Goal: Task Accomplishment & Management: Use online tool/utility

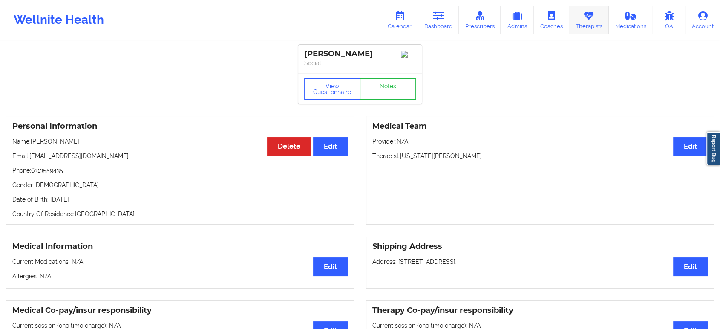
click at [587, 16] on icon at bounding box center [588, 15] width 11 height 9
click at [403, 17] on icon at bounding box center [399, 15] width 11 height 9
click at [440, 19] on icon at bounding box center [438, 15] width 11 height 9
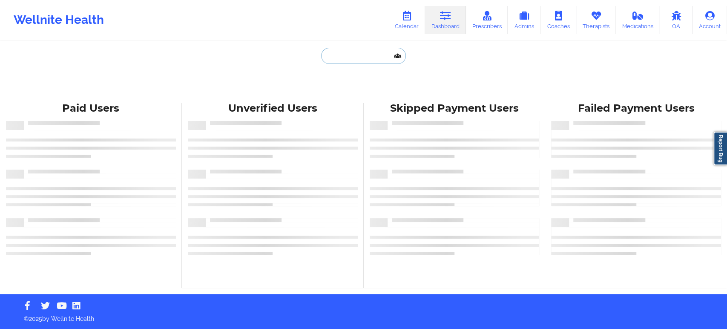
click at [363, 55] on input "text" at bounding box center [363, 56] width 84 height 16
paste input "STEPHEN VLASOFF"
type input "STEPHEN VLASOFF"
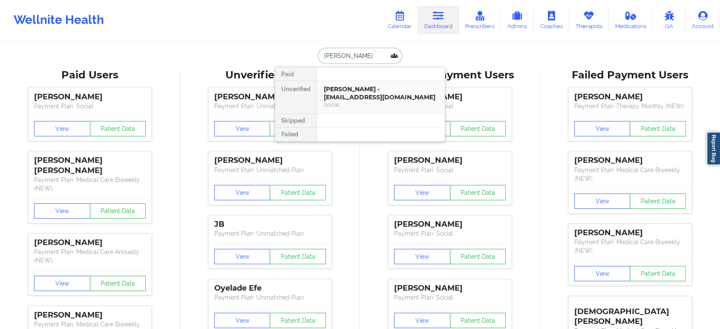
click at [375, 94] on div "STEPHEN VLASOFF - sdvlasoff@gmail.com" at bounding box center [381, 93] width 114 height 16
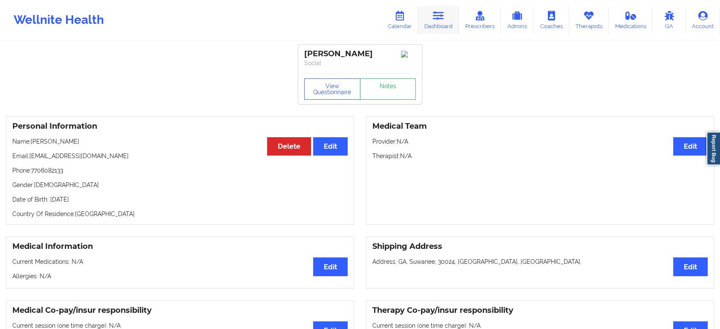
click at [447, 23] on link "Dashboard" at bounding box center [438, 20] width 41 height 28
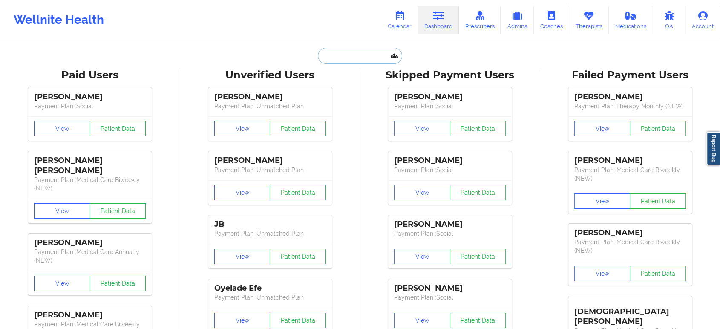
click at [353, 58] on input "text" at bounding box center [360, 56] width 84 height 16
paste input "Ashley Snyder"
type input "Ashley Snyder"
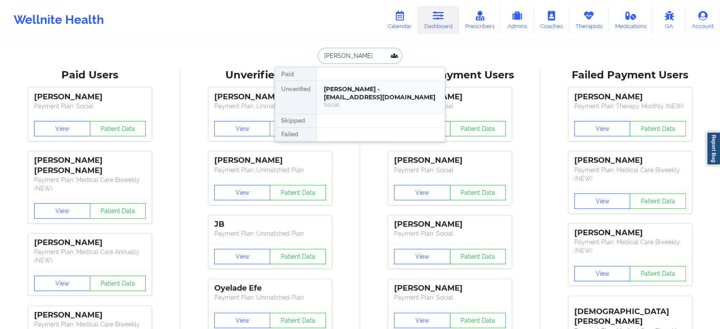
click at [374, 98] on div "Ashley Snyder - snyderashley1985@gmail.com" at bounding box center [381, 93] width 114 height 16
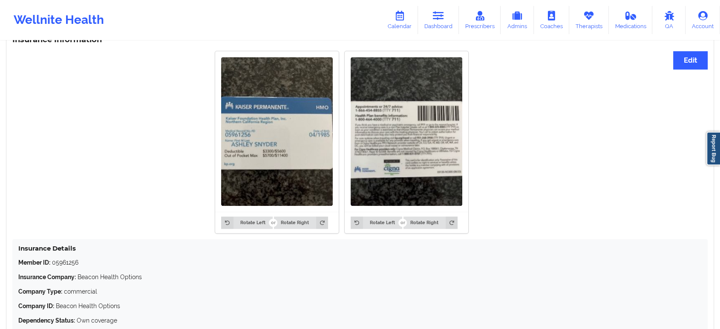
scroll to position [692, 0]
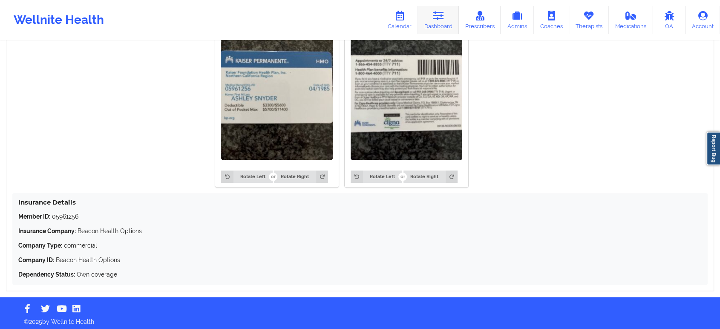
click at [443, 19] on icon at bounding box center [438, 15] width 11 height 9
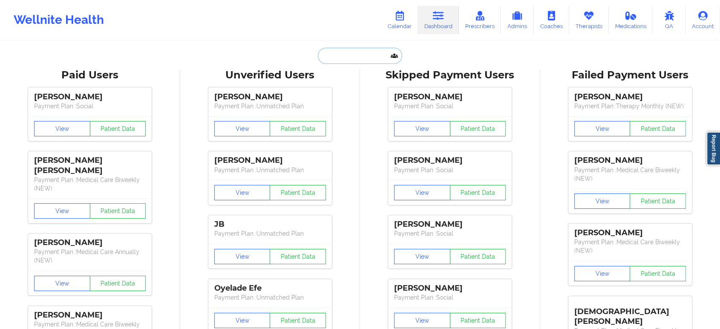
click at [354, 54] on input "text" at bounding box center [360, 56] width 84 height 16
paste input "cindicox1999@gmail.com"
type input "cindicox1999@gmail.com"
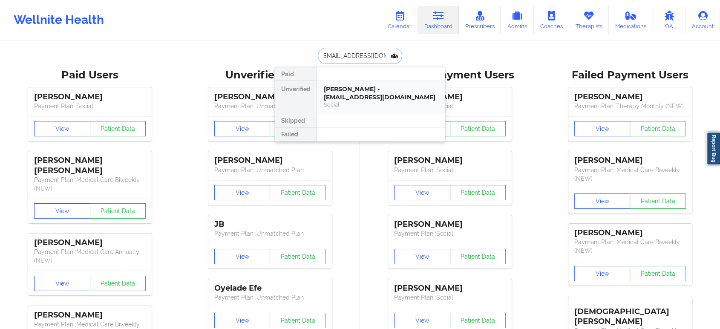
click at [361, 95] on div "Cynthia DiBiase-Cox - cindicox1999@gmail.com" at bounding box center [381, 93] width 114 height 16
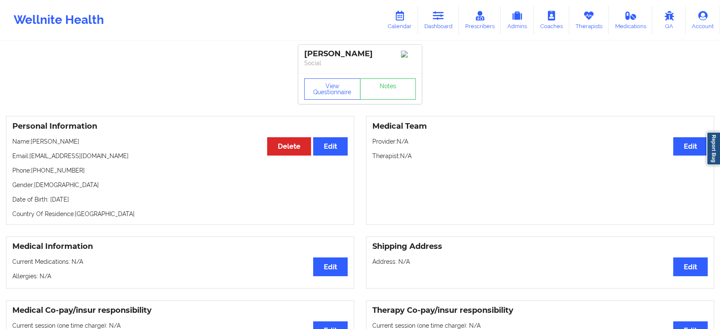
drag, startPoint x: 96, startPoint y: 147, endPoint x: 33, endPoint y: 140, distance: 63.5
click at [33, 140] on p "Name: Cynthia DiBiase-Cox" at bounding box center [179, 141] width 335 height 9
copy p "Cynthia DiBiase-Cox"
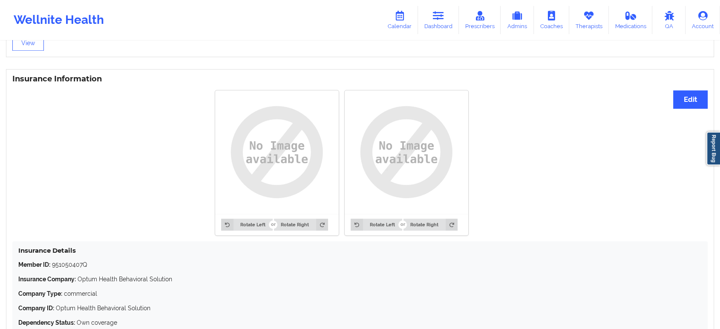
scroll to position [660, 0]
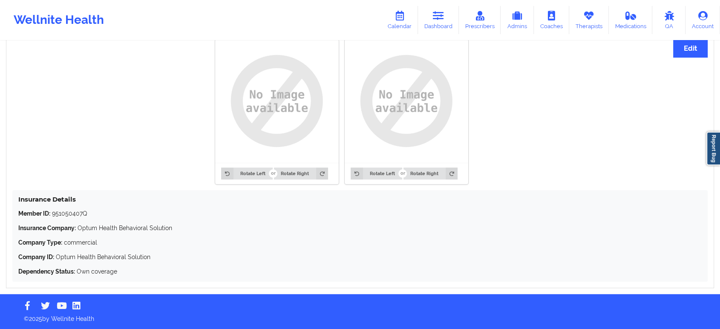
click at [72, 215] on p "Member ID: 951050407Q" at bounding box center [359, 213] width 683 height 9
copy p "951050407Q"
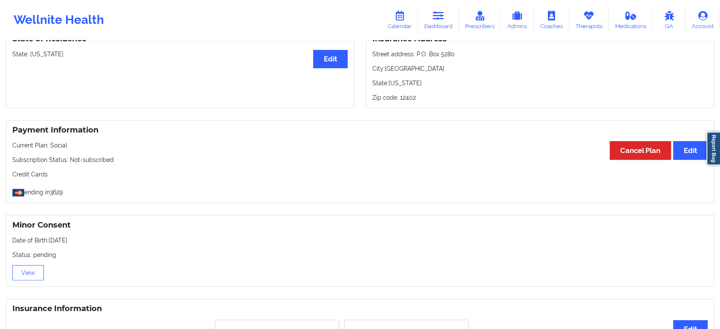
scroll to position [0, 0]
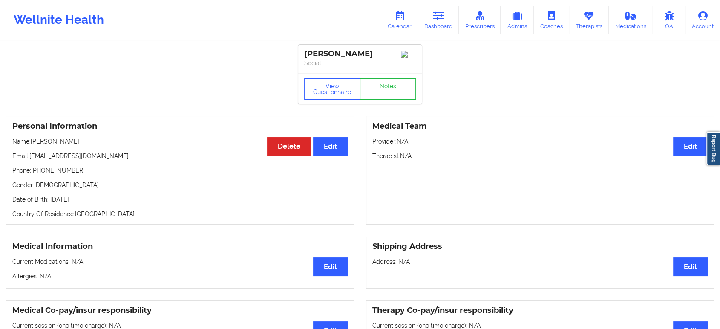
drag, startPoint x: 95, startPoint y: 145, endPoint x: 32, endPoint y: 141, distance: 63.2
click at [32, 141] on p "Name: Cynthia DiBiase-Cox" at bounding box center [179, 141] width 335 height 9
copy p "Cynthia DiBiase-Cox"
click at [439, 12] on icon at bounding box center [438, 15] width 11 height 9
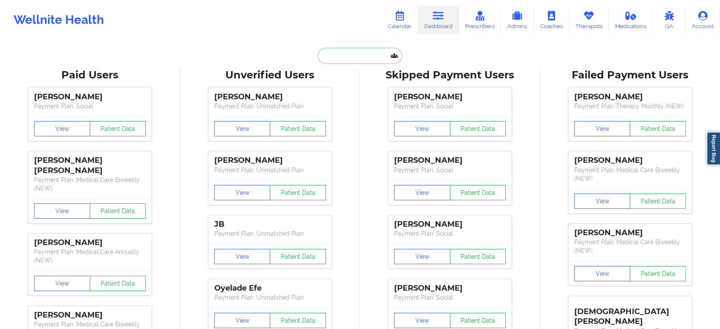
click at [356, 53] on input "text" at bounding box center [360, 56] width 84 height 16
paste input "Sandra Lopez Cruz"
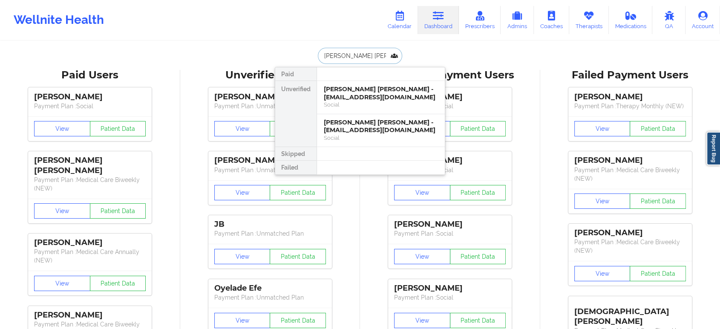
type input "Sandra Lopez Cruz"
click at [382, 137] on div "Social" at bounding box center [381, 137] width 114 height 7
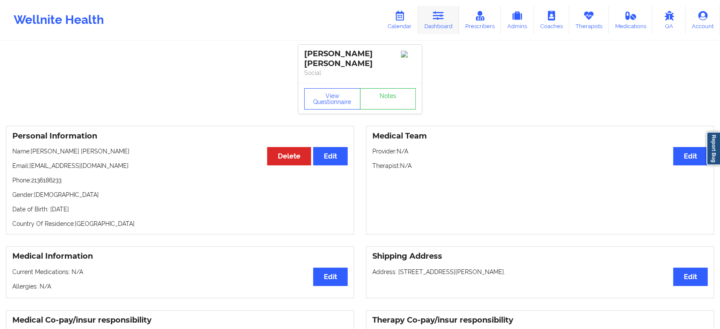
click at [435, 20] on icon at bounding box center [438, 15] width 11 height 9
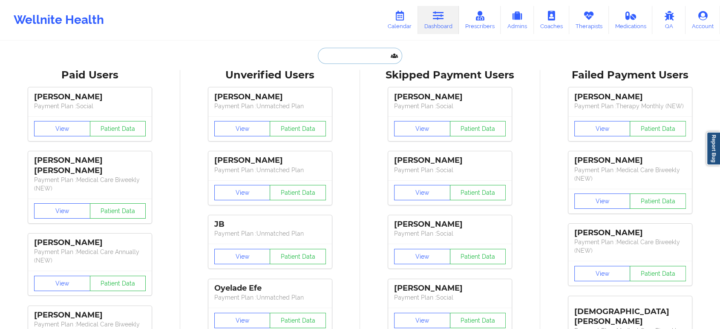
click at [355, 58] on input "text" at bounding box center [360, 56] width 84 height 16
paste input "Sandra Lopez Cruz"
type input "Sandra Lopez Cruz"
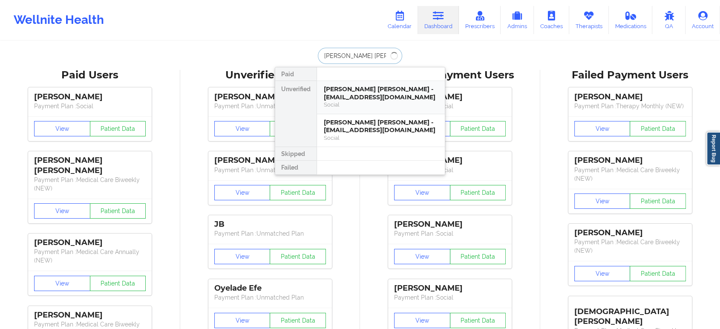
click at [361, 97] on div "Sandra Lopez Cruz - mozosandy0@gmail.com" at bounding box center [381, 93] width 114 height 16
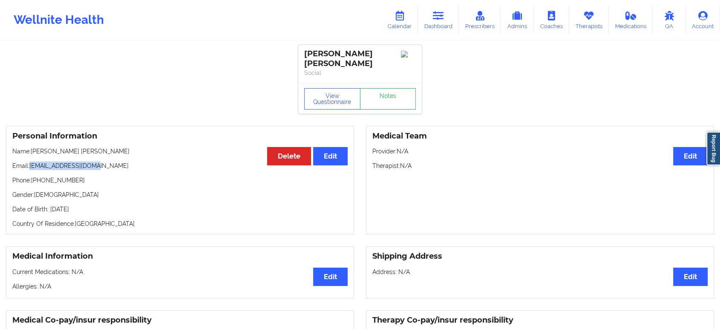
drag, startPoint x: 109, startPoint y: 159, endPoint x: 32, endPoint y: 158, distance: 77.1
click at [32, 161] on p "Email: mozosandy0@gmail.com" at bounding box center [179, 165] width 335 height 9
copy p "mozosandy0@gmail.com"
drag, startPoint x: 438, startPoint y: 20, endPoint x: 432, endPoint y: 26, distance: 9.3
click at [438, 20] on icon at bounding box center [438, 15] width 11 height 9
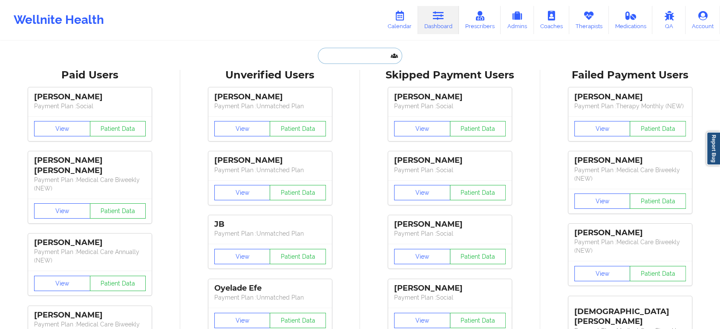
click at [360, 63] on input "text" at bounding box center [360, 56] width 84 height 16
paste input "Paula LaCour"
type input "Paula LaCour"
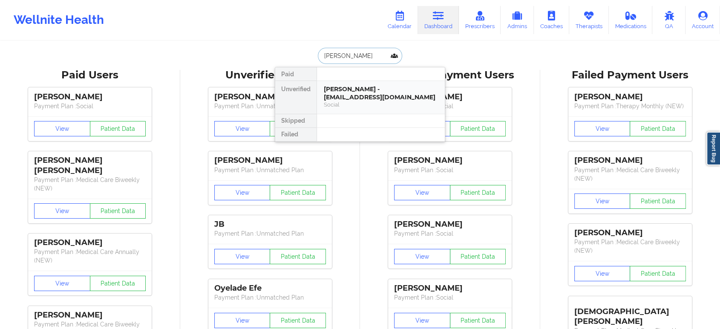
click at [360, 90] on div "Paula LaCour - placour@ebrschools.org" at bounding box center [381, 93] width 114 height 16
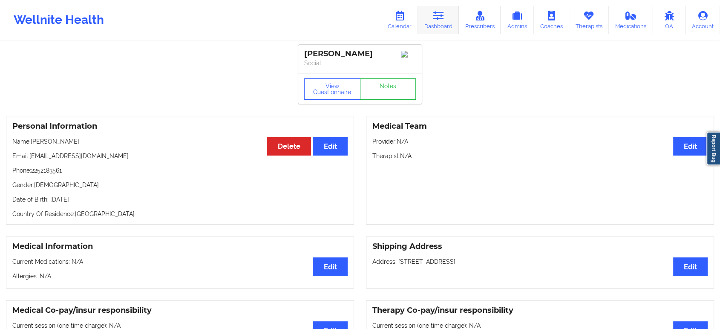
click at [442, 15] on icon at bounding box center [438, 15] width 11 height 9
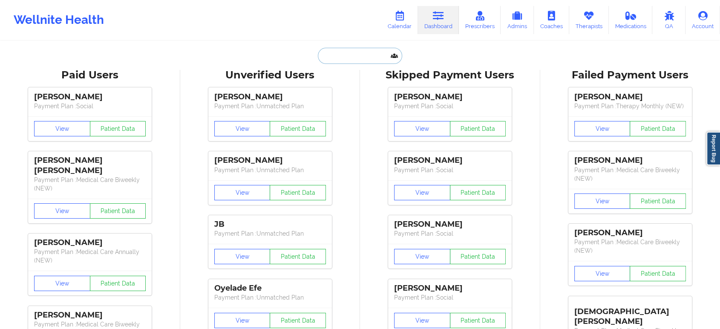
click at [364, 57] on input "text" at bounding box center [360, 56] width 84 height 16
paste input "teamlawson225@gmail.com"
type input "teamlawson225@gmail.com"
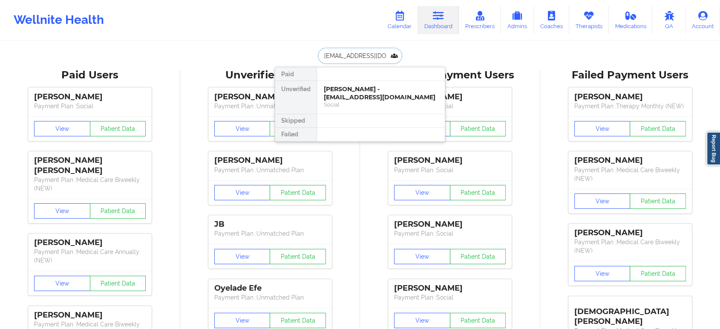
scroll to position [0, 10]
click at [370, 99] on div "Theresa A THERESA LAWSON - teamlawson225@gmail.com" at bounding box center [381, 93] width 114 height 16
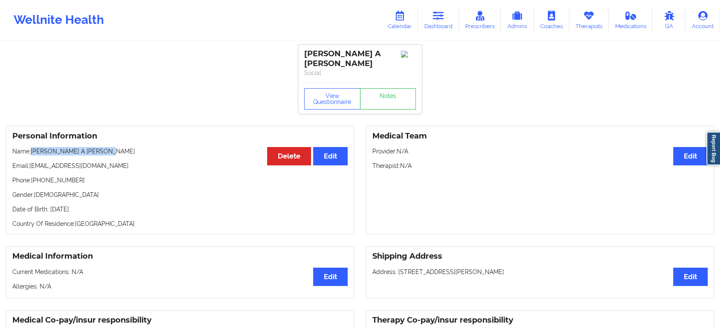
drag, startPoint x: 131, startPoint y: 152, endPoint x: 32, endPoint y: 151, distance: 98.4
click at [32, 151] on p "Name: Theresa A THERESA LAWSON" at bounding box center [179, 151] width 335 height 9
copy p "Theresa A THERESA LAWSON"
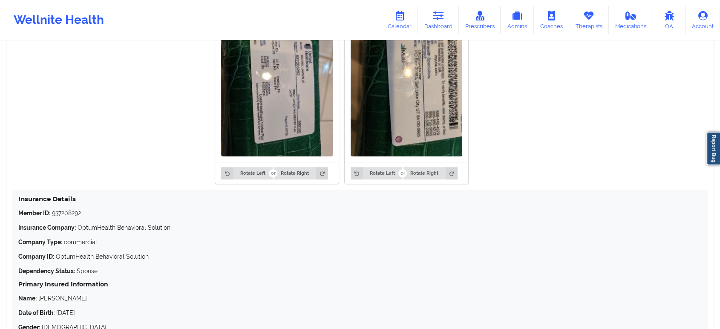
scroll to position [710, 0]
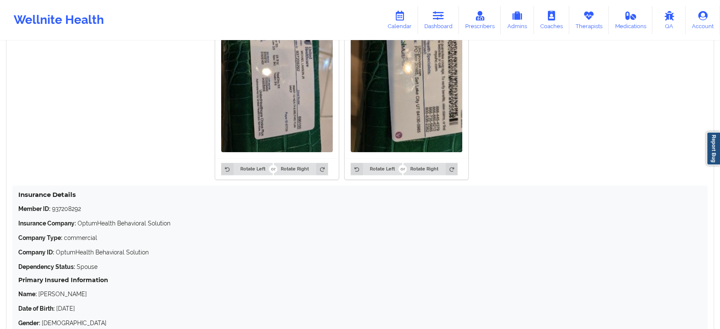
click at [69, 207] on p "Member ID: 937208292" at bounding box center [359, 208] width 683 height 9
copy p "937208292"
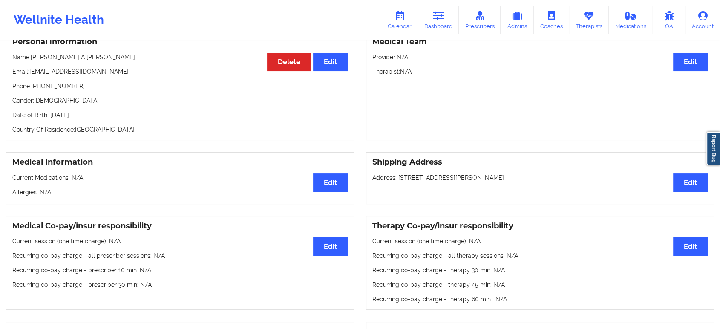
scroll to position [0, 0]
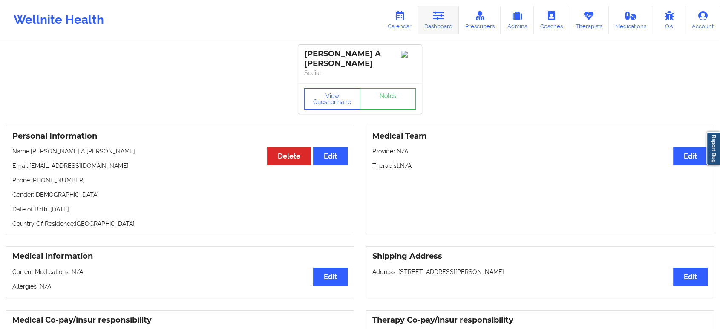
click at [437, 20] on icon at bounding box center [438, 15] width 11 height 9
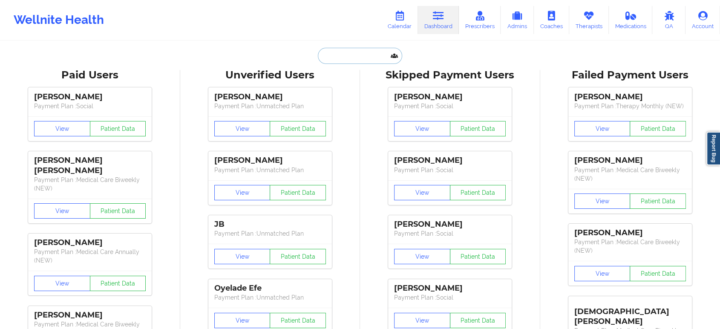
click at [349, 55] on input "text" at bounding box center [360, 56] width 84 height 16
paste input "miguelhma2@gmail.com"
type input "miguelhma2@gmail.com"
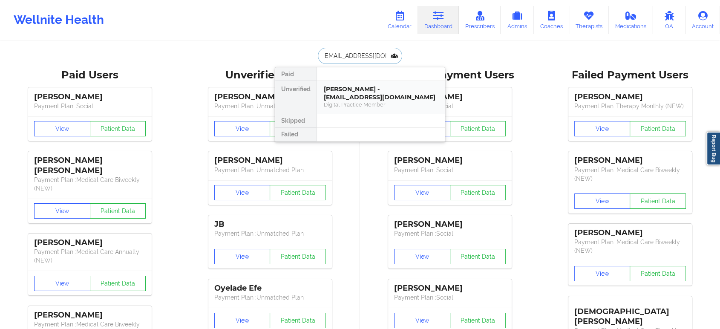
click at [366, 103] on div "Digital Practice Member" at bounding box center [381, 104] width 114 height 7
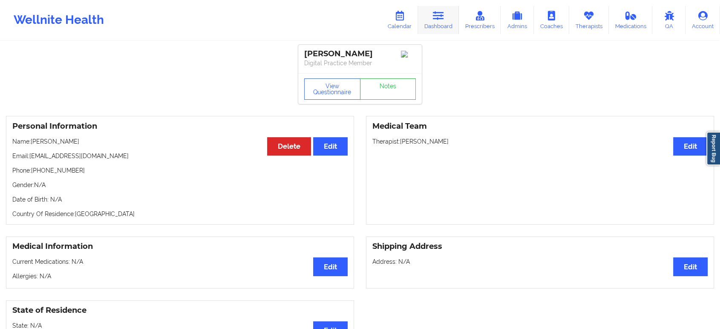
click at [443, 12] on icon at bounding box center [438, 15] width 11 height 9
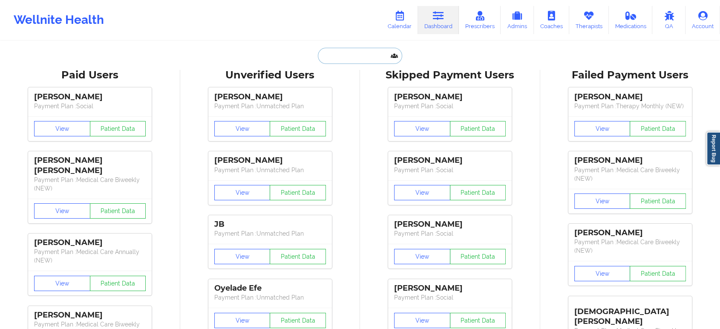
click at [374, 50] on input "text" at bounding box center [360, 56] width 84 height 16
paste input "KARLA AARON"
type input "KARLA AARON"
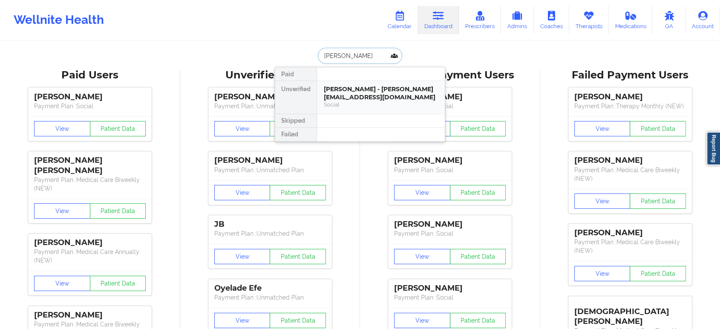
click at [365, 95] on div "KARLA AARON - kjgrussa@gmail.com" at bounding box center [381, 93] width 114 height 16
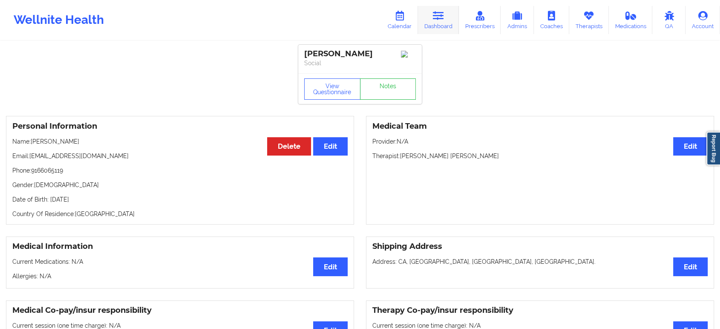
click at [440, 23] on link "Dashboard" at bounding box center [438, 20] width 41 height 28
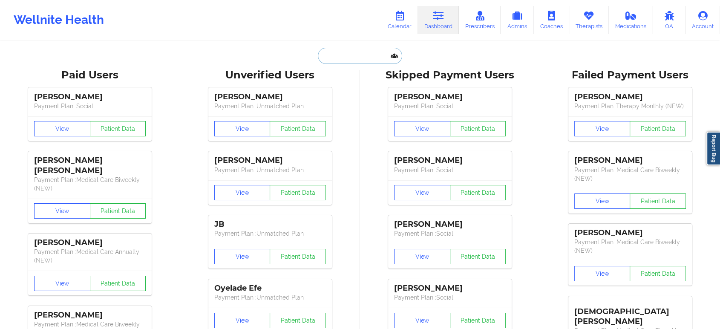
click at [338, 63] on input "text" at bounding box center [360, 56] width 84 height 16
paste input "(702) 465-6288"
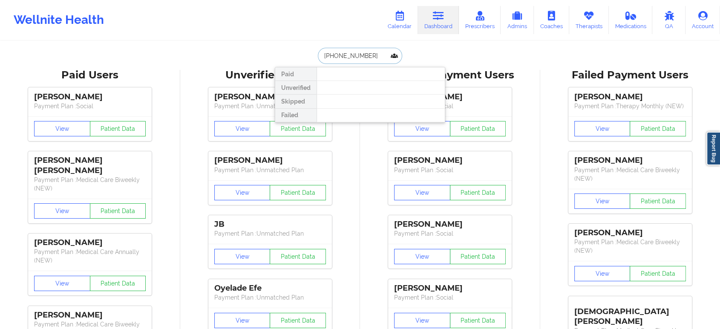
paste input "Kobe Williams"
type input "Kobe Williams"
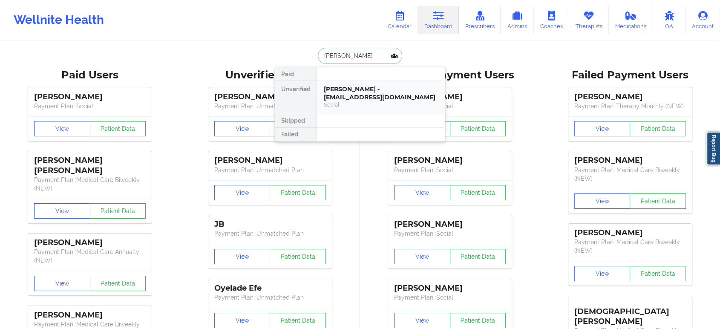
click at [379, 104] on div "Social" at bounding box center [381, 104] width 114 height 7
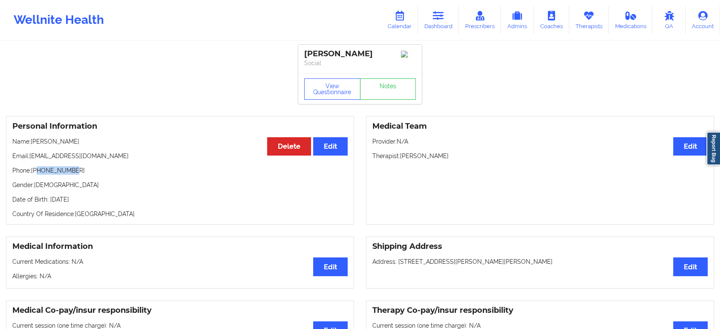
drag, startPoint x: 76, startPoint y: 172, endPoint x: 37, endPoint y: 171, distance: 38.3
click at [37, 171] on p "Phone: +17024656288" at bounding box center [179, 170] width 335 height 9
copy p "7024656288"
drag, startPoint x: 99, startPoint y: 157, endPoint x: 31, endPoint y: 159, distance: 68.6
click at [31, 159] on p "Email: kwill21297@gmail.com" at bounding box center [179, 156] width 335 height 9
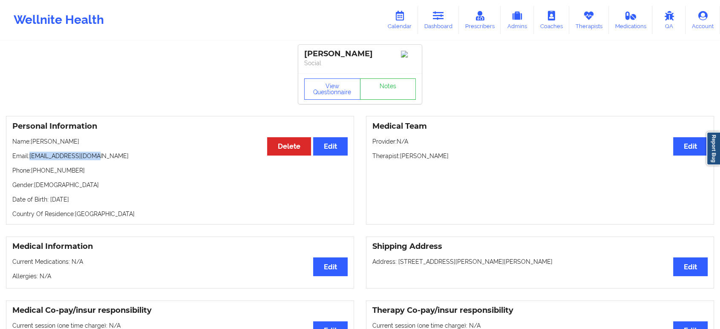
copy p "kwill21297@gmail.com"
drag, startPoint x: 75, startPoint y: 146, endPoint x: 33, endPoint y: 141, distance: 42.8
click at [33, 141] on p "Name: Kobe Williams" at bounding box center [179, 141] width 335 height 9
click at [439, 28] on link "Dashboard" at bounding box center [438, 20] width 41 height 28
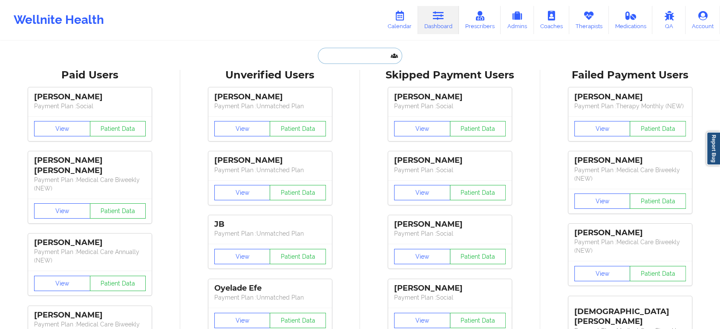
click at [363, 52] on input "text" at bounding box center [360, 56] width 84 height 16
paste input "satx_business@aol.com"
type input "satx_business@aol.com"
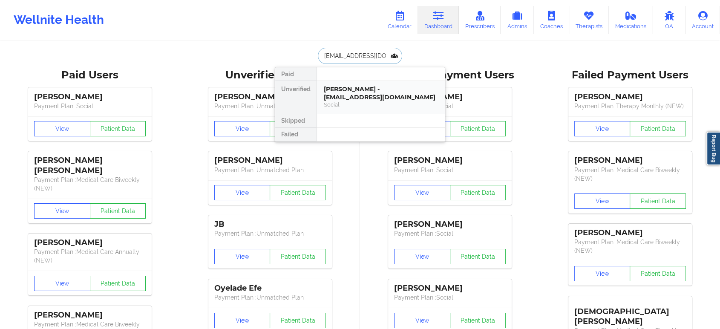
click at [370, 91] on div "BRENA LEMONS - satx_business@aol.com" at bounding box center [381, 93] width 114 height 16
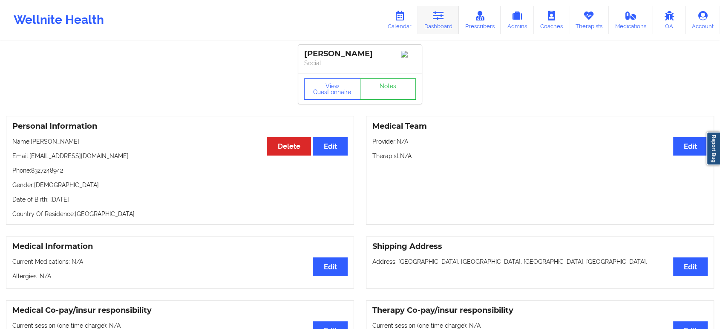
click at [441, 17] on icon at bounding box center [438, 15] width 11 height 9
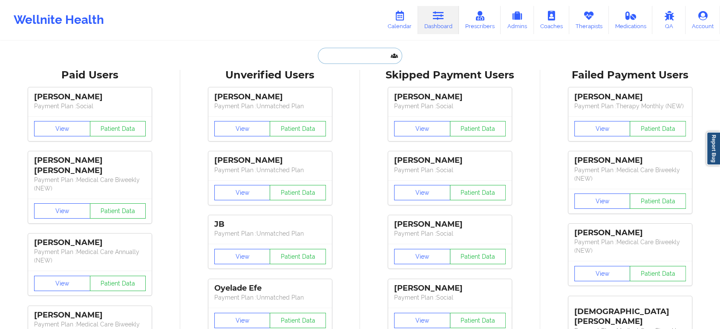
click at [360, 59] on input "text" at bounding box center [360, 56] width 84 height 16
paste input "dsicat99@gmail.com"
type input "dsicat99@gmail.com"
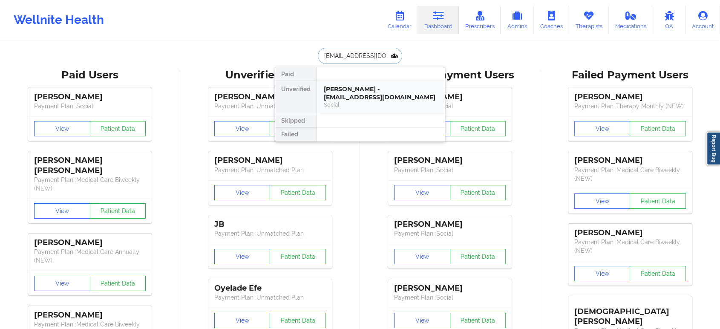
click at [373, 101] on div "Social" at bounding box center [381, 104] width 114 height 7
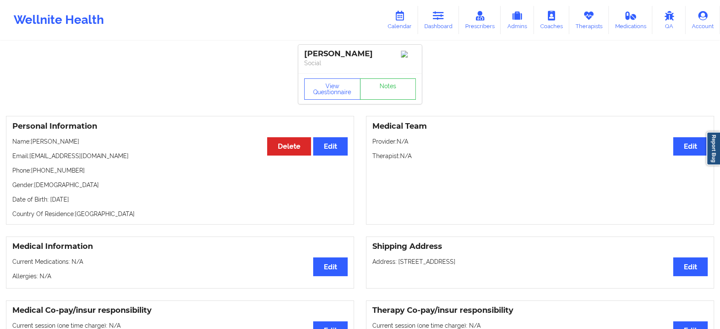
drag, startPoint x: 74, startPoint y: 145, endPoint x: 34, endPoint y: 143, distance: 40.6
click at [34, 143] on p "Name: Daniella Sicat" at bounding box center [179, 141] width 335 height 9
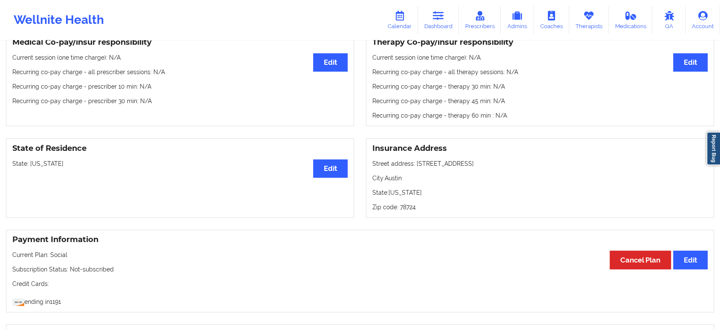
scroll to position [651, 0]
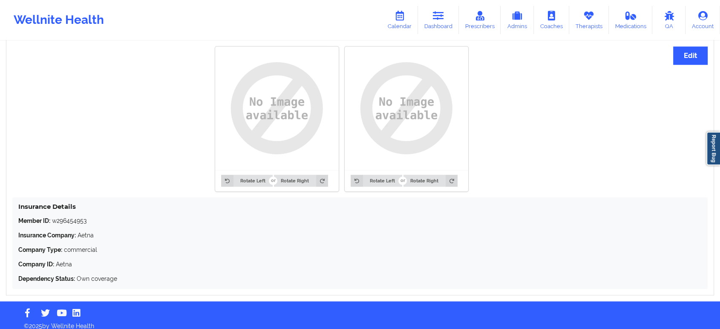
click at [76, 219] on p "Member ID: w296454953" at bounding box center [359, 220] width 683 height 9
click at [78, 222] on p "Member ID: w296454953" at bounding box center [359, 220] width 683 height 9
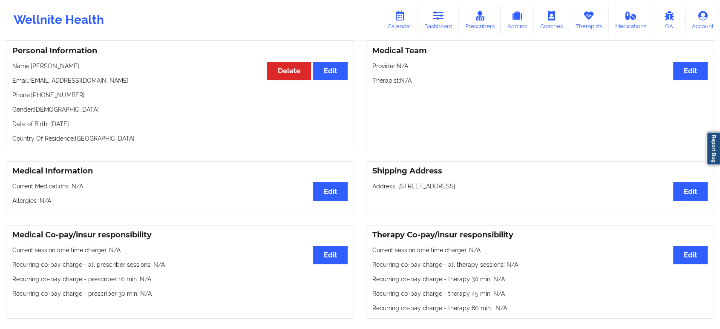
scroll to position [0, 0]
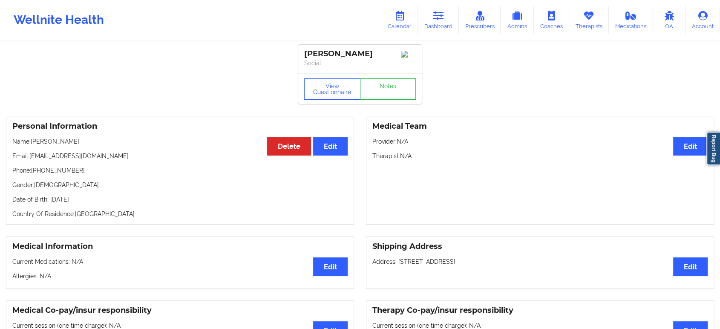
drag, startPoint x: 79, startPoint y: 147, endPoint x: 33, endPoint y: 141, distance: 46.4
click at [33, 141] on p "Name: Daniella Sicat" at bounding box center [179, 141] width 335 height 9
click at [443, 22] on link "Dashboard" at bounding box center [438, 20] width 41 height 28
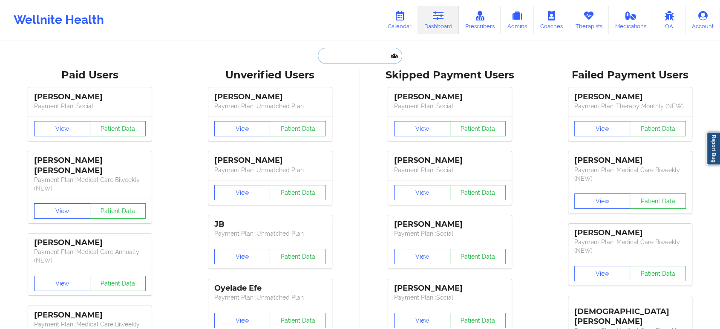
click at [346, 60] on input "text" at bounding box center [360, 56] width 84 height 16
paste input "cindicox1999@gmail.com"
type input "cindicox1999@gmail.com"
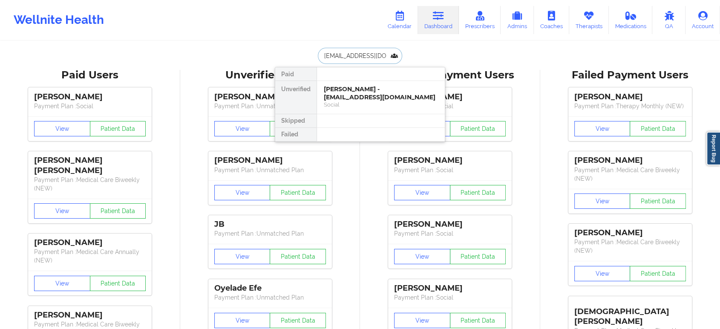
scroll to position [0, 3]
click at [374, 91] on div "Daniella Sicat - dsicat99@gmail.com" at bounding box center [381, 93] width 114 height 16
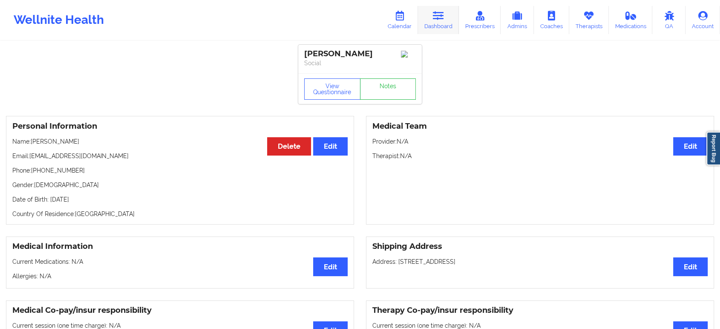
click at [442, 19] on icon at bounding box center [438, 15] width 11 height 9
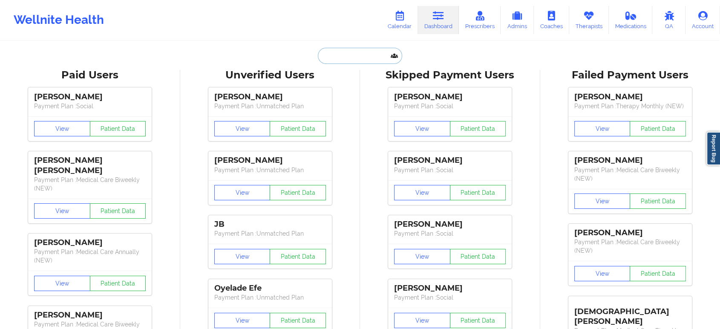
click at [370, 56] on input "text" at bounding box center [360, 56] width 84 height 16
paste input "cindicox1999@gmail.com"
type input "cindicox1999@gmail.com"
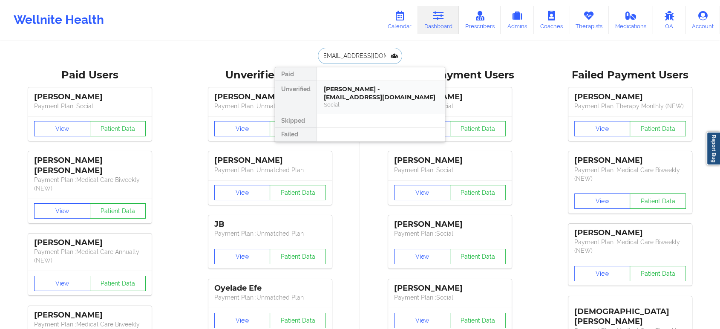
click at [365, 95] on div "Cynthia DiBiase-Cox - cindicox1999@gmail.com" at bounding box center [381, 93] width 114 height 16
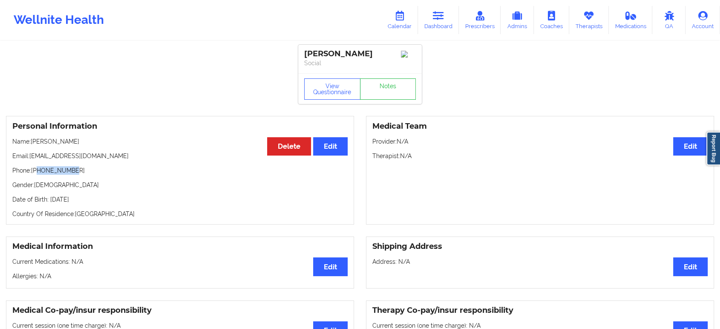
drag, startPoint x: 83, startPoint y: 171, endPoint x: 38, endPoint y: 173, distance: 44.8
click at [38, 173] on p "Phone: +19102003380" at bounding box center [179, 170] width 335 height 9
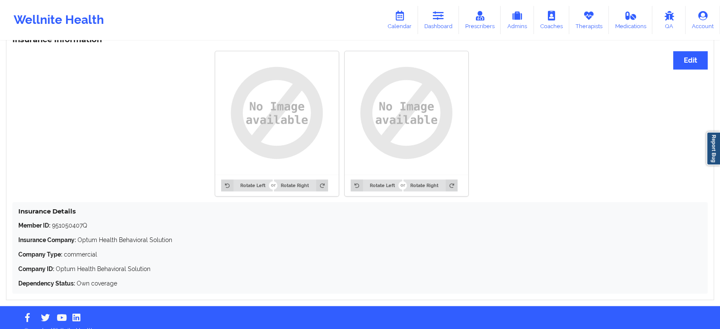
scroll to position [660, 0]
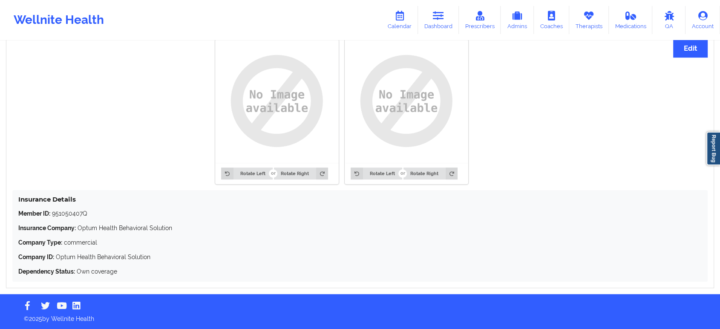
click at [73, 210] on p "Member ID: 951050407Q" at bounding box center [359, 213] width 683 height 9
drag, startPoint x: 455, startPoint y: 250, endPoint x: 462, endPoint y: 244, distance: 9.6
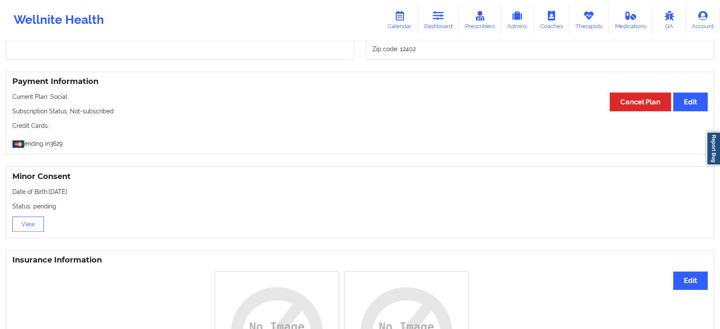
scroll to position [521, 0]
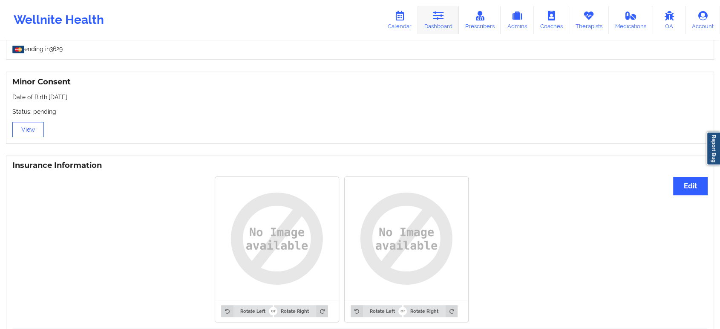
click at [440, 23] on link "Dashboard" at bounding box center [438, 20] width 41 height 28
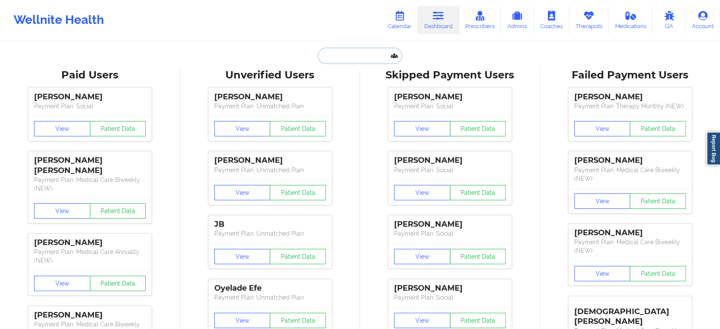
click at [370, 60] on input "text" at bounding box center [360, 56] width 84 height 16
paste input "JEANNA BEVIS"
type input "JEANNA BEVIS"
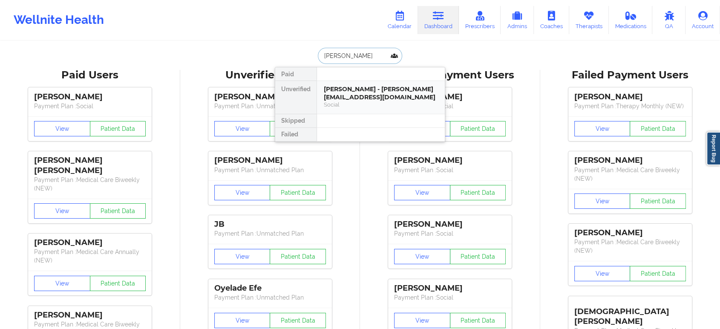
click at [380, 97] on div "JEANNA BEVIS - jeannabevis@outlook.com" at bounding box center [381, 93] width 114 height 16
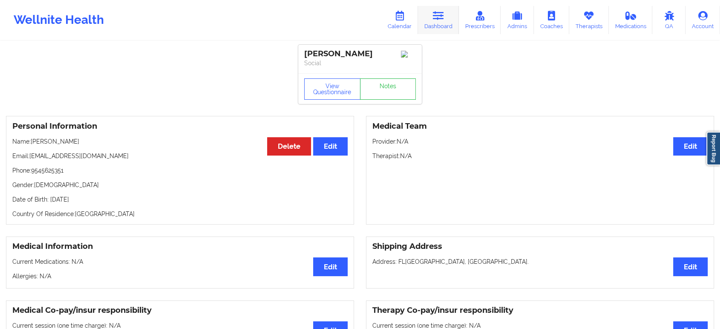
click at [443, 20] on icon at bounding box center [438, 15] width 11 height 9
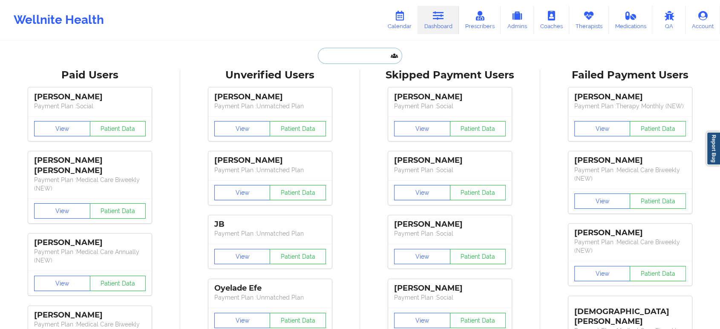
click at [348, 57] on input "text" at bounding box center [360, 56] width 84 height 16
paste input "Steven Nelson"
type input "Steven Nelson"
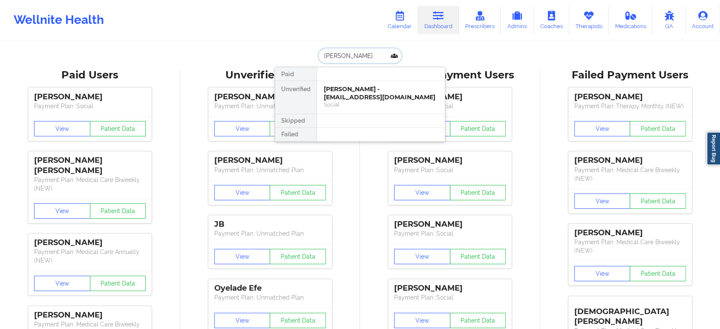
click at [365, 95] on div "Steven Nelson - snelson3094@gmail.com" at bounding box center [381, 93] width 114 height 16
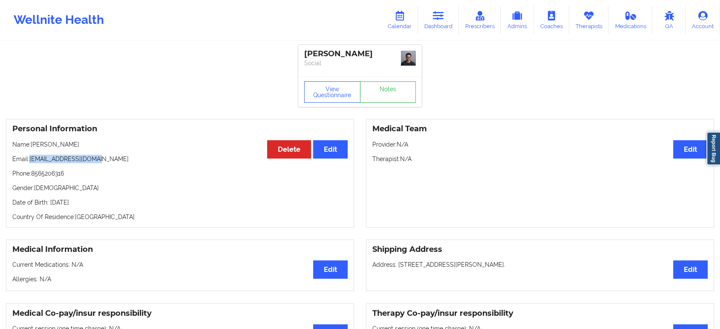
drag, startPoint x: 109, startPoint y: 156, endPoint x: 31, endPoint y: 157, distance: 78.4
click at [31, 157] on p "Email: snelson3094@gmail.com" at bounding box center [179, 159] width 335 height 9
click at [441, 22] on link "Dashboard" at bounding box center [438, 20] width 41 height 28
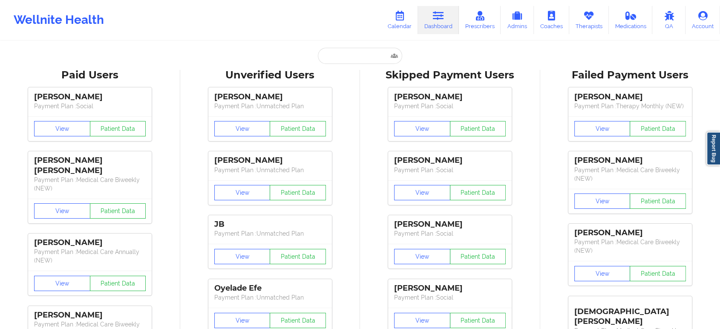
click at [361, 57] on input "text" at bounding box center [360, 56] width 84 height 16
paste input "Alec Tundidor"
type input "Alec Tundidor"
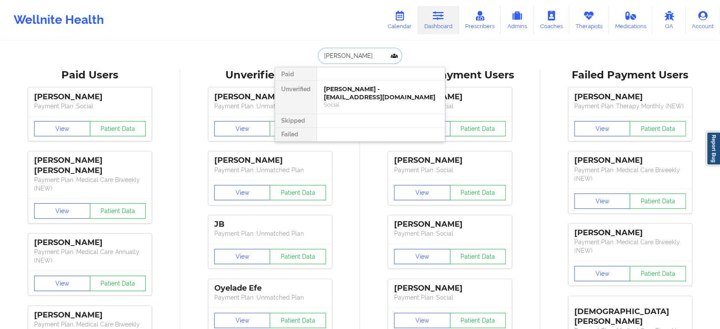
click at [361, 96] on div "Alec Tundidor - alectund@gmail.com" at bounding box center [381, 93] width 114 height 16
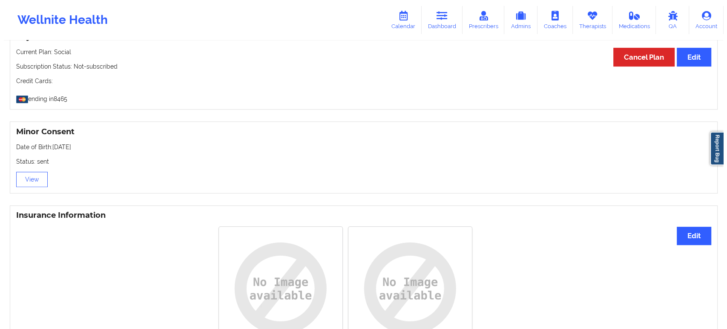
scroll to position [470, 0]
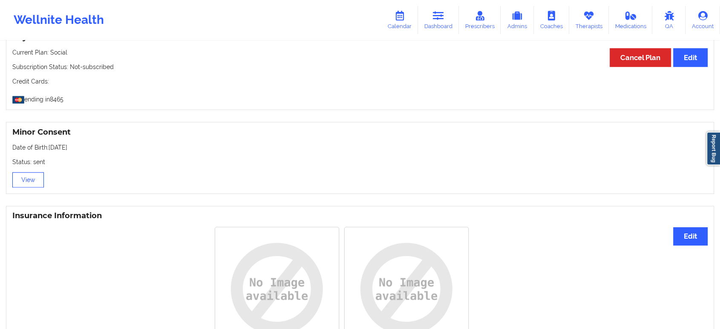
click at [26, 181] on button "View" at bounding box center [28, 179] width 32 height 15
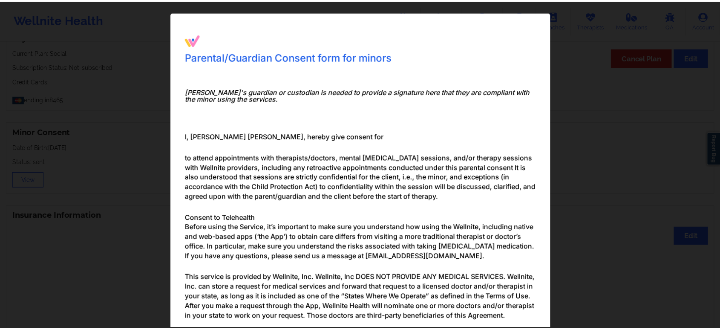
scroll to position [0, 0]
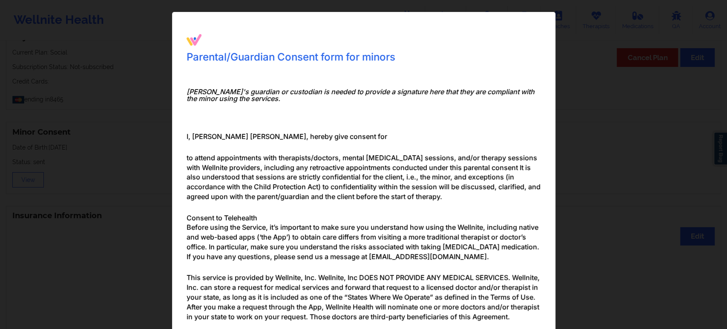
click at [137, 189] on div "Parental/Guardian Consent form for minors Minor's guardian or custodian is need…" at bounding box center [363, 164] width 727 height 329
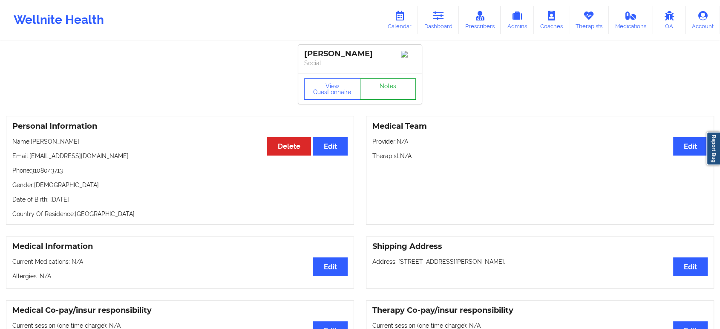
click at [377, 92] on link "Notes" at bounding box center [388, 88] width 56 height 21
click at [339, 89] on button "View Questionnaire" at bounding box center [332, 88] width 56 height 21
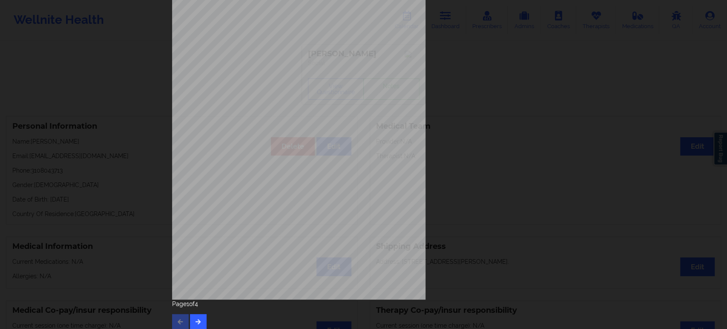
scroll to position [77, 0]
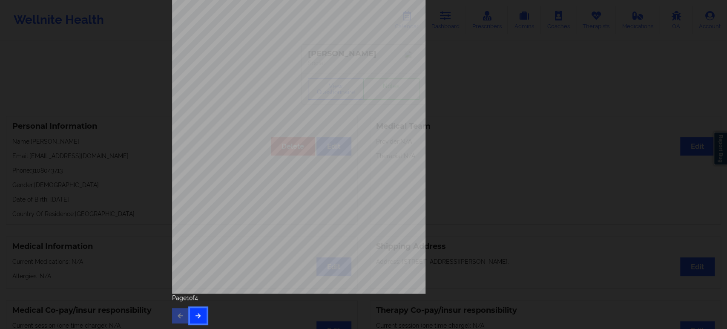
click at [198, 314] on icon "button" at bounding box center [198, 315] width 7 height 5
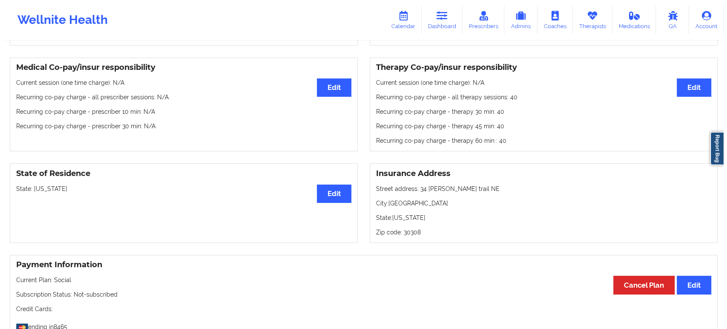
scroll to position [0, 0]
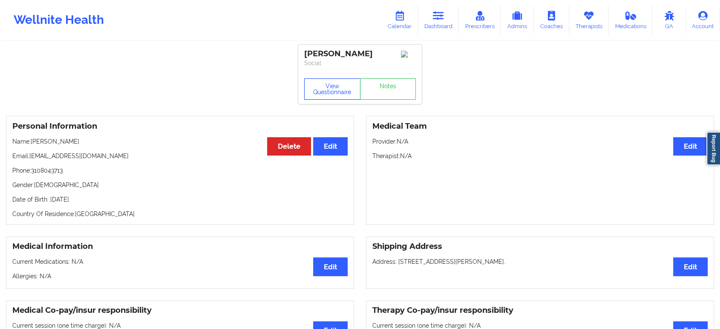
click at [338, 97] on button "View Questionnaire" at bounding box center [332, 88] width 56 height 21
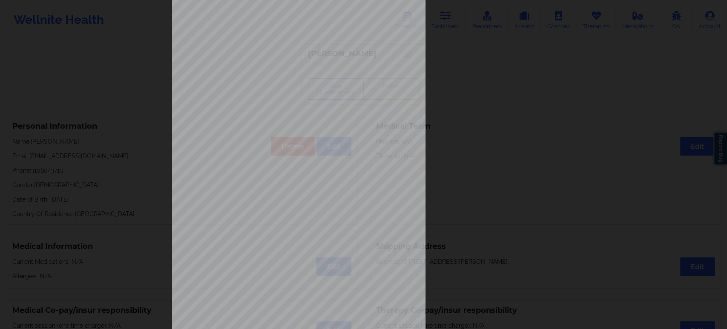
scroll to position [77, 0]
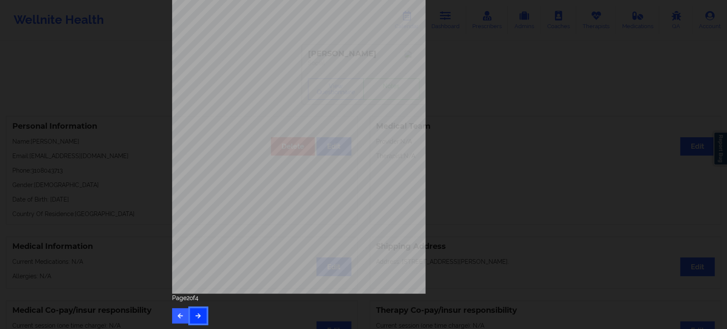
click at [201, 313] on button "button" at bounding box center [198, 315] width 17 height 15
click at [199, 318] on button "button" at bounding box center [198, 315] width 17 height 15
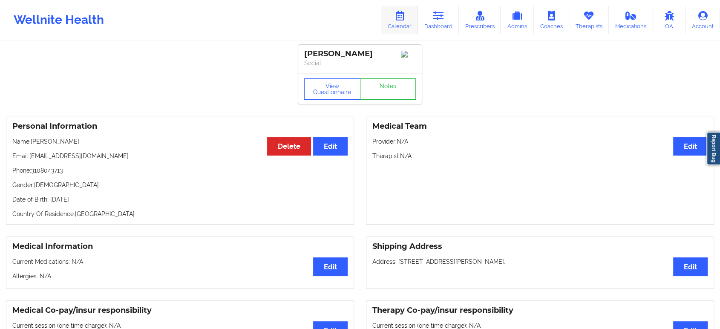
drag, startPoint x: 432, startPoint y: 18, endPoint x: 390, endPoint y: 33, distance: 44.7
click at [433, 19] on link "Dashboard" at bounding box center [438, 20] width 41 height 28
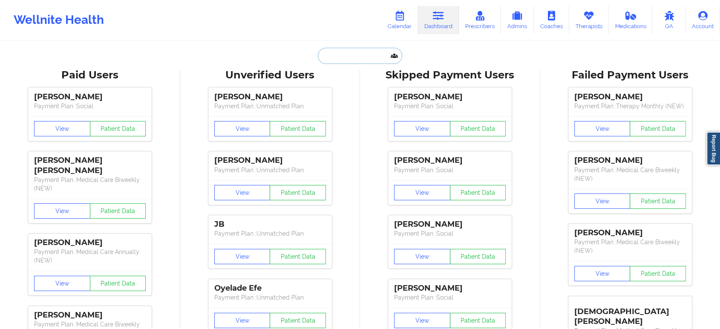
click at [356, 58] on input "text" at bounding box center [360, 56] width 84 height 16
paste input "cnsuire@gmail.com"
type input "cnsuire@gmail.com"
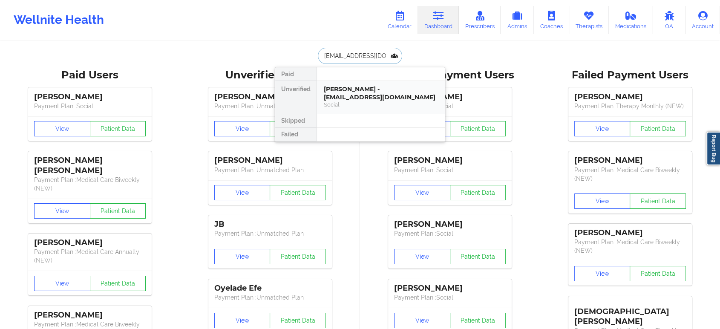
click at [364, 101] on div "Social" at bounding box center [381, 104] width 114 height 7
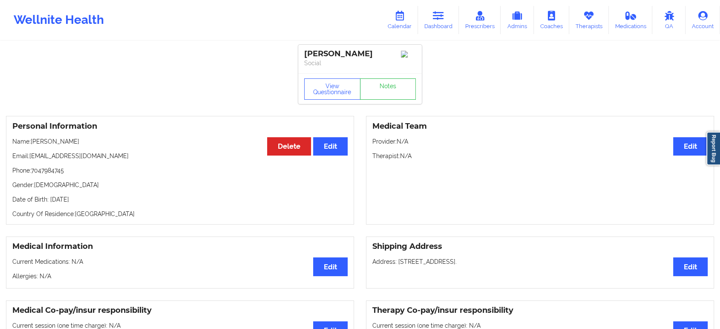
drag, startPoint x: 439, startPoint y: 23, endPoint x: 423, endPoint y: 35, distance: 19.7
click at [439, 23] on link "Dashboard" at bounding box center [438, 20] width 41 height 28
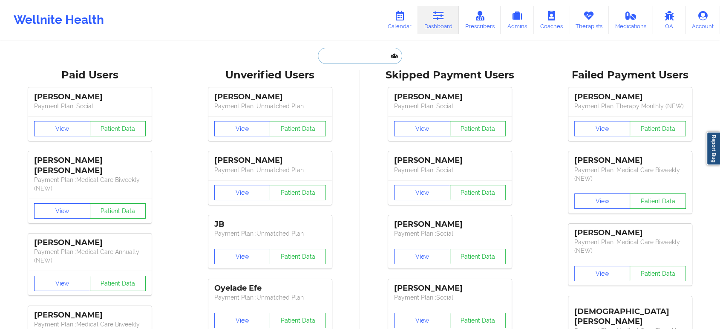
click at [348, 56] on input "text" at bounding box center [360, 56] width 84 height 16
paste input "Paul Egbe"
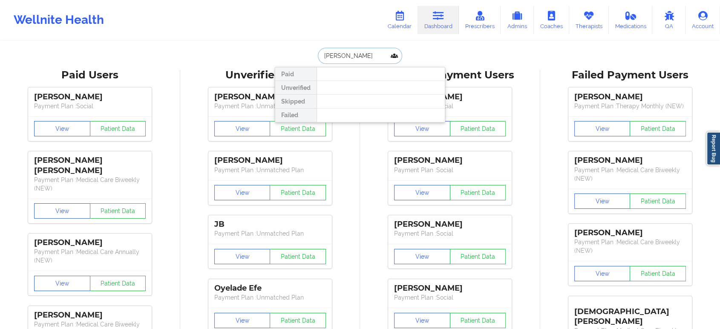
paste input "SHANE ONNEAL"
type input "SHANE ONNEAL"
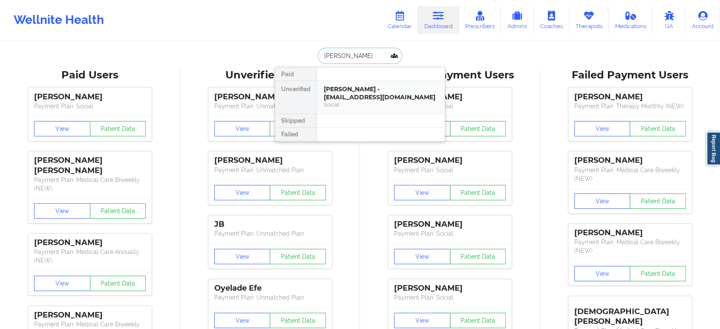
click at [363, 95] on div "SHANE ONNEAL - shannaoneal10@gmail.com" at bounding box center [381, 93] width 114 height 16
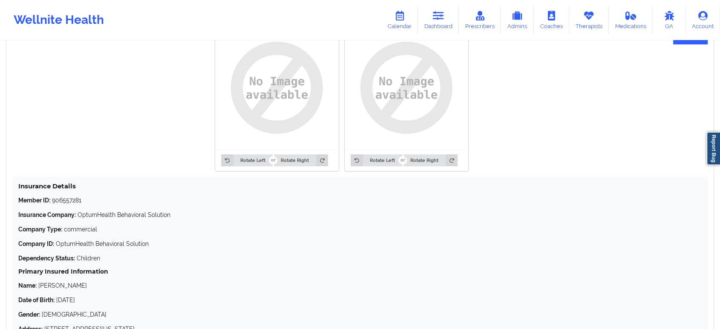
scroll to position [683, 0]
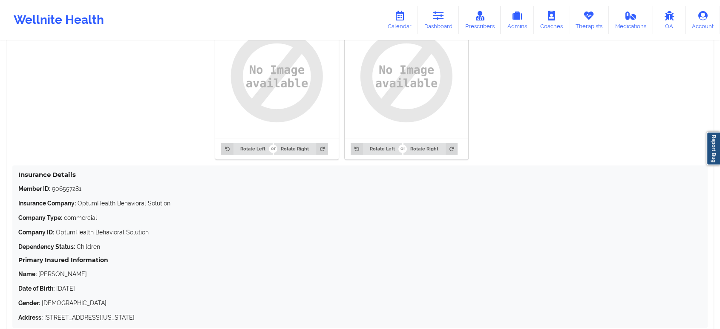
click at [70, 190] on p "Member ID: 906557281" at bounding box center [359, 188] width 683 height 9
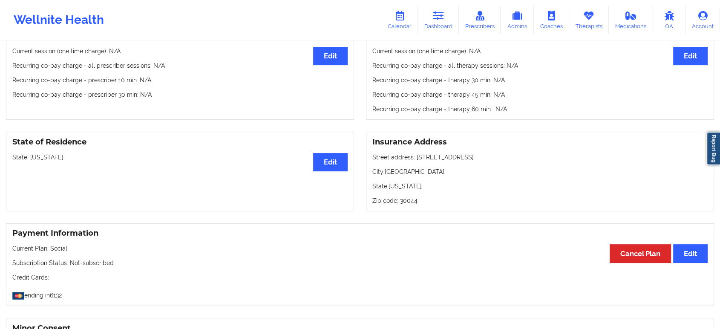
scroll to position [0, 0]
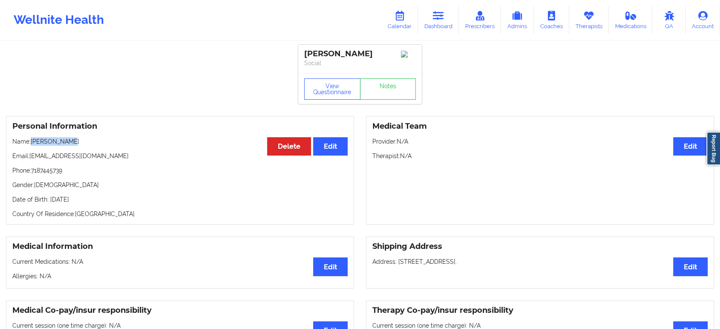
drag, startPoint x: 81, startPoint y: 143, endPoint x: 32, endPoint y: 139, distance: 49.6
click at [32, 139] on div "Personal Information Edit Delete Name: SHANE ONNEAL Email: shannaoneal10@gmail.…" at bounding box center [180, 170] width 348 height 109
click at [436, 21] on link "Dashboard" at bounding box center [438, 20] width 41 height 28
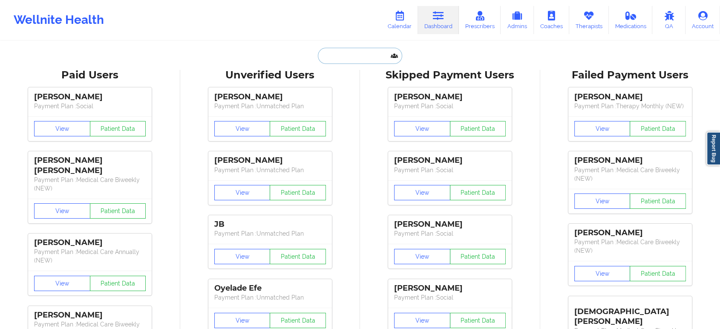
click at [364, 61] on input "text" at bounding box center [360, 56] width 84 height 16
paste input "lizzybulla01@gmail.com"
type input "lizzybulla01@gmail.com"
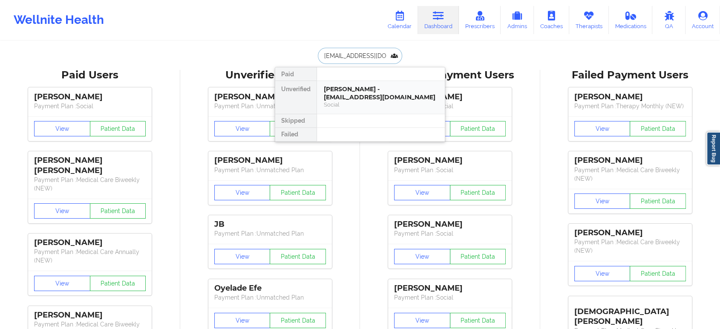
click at [374, 92] on div "ELIZABETH BULLA - lizzybulla01@gmail.com" at bounding box center [381, 93] width 114 height 16
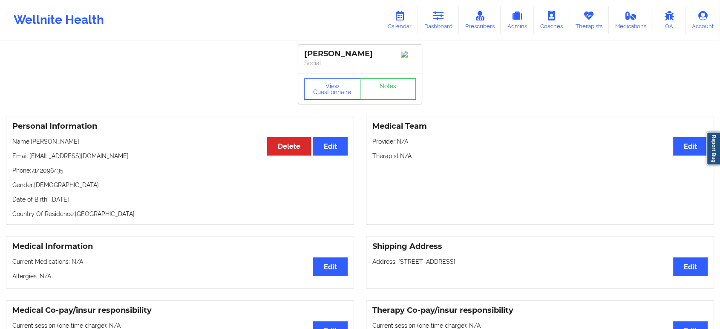
click at [91, 146] on p "Name: ELIZABETH BULLA" at bounding box center [179, 141] width 335 height 9
drag, startPoint x: 91, startPoint y: 146, endPoint x: 33, endPoint y: 142, distance: 58.5
click at [33, 142] on p "Name: ELIZABETH BULLA" at bounding box center [179, 141] width 335 height 9
click at [444, 23] on link "Dashboard" at bounding box center [438, 20] width 41 height 28
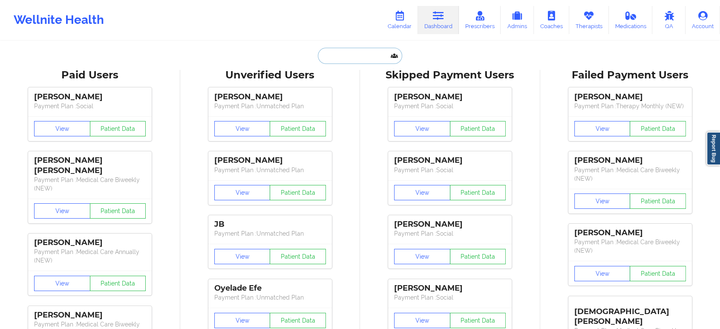
click at [367, 60] on input "text" at bounding box center [360, 56] width 84 height 16
paste input "Skylar Arthur"
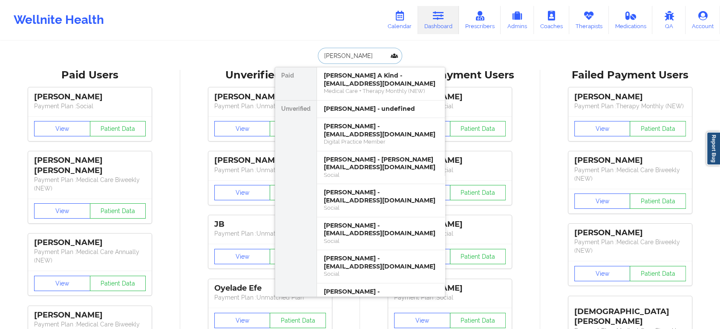
paste input "Skylar"
type input "Skylar"
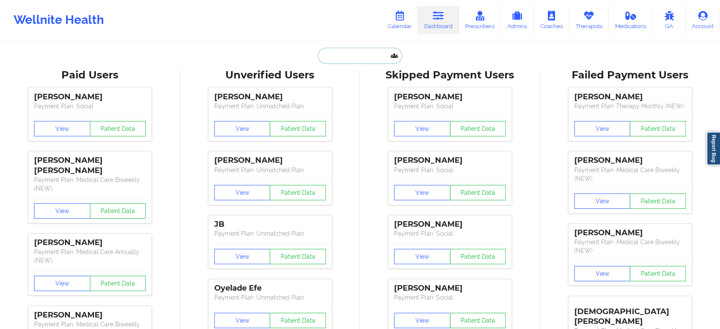
paste input "EDWARD GAINES"
type input "EDWARD GAINES"
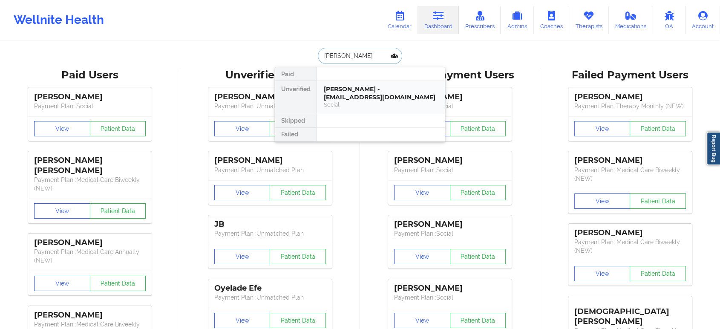
click at [354, 91] on div "EDWARD GAINES - egaines2007@gmail.com" at bounding box center [381, 93] width 114 height 16
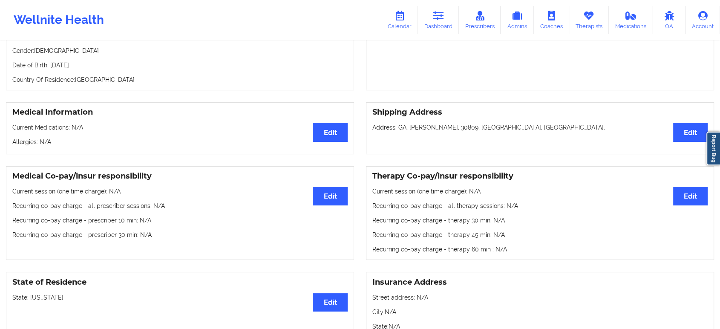
scroll to position [142, 0]
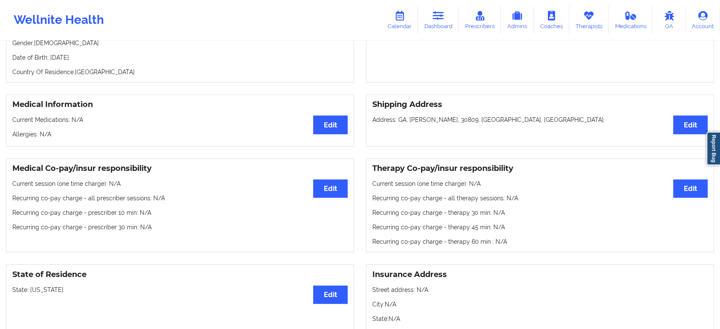
click at [35, 293] on p "State: Georgia" at bounding box center [179, 289] width 335 height 9
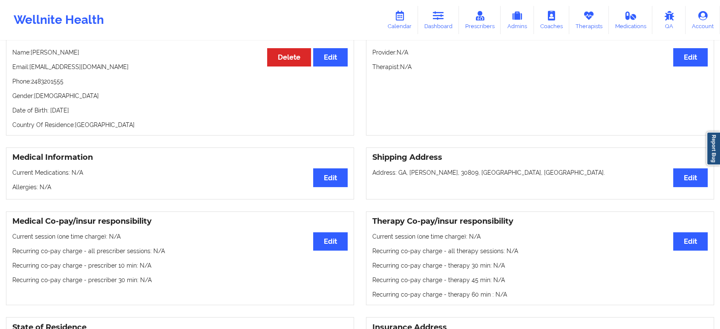
scroll to position [0, 0]
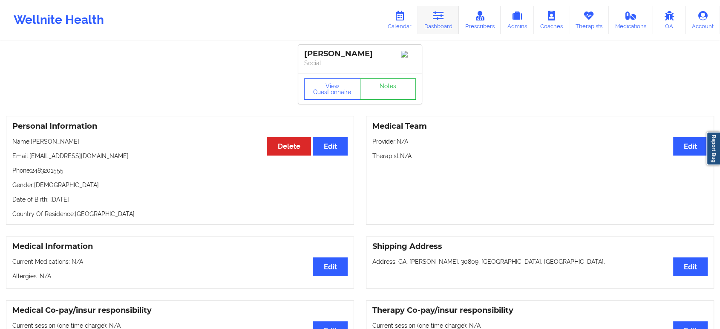
click at [439, 6] on link "Dashboard" at bounding box center [438, 20] width 41 height 28
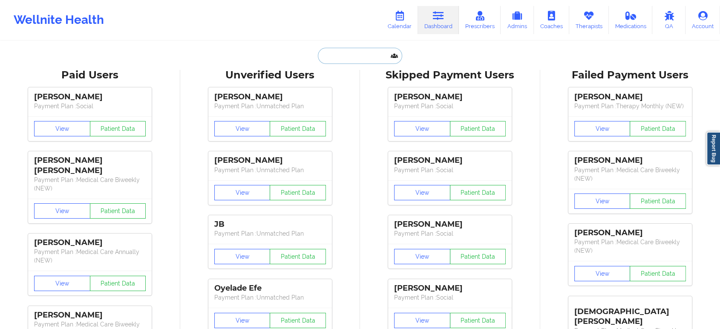
click at [364, 60] on input "text" at bounding box center [360, 56] width 84 height 16
paste input "geodedos@gmail.com"
type input "geodedos@gmail.com"
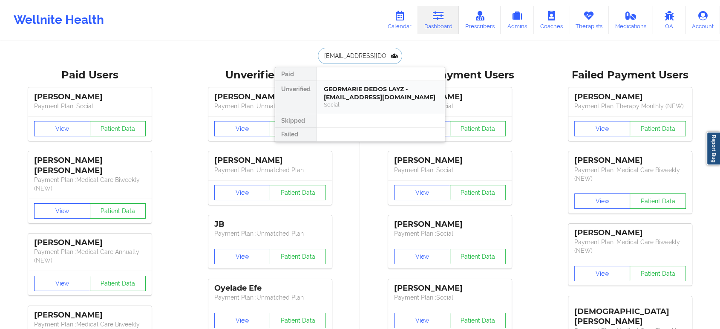
click at [363, 92] on div "GEORMARIE DEDOS LAYZ - geodedos@gmail.com" at bounding box center [381, 93] width 114 height 16
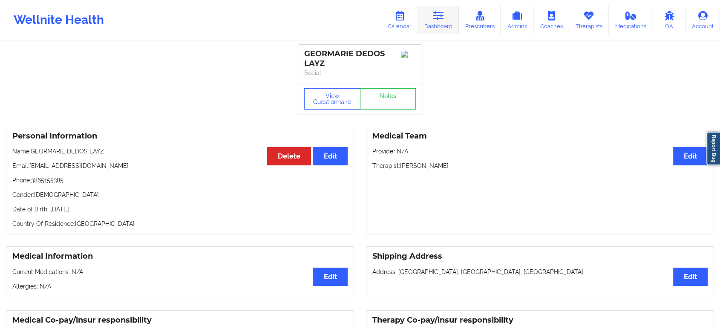
click at [445, 6] on link "Dashboard" at bounding box center [438, 20] width 41 height 28
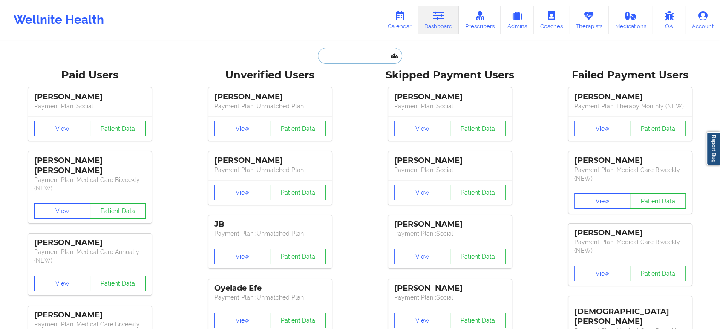
click at [354, 49] on input "text" at bounding box center [360, 56] width 84 height 16
paste input "rosie_e_espinoza@yahoo.com"
type input "rosie_e_espinoza@yahoo.com"
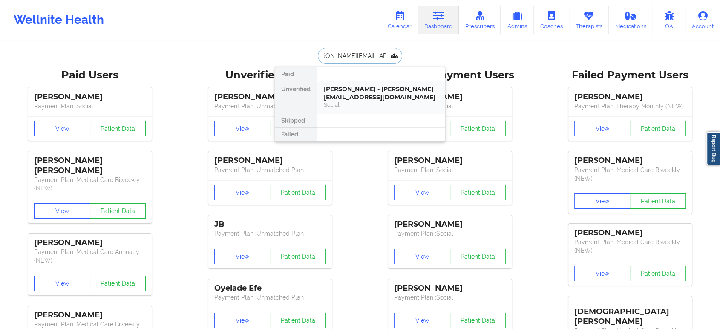
click at [354, 95] on div "Rosa Espinoza-Morales - rosie_e_espinoza@yahoo.com" at bounding box center [381, 93] width 114 height 16
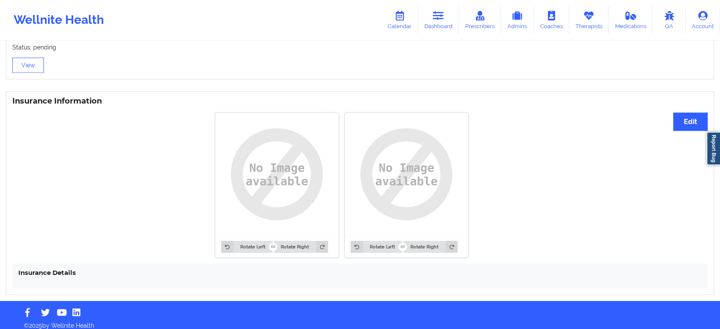
scroll to position [597, 0]
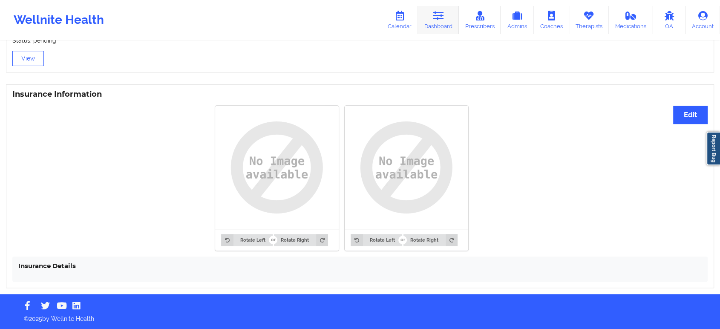
click at [446, 9] on link "Dashboard" at bounding box center [438, 20] width 41 height 28
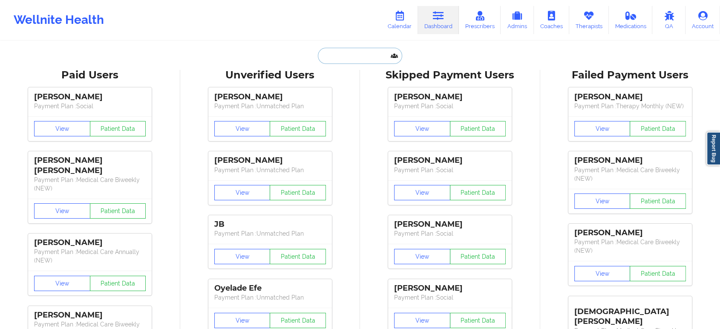
click at [349, 52] on input "text" at bounding box center [360, 56] width 84 height 16
paste input "Paula LaCour -"
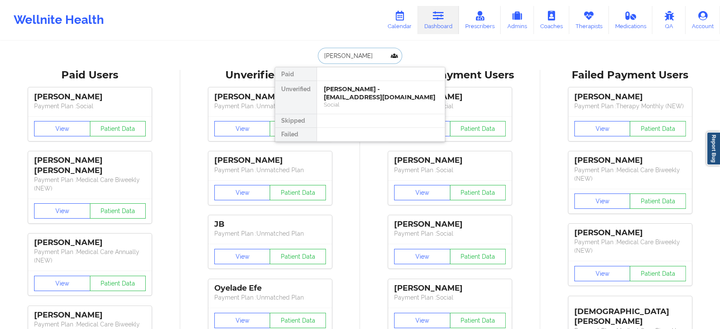
type input "Paula L"
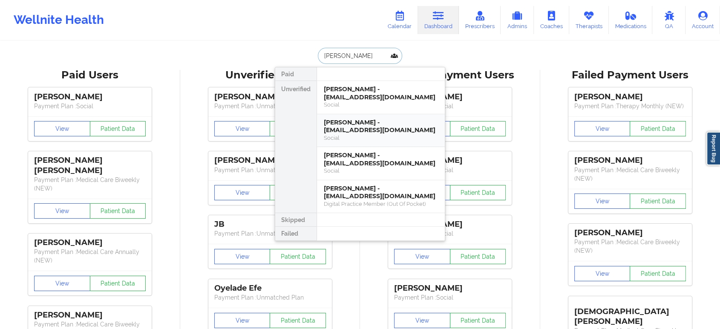
click at [373, 127] on div "Paula LaMay - paulalamay2016@gmail.com" at bounding box center [381, 126] width 114 height 16
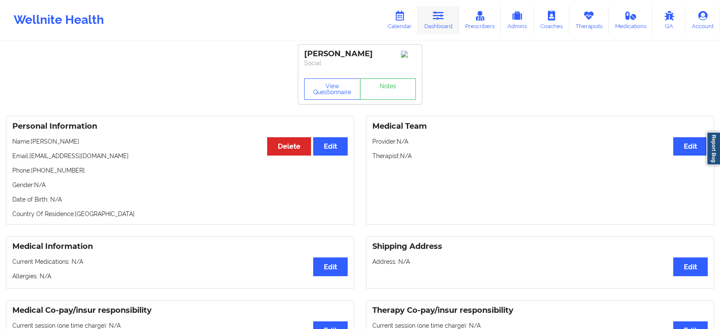
click at [442, 29] on link "Dashboard" at bounding box center [438, 20] width 41 height 28
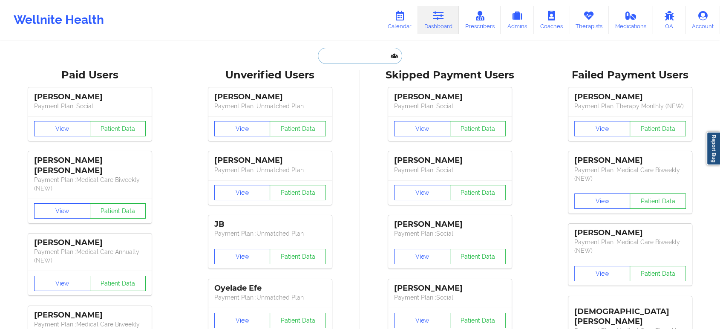
click at [347, 55] on input "text" at bounding box center [360, 56] width 84 height 16
paste input "Paula LaCour -"
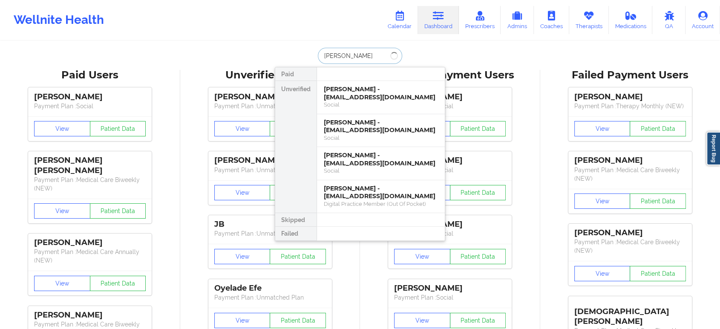
type input "Paula LaCour"
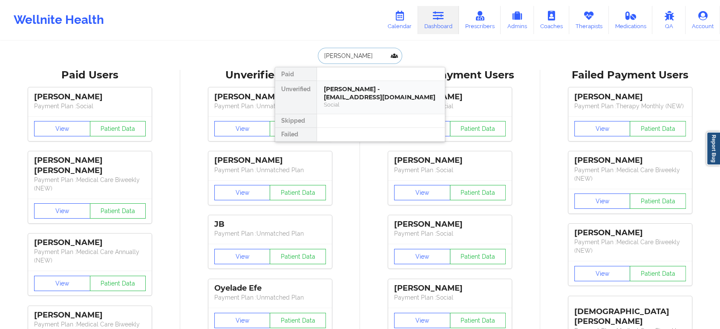
click at [373, 92] on div "Paula LaCour - placour@ebrschools.org" at bounding box center [381, 93] width 114 height 16
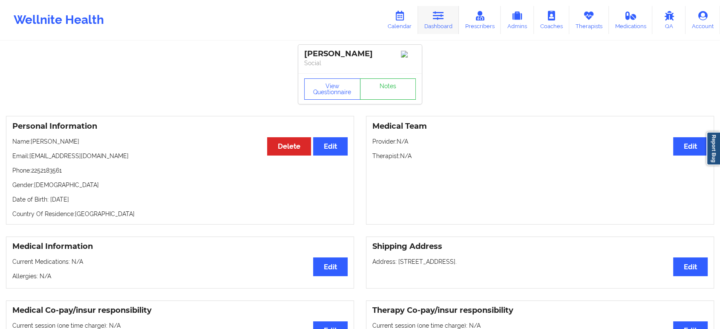
click at [428, 20] on link "Dashboard" at bounding box center [438, 20] width 41 height 28
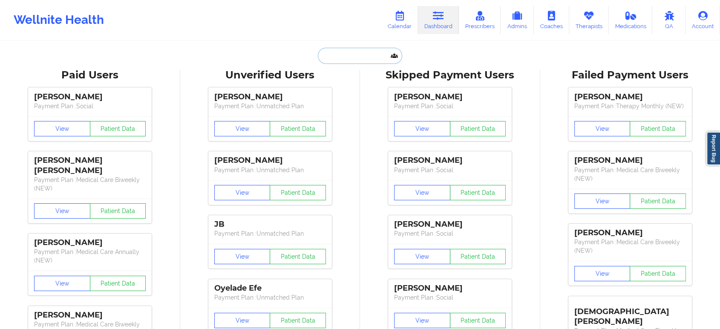
click at [375, 53] on input "text" at bounding box center [360, 56] width 84 height 16
paste input "[PERSON_NAME]"
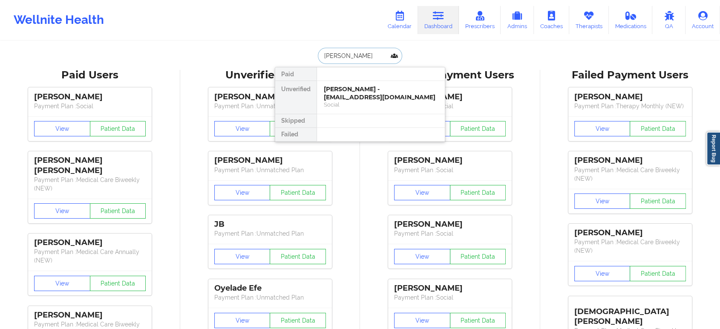
type input "[PERSON_NAME]"
click at [372, 90] on div "Sydnay Smith - smithsydnay@gmail.com" at bounding box center [381, 93] width 114 height 16
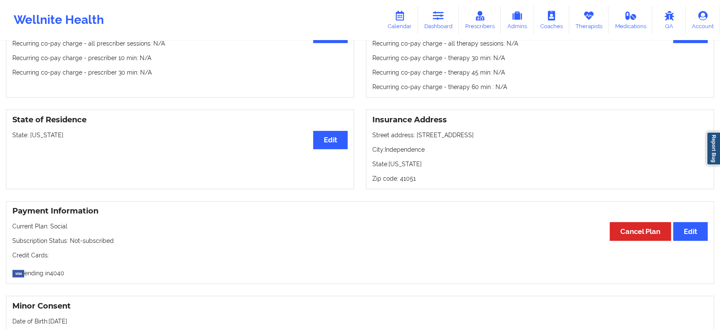
scroll to position [281, 0]
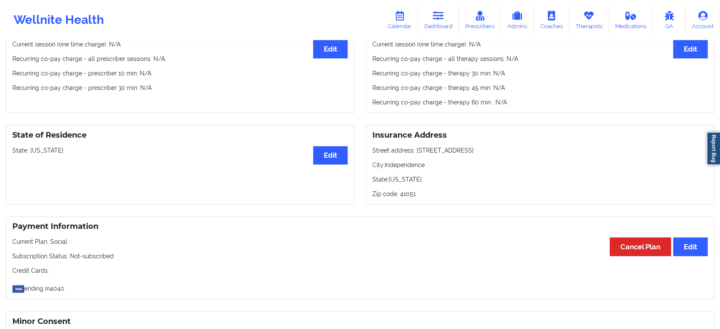
click at [47, 153] on p "State: Kentucky" at bounding box center [179, 150] width 335 height 9
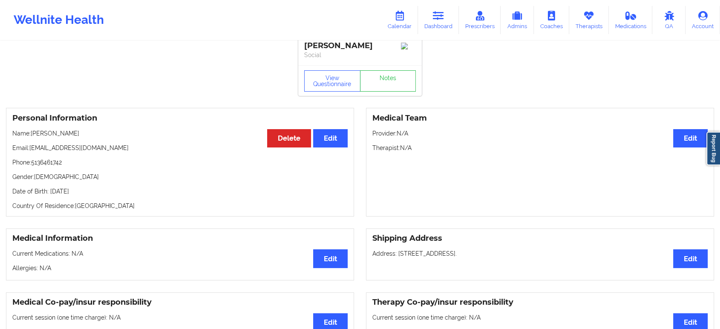
scroll to position [0, 0]
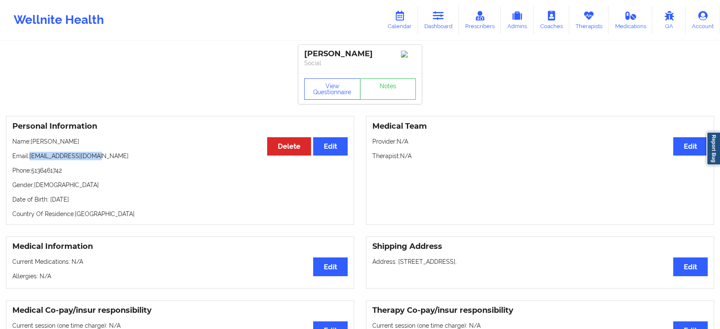
drag, startPoint x: 106, startPoint y: 158, endPoint x: 31, endPoint y: 159, distance: 75.4
click at [31, 159] on p "Email: smithsydnay@gmail.com" at bounding box center [179, 156] width 335 height 9
click at [437, 18] on icon at bounding box center [438, 15] width 11 height 9
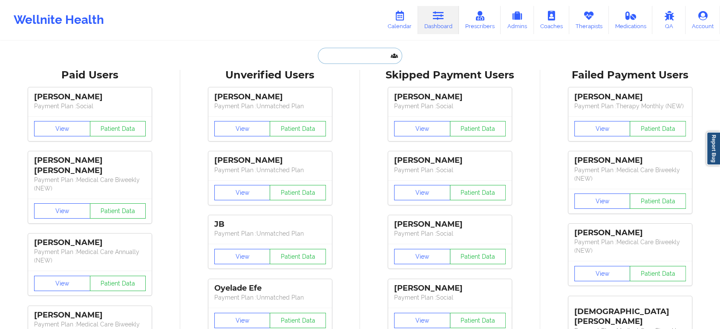
click at [375, 56] on input "text" at bounding box center [360, 56] width 84 height 16
paste input "[PERSON_NAME]"
type input "[PERSON_NAME]"
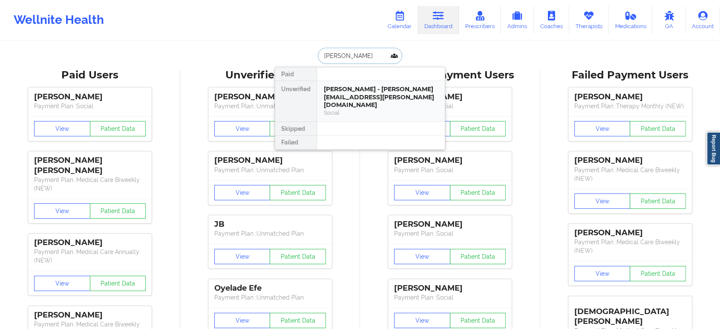
click at [371, 109] on div "Social" at bounding box center [381, 112] width 114 height 7
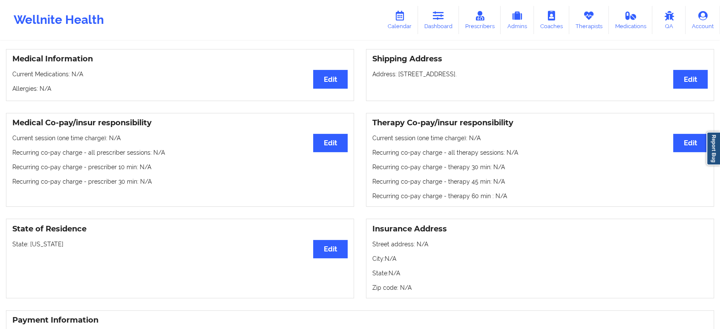
scroll to position [189, 0]
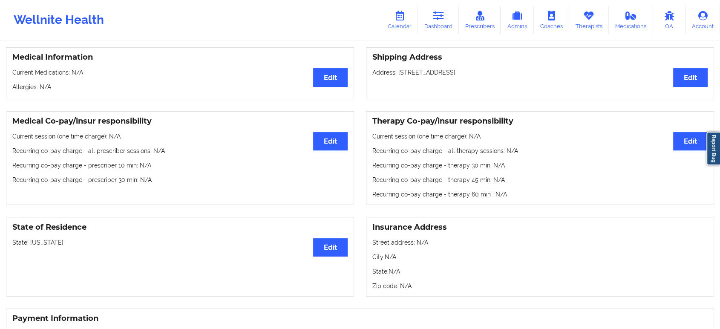
click at [34, 243] on p "State: Indiana" at bounding box center [179, 242] width 335 height 9
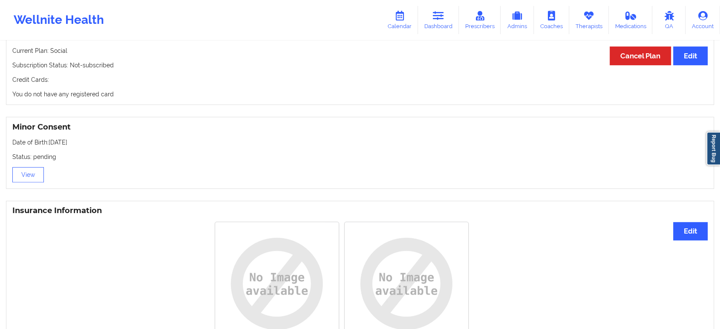
scroll to position [0, 0]
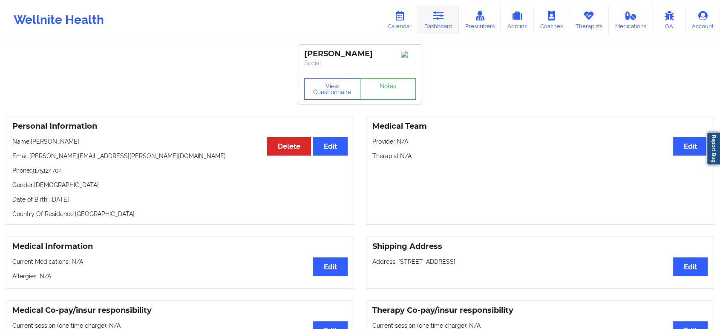
click at [441, 20] on icon at bounding box center [438, 15] width 11 height 9
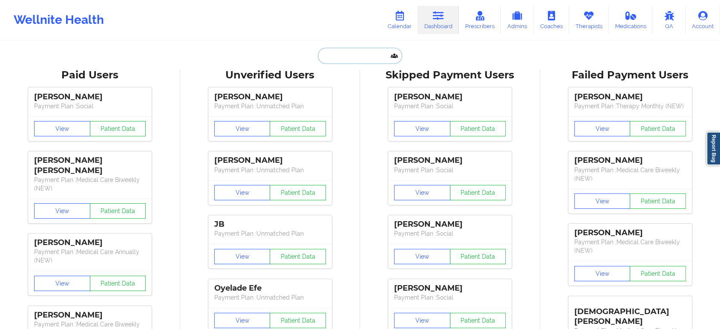
click at [327, 63] on input "text" at bounding box center [360, 56] width 84 height 16
paste input "[PERSON_NAME]"
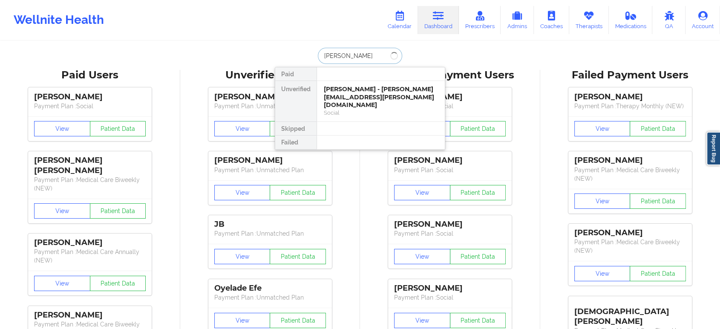
type input "[PERSON_NAME]"
click at [344, 96] on div "LINDSEY GOUVEIA - lindseygouveia@gmail.com" at bounding box center [381, 93] width 114 height 16
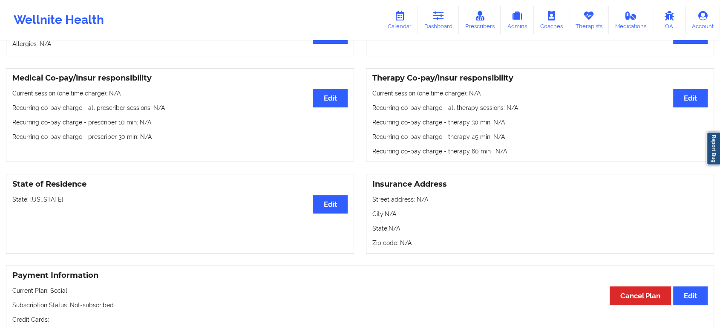
scroll to position [236, 0]
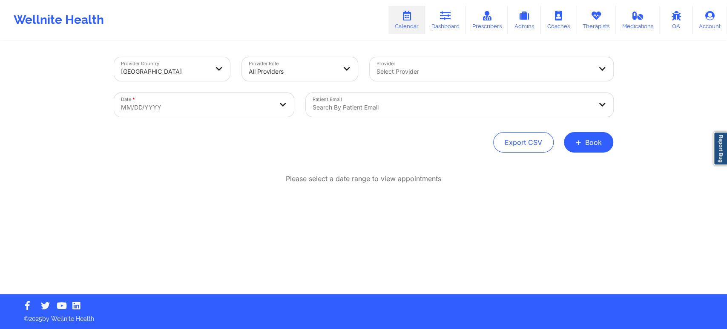
click at [228, 104] on body "Wellnite Health Calendar Dashboard Prescribers Admins Coaches Therapists Medica…" at bounding box center [363, 164] width 727 height 329
select select "2025-8"
select select "2025-9"
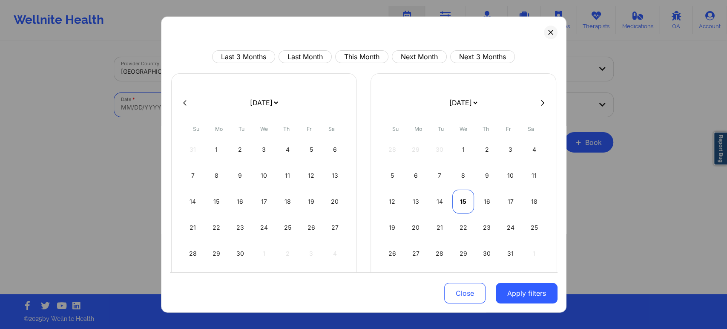
click at [458, 197] on div "15" at bounding box center [463, 202] width 22 height 24
select select "2025-9"
select select "2025-10"
select select "2025-9"
select select "2025-10"
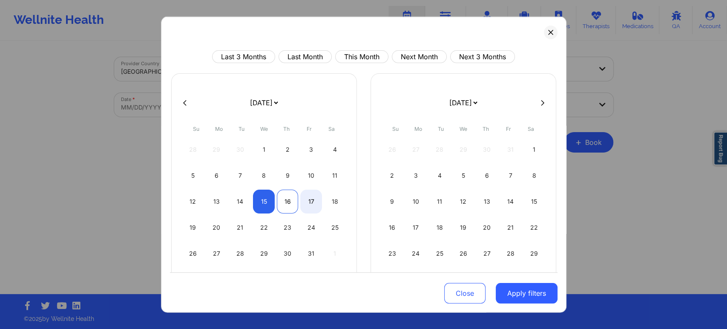
select select "2025-9"
select select "2025-10"
click at [291, 198] on div "16" at bounding box center [288, 202] width 22 height 24
select select "2025-9"
select select "2025-10"
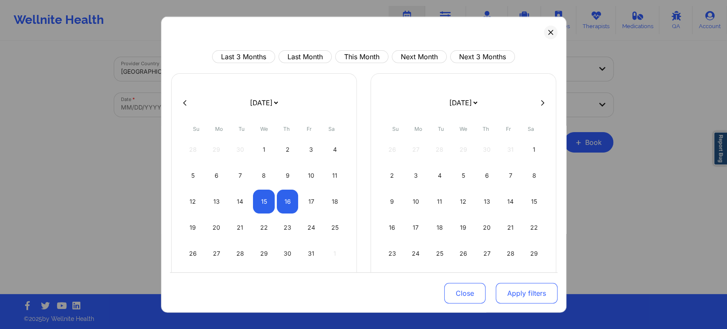
click at [526, 295] on button "Apply filters" at bounding box center [527, 293] width 62 height 20
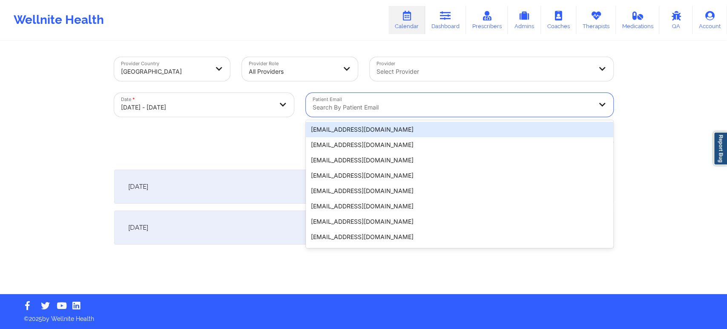
click at [453, 98] on div "Search by patient email" at bounding box center [449, 105] width 287 height 24
paste input "sdvlasoff@gmail.com"
type input "sdvlasoff@gmail.com"
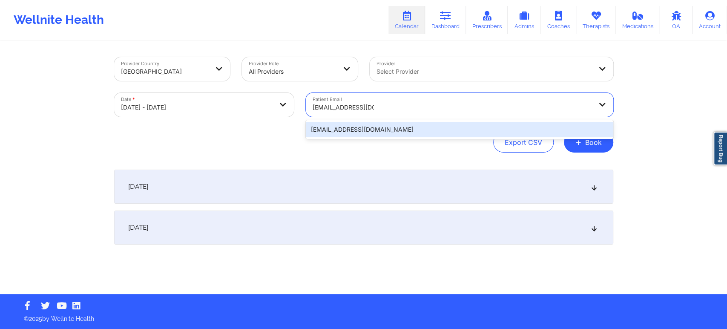
click at [420, 131] on div "sdvlasoff@gmail.com" at bounding box center [460, 129] width 308 height 15
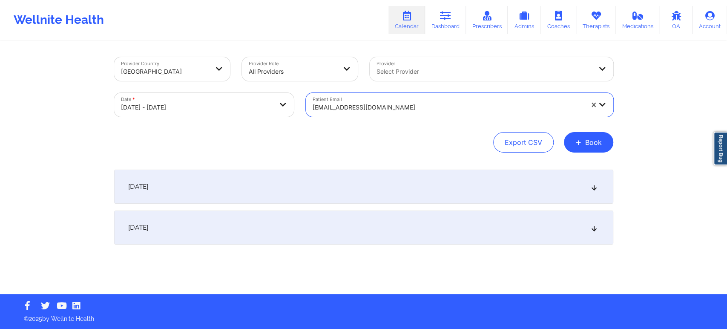
click at [378, 195] on div "October 15, 2025" at bounding box center [363, 187] width 499 height 34
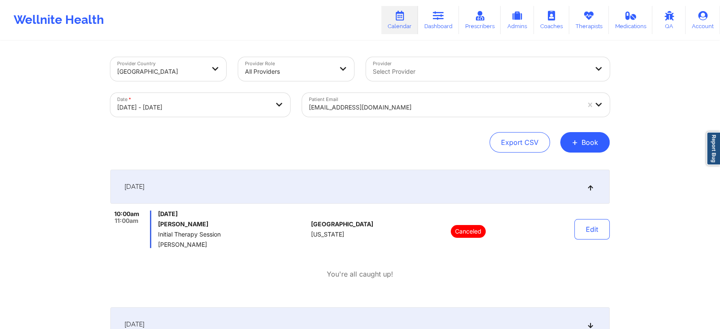
click at [452, 112] on div "sdvlasoff@gmail.com" at bounding box center [444, 107] width 271 height 19
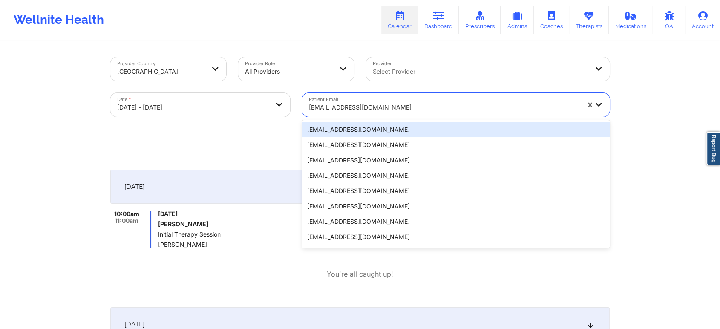
paste input "rosie_e_espinoza@yahoo.com"
type input "rosie_e_espinoza@yahoo.com"
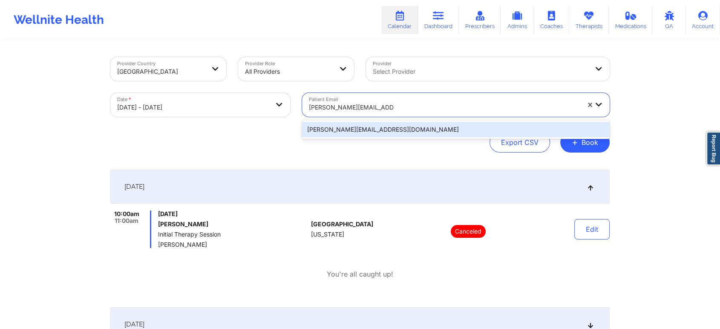
click at [382, 123] on div "rosie_e_espinoza@yahoo.com" at bounding box center [456, 129] width 308 height 15
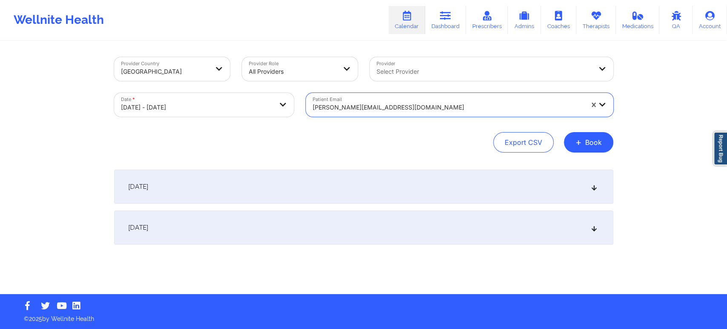
click at [403, 189] on div "[DATE]" at bounding box center [363, 187] width 499 height 34
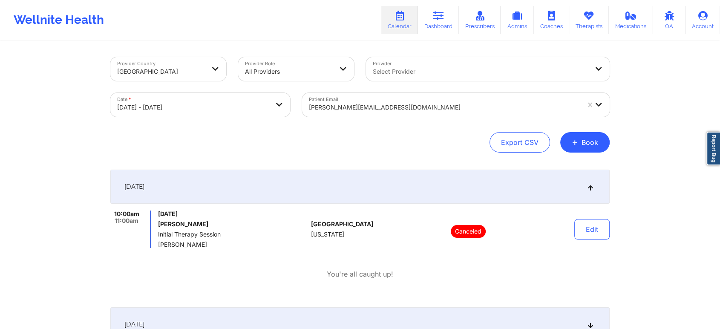
click at [443, 109] on div at bounding box center [444, 107] width 271 height 10
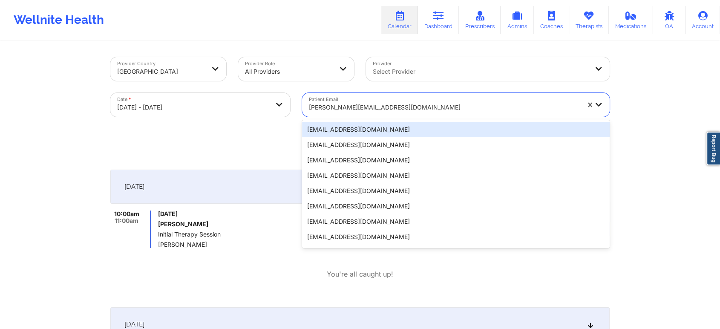
paste input "snyderashley1985@gmail.com"
type input "snyderashley1985@gmail.com"
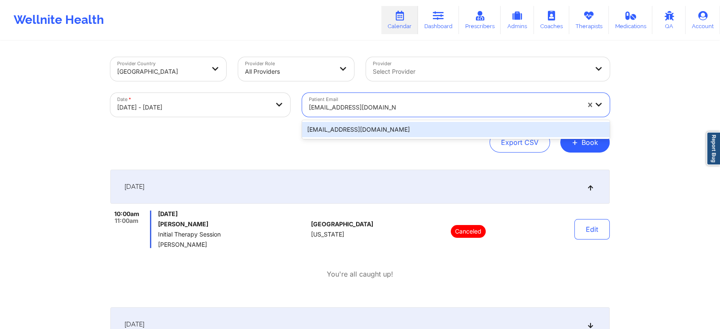
click at [402, 129] on div "snyderashley1985@gmail.com" at bounding box center [456, 129] width 308 height 15
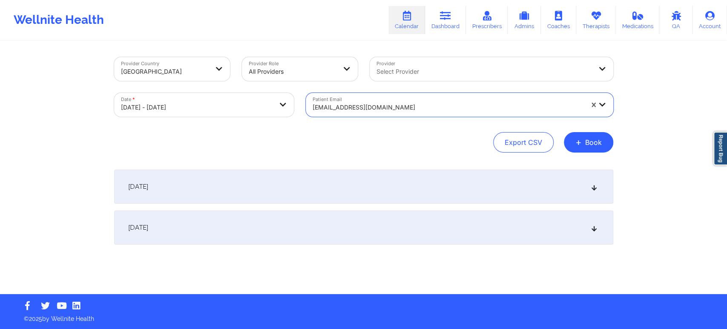
click at [406, 186] on div "[DATE]" at bounding box center [363, 187] width 499 height 34
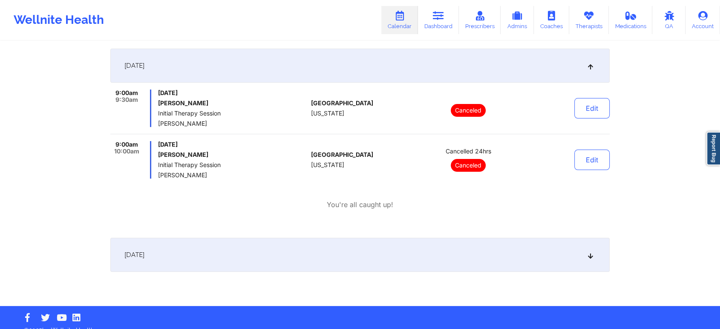
scroll to position [132, 0]
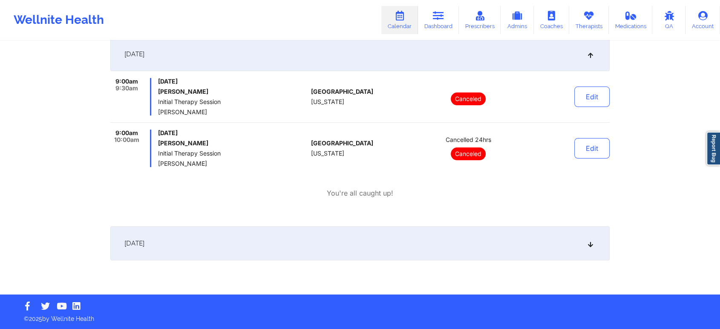
click at [422, 245] on div "[DATE]" at bounding box center [359, 243] width 499 height 34
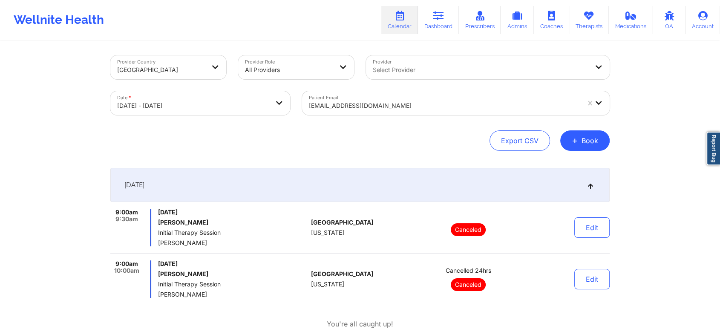
scroll to position [0, 0]
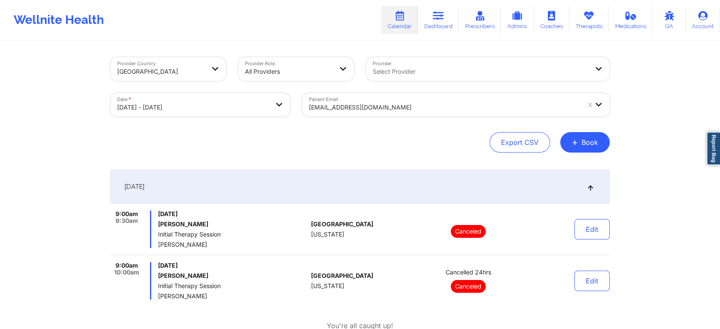
click at [430, 105] on div at bounding box center [444, 107] width 271 height 10
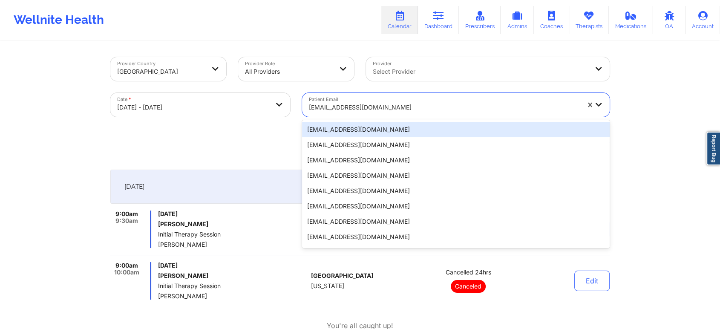
paste input "cynthia.cox420@aol.com"
type input "cynthia.cox420@aol.com"
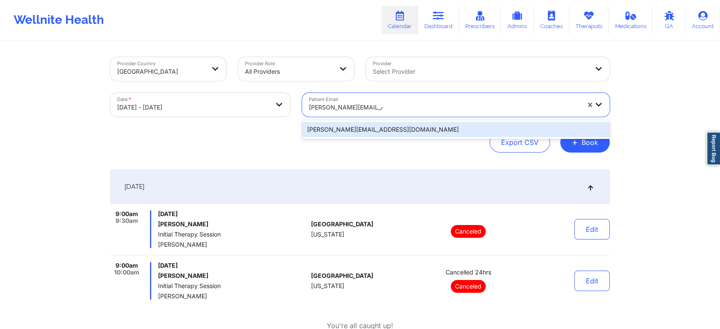
click at [394, 125] on div "cynthia.cox420@aol.com" at bounding box center [456, 129] width 308 height 15
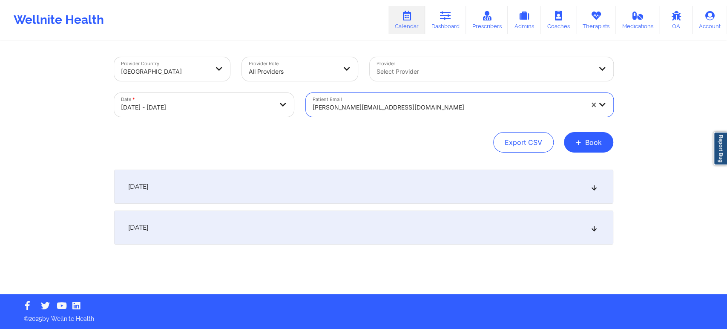
click at [398, 184] on div "October 15, 2025" at bounding box center [363, 187] width 499 height 34
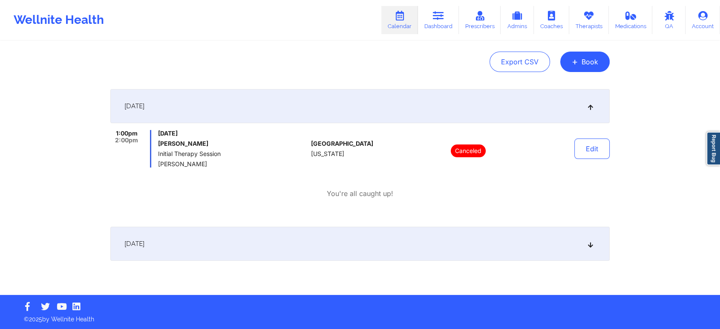
scroll to position [81, 0]
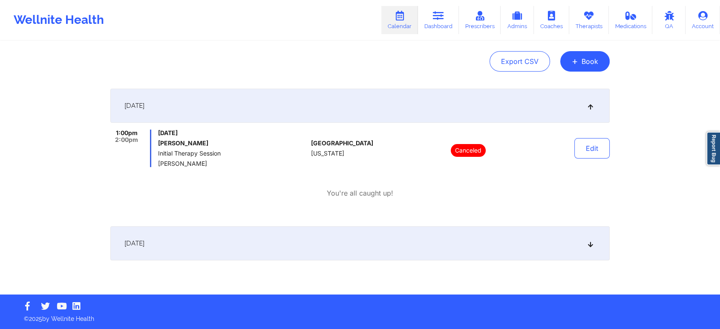
click at [587, 240] on icon at bounding box center [590, 243] width 7 height 6
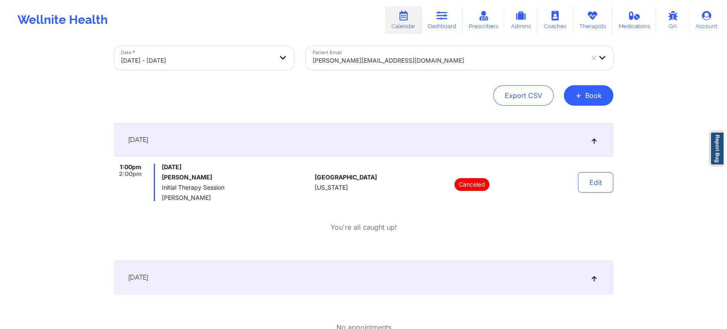
scroll to position [45, 0]
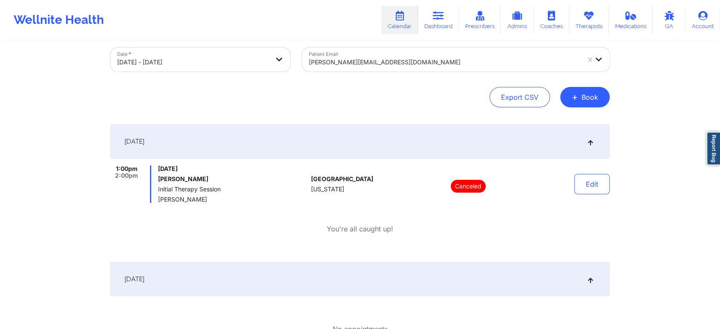
click at [248, 63] on body "Wellnite Health Calendar Dashboard Prescribers Admins Coaches Therapists Medica…" at bounding box center [360, 119] width 720 height 329
select select "2025-9"
select select "2025-10"
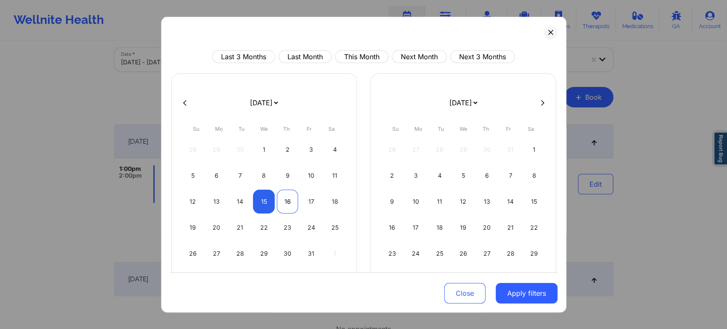
click at [285, 197] on div "16" at bounding box center [288, 202] width 22 height 24
select select "2025-9"
select select "2025-10"
click at [286, 197] on div "16" at bounding box center [288, 202] width 22 height 24
select select "2025-9"
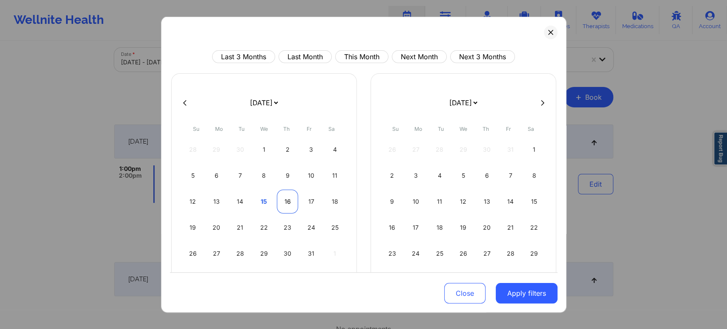
select select "2025-10"
click at [550, 296] on button "Apply filters" at bounding box center [527, 293] width 62 height 20
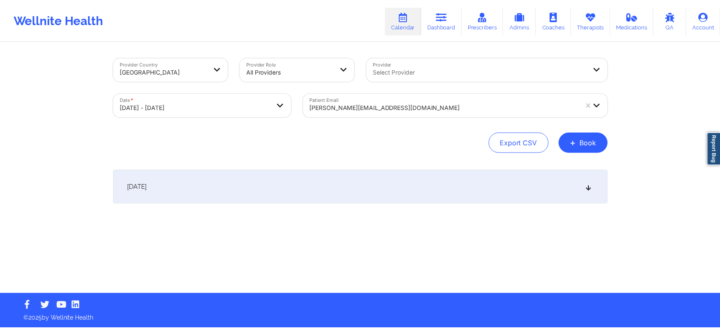
scroll to position [0, 0]
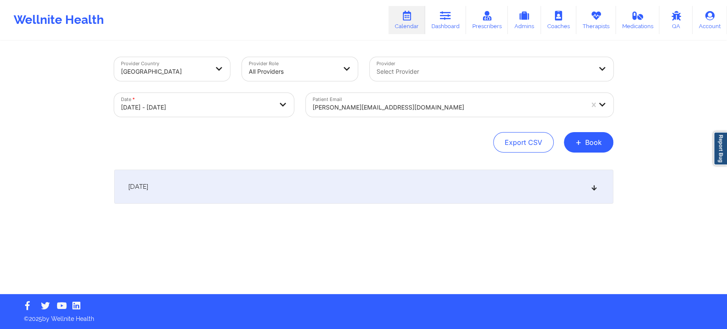
click at [441, 193] on div "[DATE]" at bounding box center [363, 187] width 499 height 34
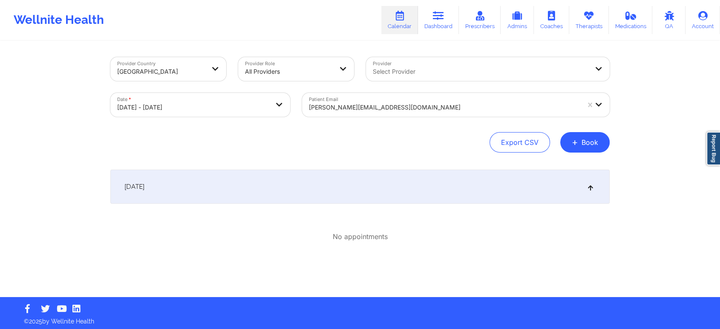
click at [403, 109] on div at bounding box center [444, 107] width 271 height 10
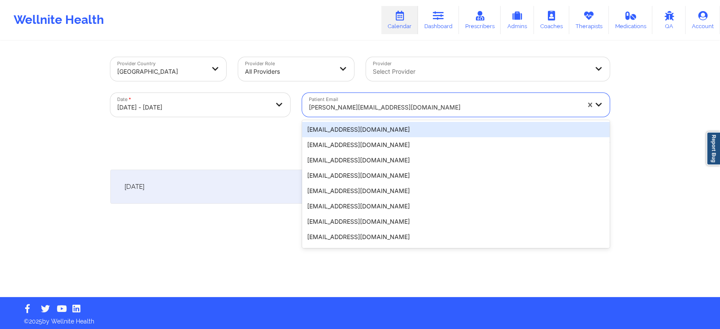
paste input "(910) 200-3380"
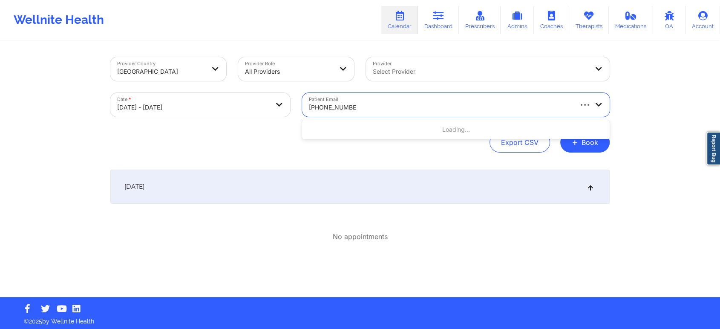
type input "(910) 200-3380"
paste input "cindicox1999@gmail.com"
type input "cindicox1999@gmail.com"
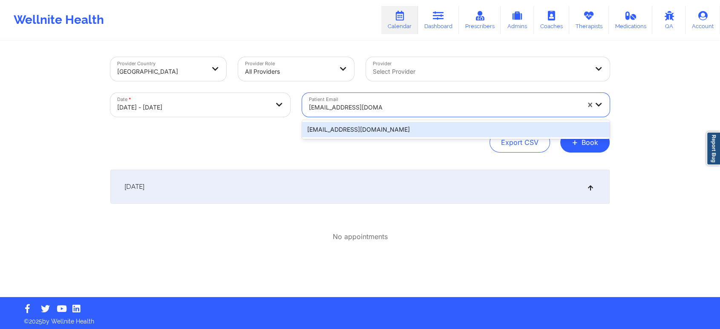
click at [394, 127] on div "cindicox1999@gmail.com" at bounding box center [456, 129] width 308 height 15
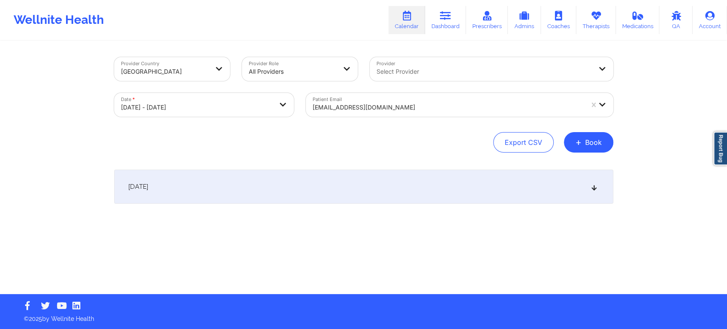
click at [463, 190] on div "[DATE]" at bounding box center [363, 187] width 499 height 34
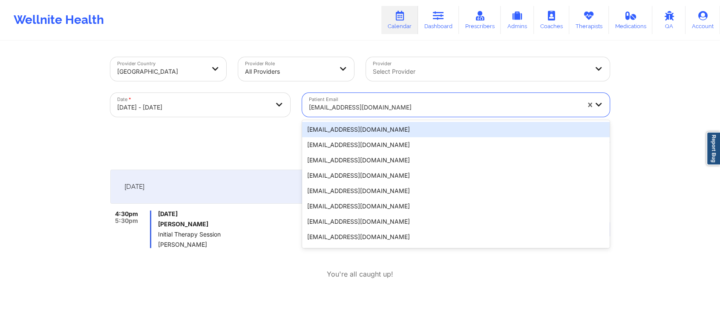
type input "[EMAIL_ADDRESS][DOMAIN_NAME]"
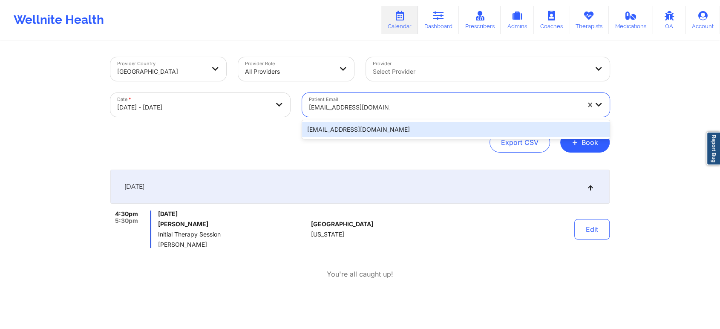
click at [404, 127] on div "[EMAIL_ADDRESS][DOMAIN_NAME]" at bounding box center [456, 129] width 308 height 15
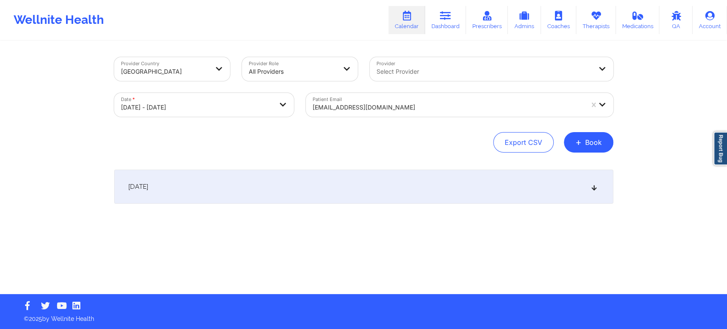
click at [397, 190] on div "October 16, 2025" at bounding box center [363, 187] width 499 height 34
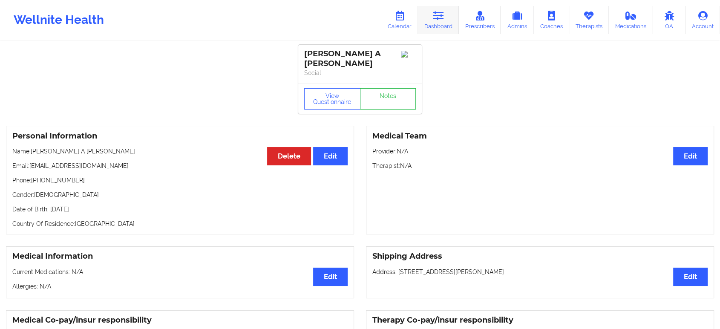
click at [434, 14] on icon at bounding box center [438, 15] width 11 height 9
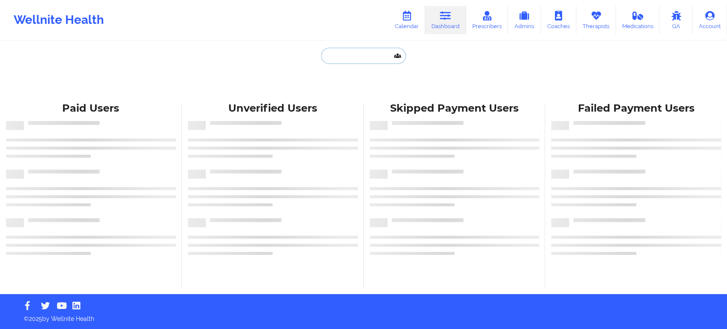
click at [350, 58] on input "text" at bounding box center [363, 56] width 84 height 16
paste input "Theresa A LAWSON"
type input "Theresa A LAWSON"
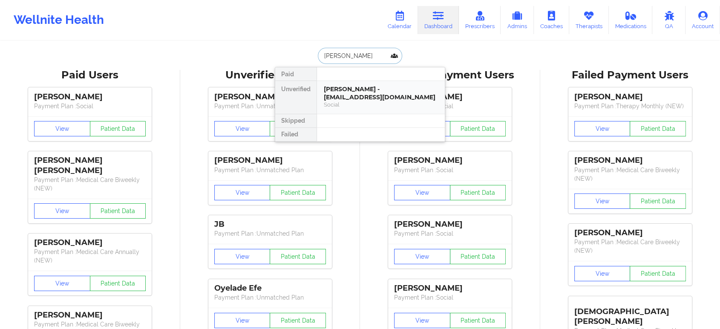
click at [368, 92] on div "Theresa A LAWSON - resa31802@gmail.com" at bounding box center [381, 93] width 114 height 16
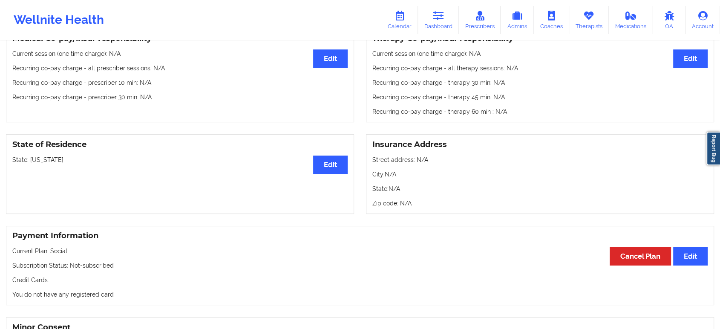
scroll to position [284, 0]
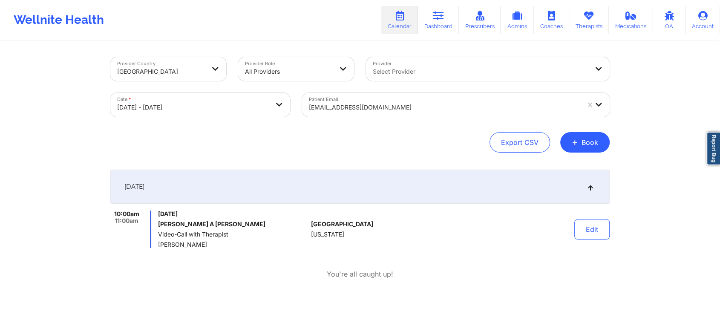
click at [449, 102] on div at bounding box center [444, 107] width 271 height 10
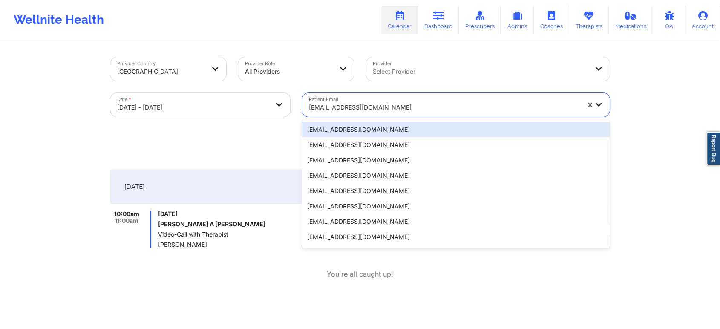
paste input "[EMAIL_ADDRESS][DOMAIN_NAME]"
type input "[EMAIL_ADDRESS][DOMAIN_NAME]"
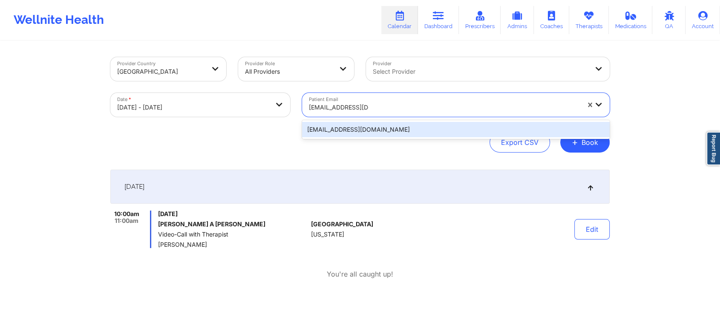
click at [388, 125] on div "[EMAIL_ADDRESS][DOMAIN_NAME]" at bounding box center [456, 129] width 308 height 15
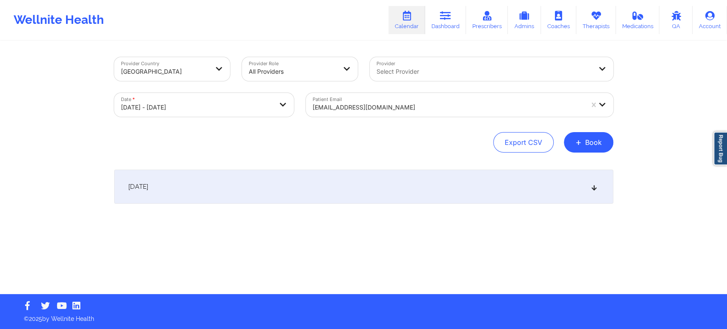
click at [414, 190] on div "[DATE]" at bounding box center [363, 187] width 499 height 34
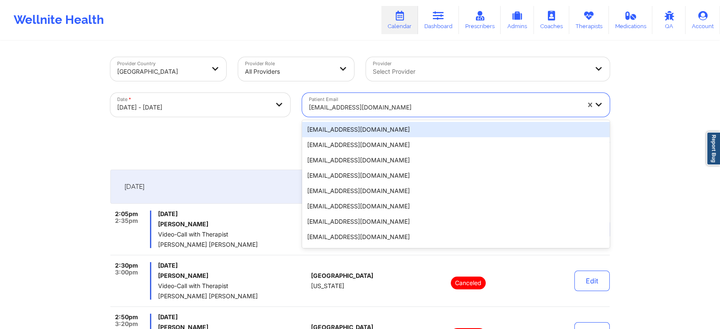
click at [406, 107] on div at bounding box center [444, 107] width 271 height 10
paste input "kwill21297@gmail.com"
type input "kwill21297@gmail.com"
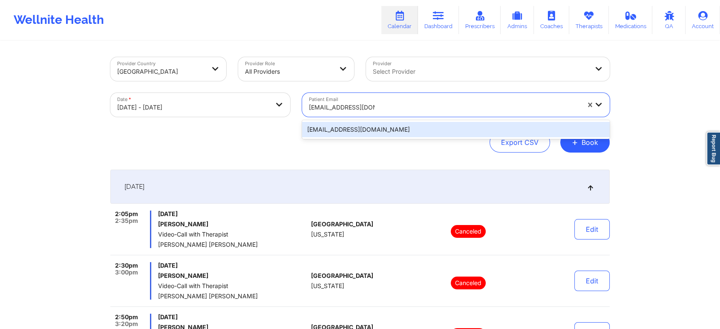
click at [404, 128] on div "kwill21297@gmail.com" at bounding box center [456, 129] width 308 height 15
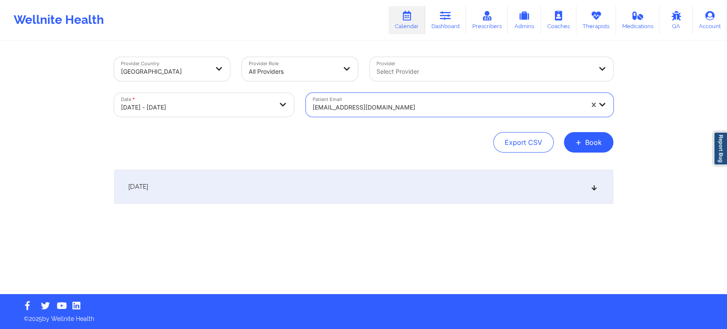
click at [201, 101] on body "Wellnite Health Calendar Dashboard Prescribers Admins Coaches Therapists Medica…" at bounding box center [363, 164] width 727 height 329
select select "2025-9"
select select "2025-10"
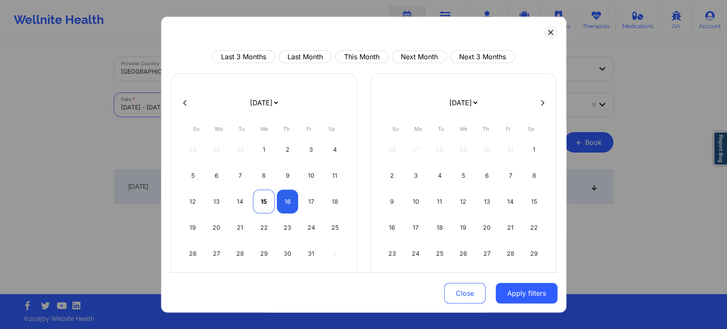
click at [260, 204] on div "15" at bounding box center [264, 202] width 22 height 24
select select "2025-9"
select select "2025-10"
select select "2025-9"
select select "2025-10"
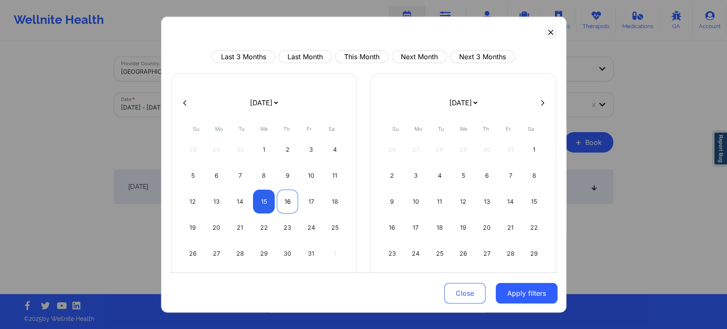
click at [283, 201] on div "16" at bounding box center [288, 202] width 22 height 24
select select "2025-9"
select select "2025-10"
click at [511, 291] on button "Apply filters" at bounding box center [527, 293] width 62 height 20
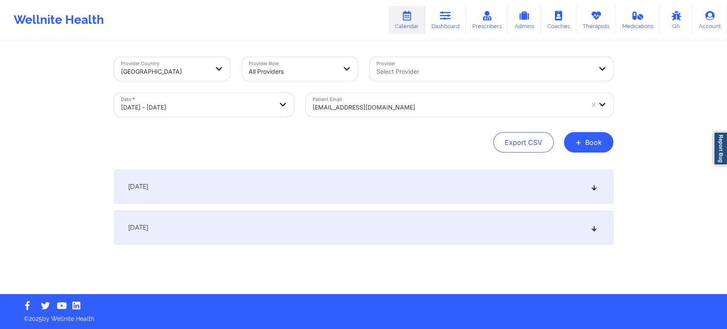
click at [407, 182] on div "[DATE]" at bounding box center [363, 187] width 499 height 34
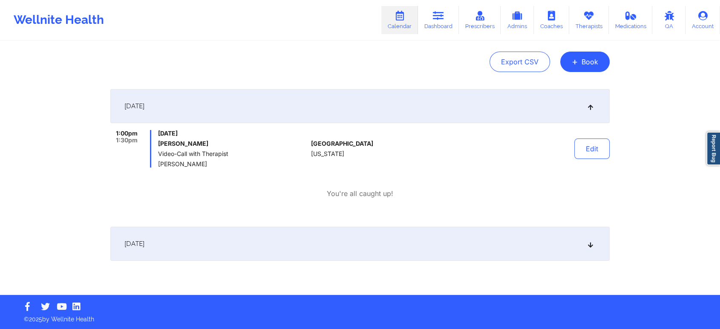
scroll to position [81, 0]
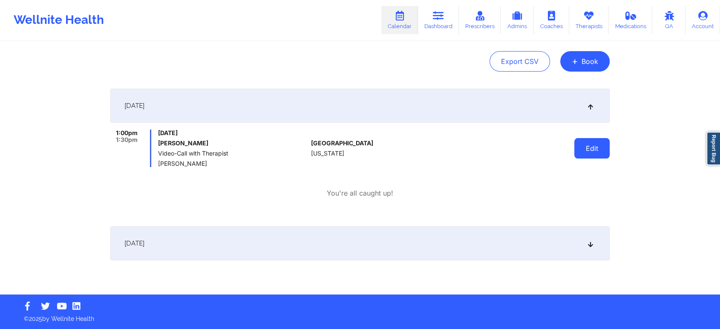
click at [595, 153] on button "Edit" at bounding box center [591, 148] width 35 height 20
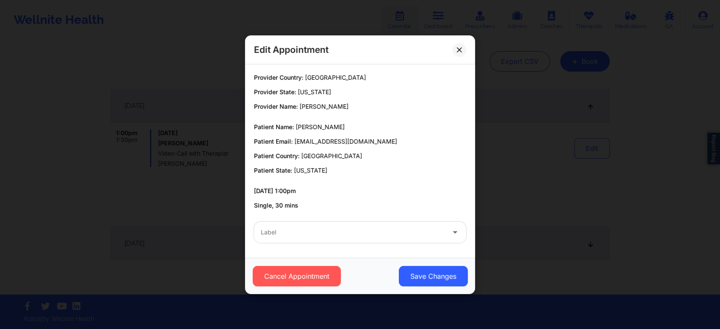
click at [317, 227] on div at bounding box center [353, 232] width 184 height 10
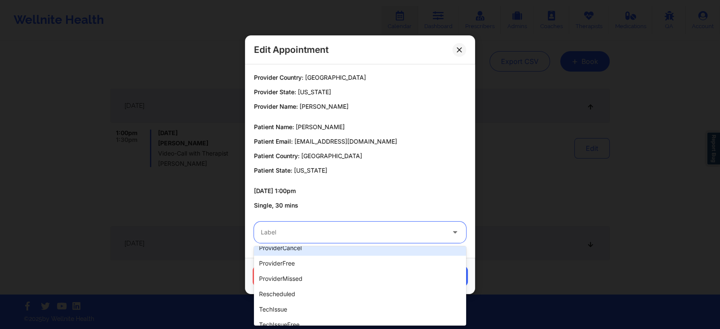
scroll to position [189, 0]
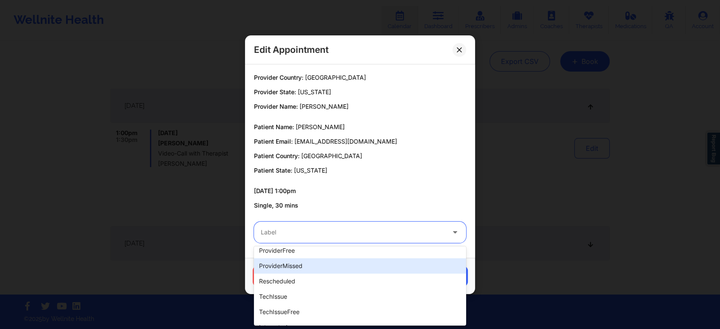
click at [156, 207] on div "Edit Appointment Provider Country: United States Provider State: Texas Provider…" at bounding box center [360, 164] width 720 height 329
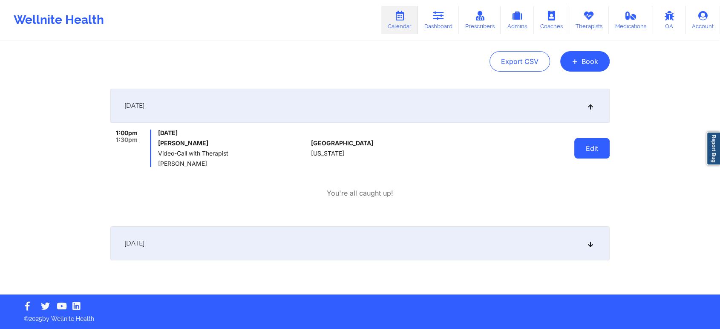
click at [596, 149] on button "Edit" at bounding box center [591, 148] width 35 height 20
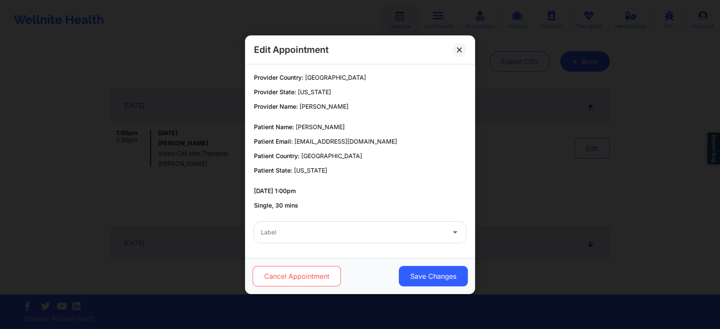
click at [285, 278] on button "Cancel Appointment" at bounding box center [297, 276] width 88 height 20
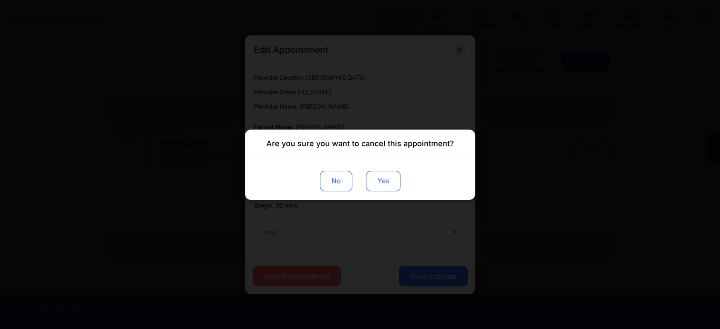
click at [384, 183] on button "Yes" at bounding box center [383, 180] width 35 height 20
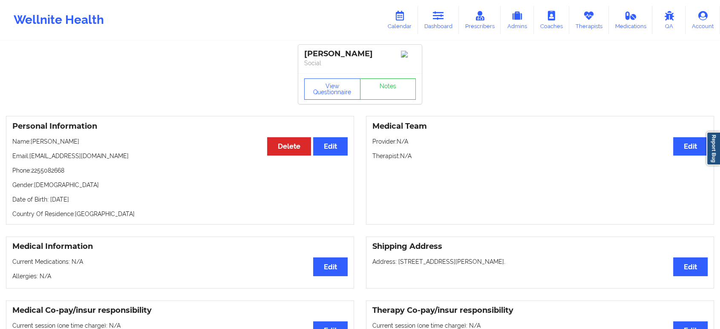
drag, startPoint x: 90, startPoint y: 145, endPoint x: 32, endPoint y: 142, distance: 58.0
click at [32, 142] on p "Name: [PERSON_NAME]" at bounding box center [179, 141] width 335 height 9
copy p "[PERSON_NAME]"
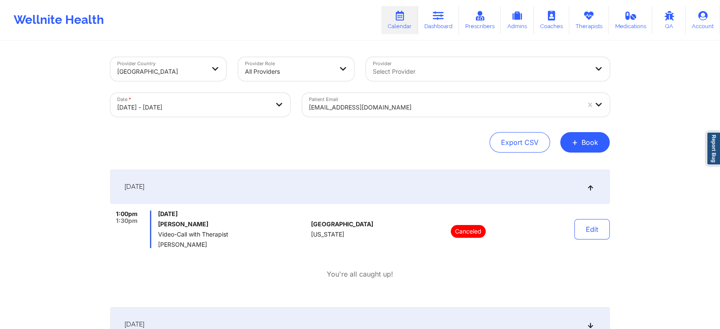
click at [432, 108] on div at bounding box center [444, 107] width 271 height 10
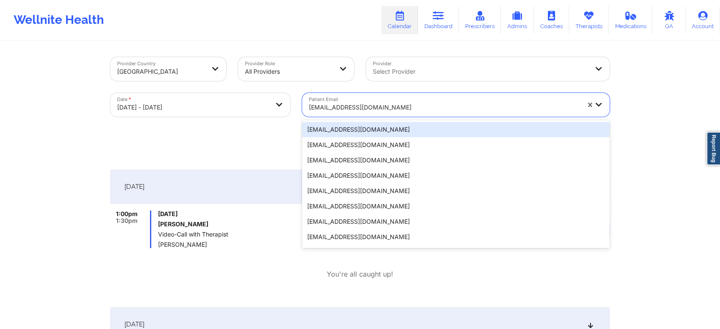
paste input "[EMAIL_ADDRESS][DOMAIN_NAME]"
type input "[EMAIL_ADDRESS][DOMAIN_NAME]"
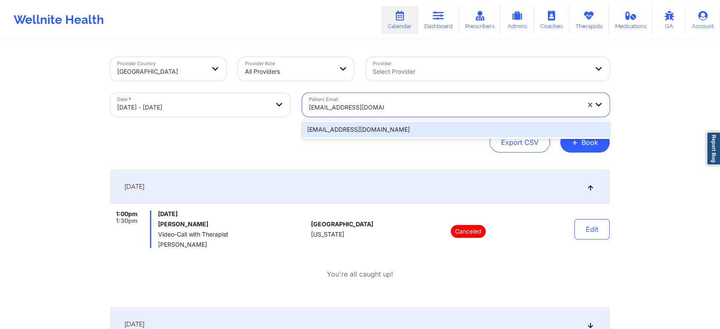
click at [420, 125] on div "[EMAIL_ADDRESS][DOMAIN_NAME]" at bounding box center [456, 129] width 308 height 15
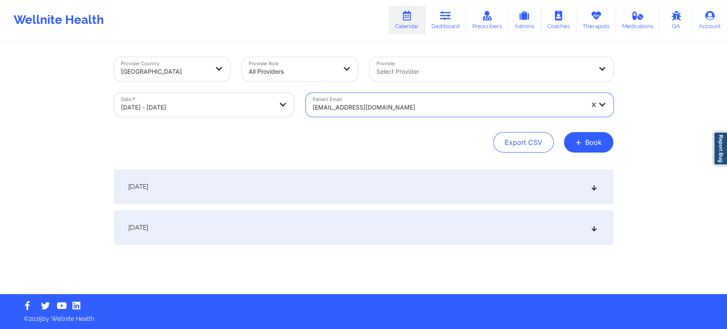
click at [383, 231] on div "[DATE]" at bounding box center [363, 227] width 499 height 34
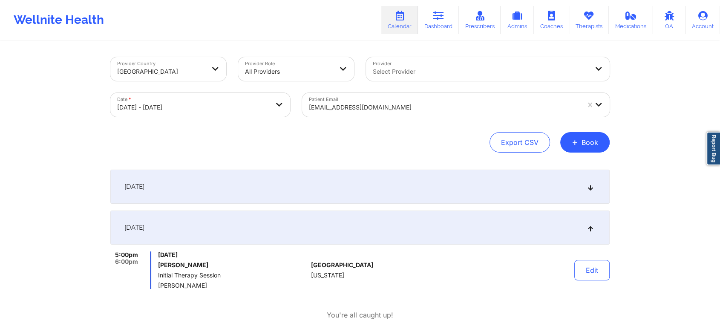
scroll to position [47, 0]
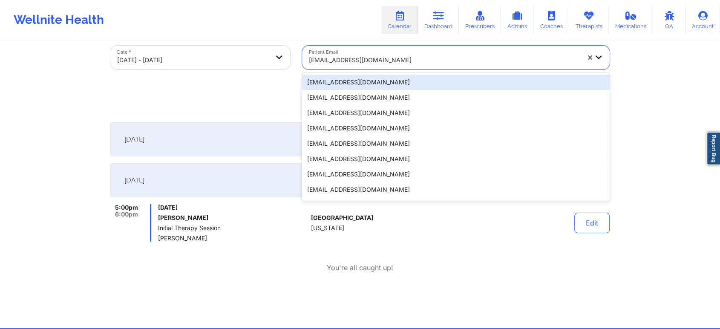
click at [475, 57] on div at bounding box center [444, 60] width 271 height 10
paste input "[EMAIL_ADDRESS][DOMAIN_NAME]"
type input "[EMAIL_ADDRESS][DOMAIN_NAME]"
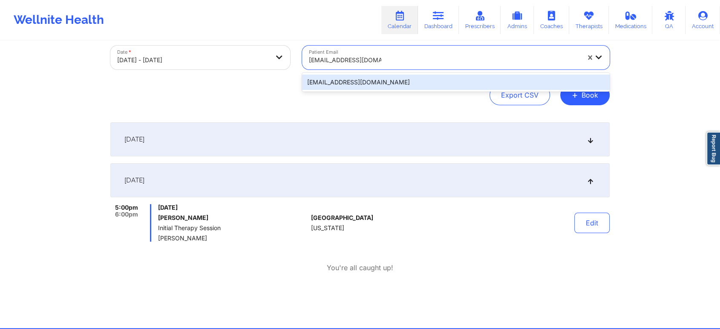
click at [416, 81] on div "[EMAIL_ADDRESS][DOMAIN_NAME]" at bounding box center [456, 82] width 308 height 15
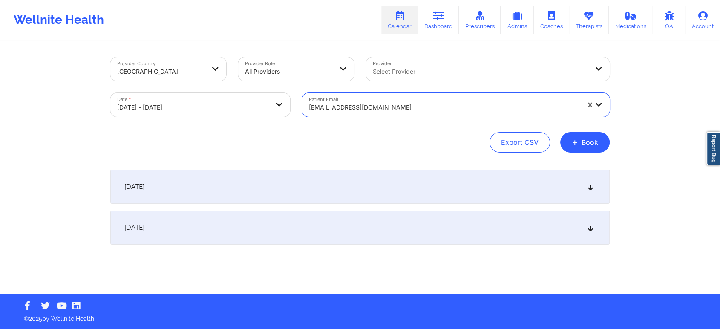
scroll to position [0, 0]
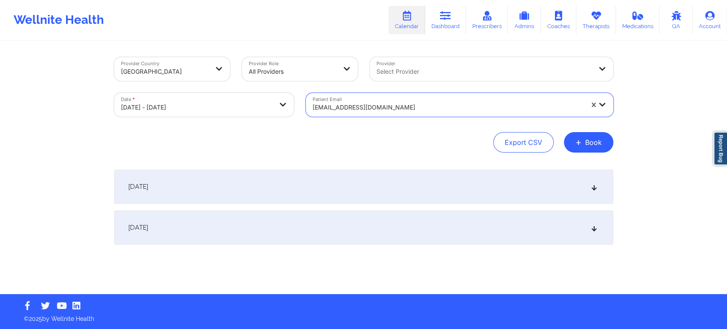
click at [335, 247] on div "[DATE] No appointments [DATE] No appointments" at bounding box center [363, 224] width 499 height 109
click at [339, 239] on div "[DATE]" at bounding box center [363, 227] width 499 height 34
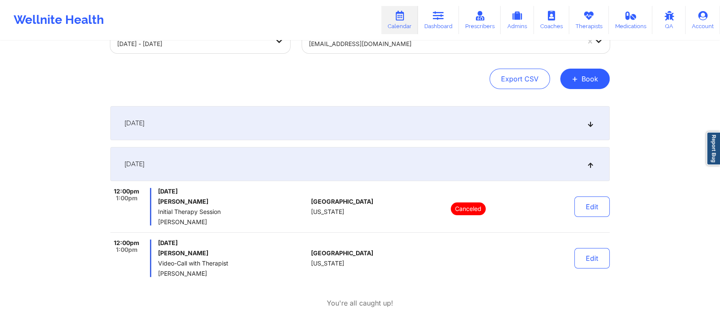
scroll to position [47, 0]
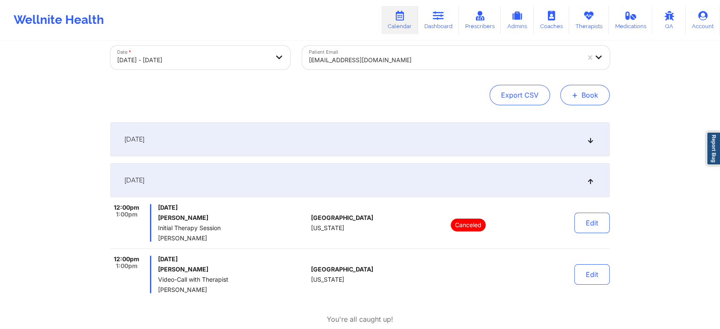
click at [596, 98] on button "+ Book" at bounding box center [584, 95] width 49 height 20
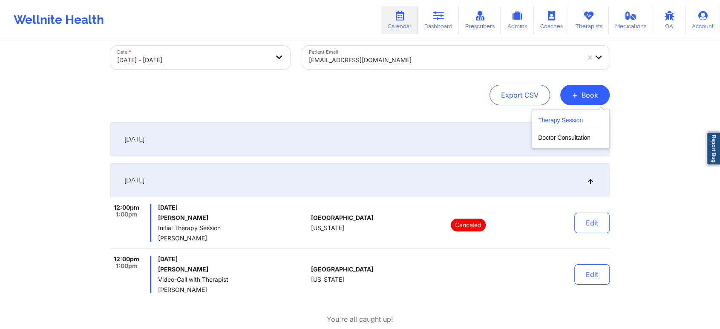
click at [579, 121] on button "Therapy Session" at bounding box center [570, 122] width 65 height 14
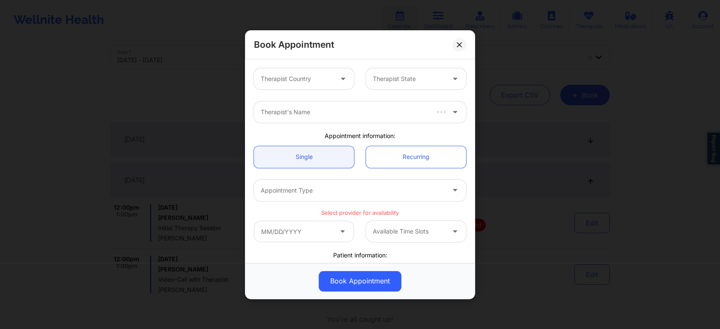
click at [329, 78] on div at bounding box center [297, 79] width 72 height 10
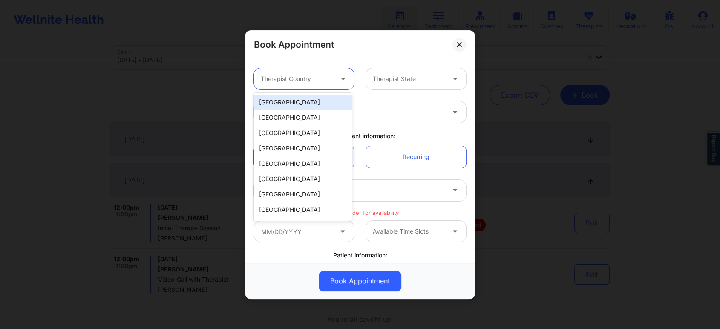
click at [303, 107] on div "[GEOGRAPHIC_DATA]" at bounding box center [303, 102] width 98 height 15
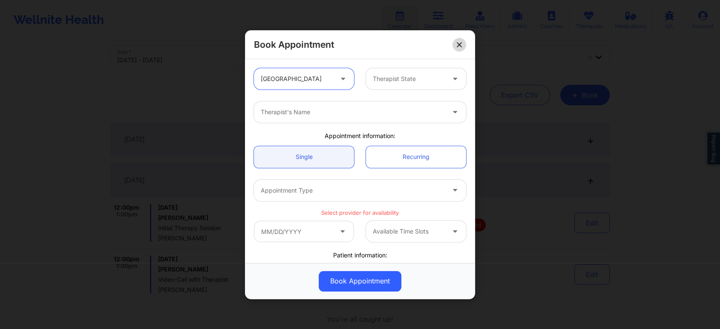
click at [457, 47] on icon at bounding box center [459, 44] width 5 height 5
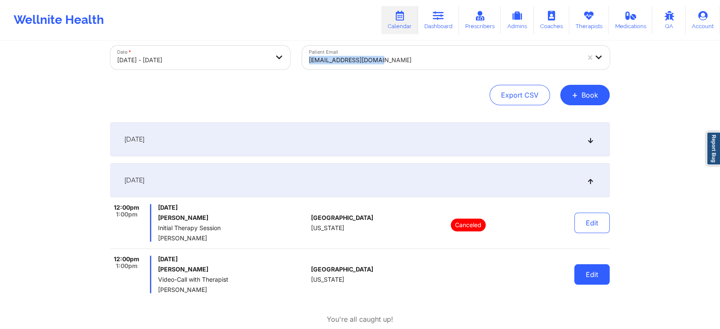
click at [596, 276] on button "Edit" at bounding box center [591, 274] width 35 height 20
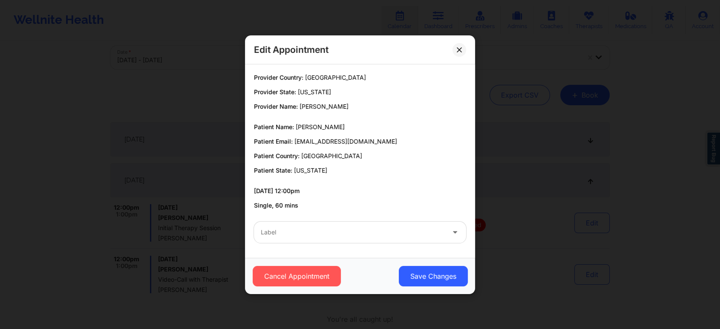
click at [338, 226] on div "Label" at bounding box center [350, 232] width 192 height 21
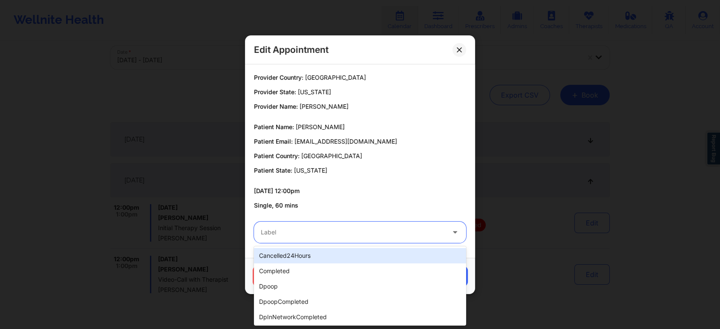
click at [314, 258] on div "cancelled24Hours" at bounding box center [360, 255] width 212 height 15
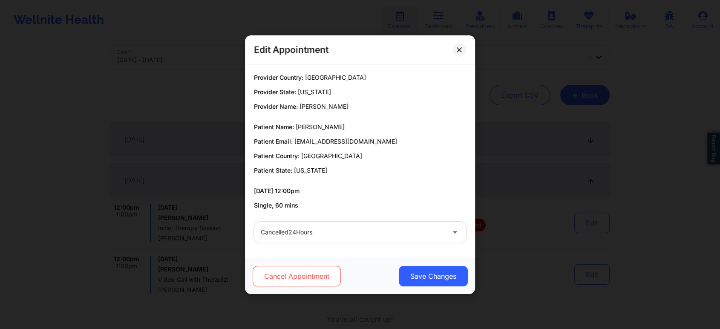
click at [301, 274] on button "Cancel Appointment" at bounding box center [297, 276] width 88 height 20
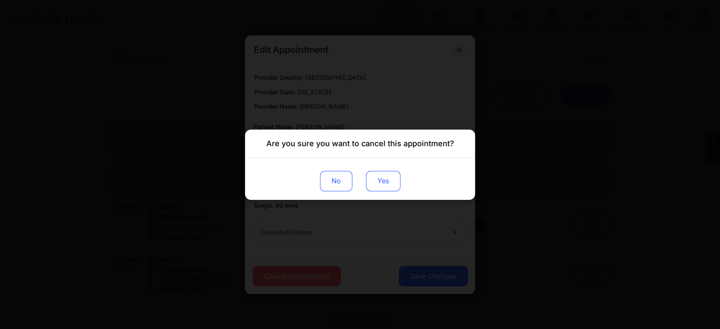
click at [386, 179] on button "Yes" at bounding box center [383, 180] width 35 height 20
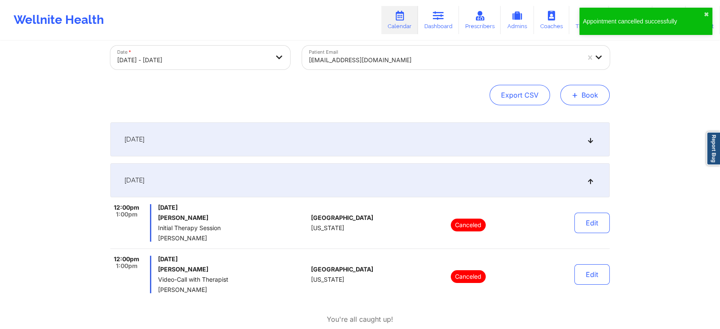
click at [592, 101] on button "+ Book" at bounding box center [584, 95] width 49 height 20
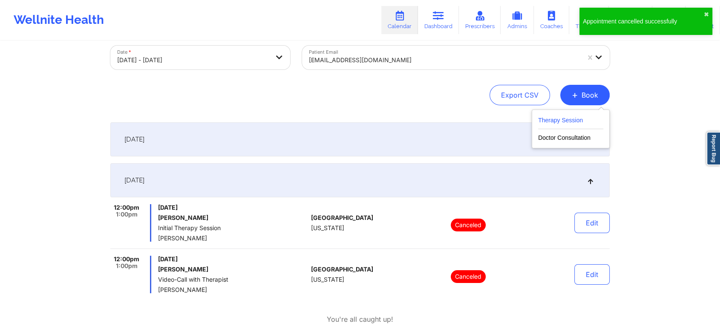
click at [570, 119] on button "Therapy Session" at bounding box center [570, 122] width 65 height 14
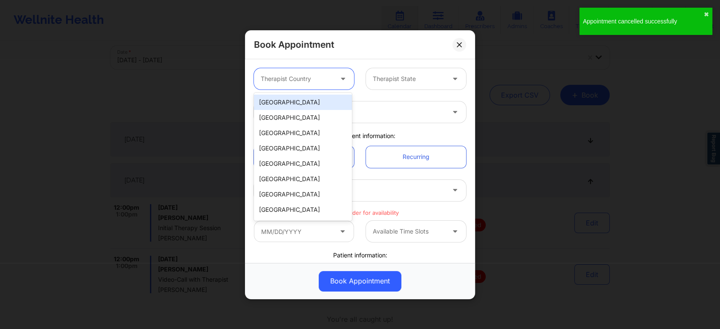
click at [324, 80] on div at bounding box center [297, 79] width 72 height 10
click at [309, 101] on div "[GEOGRAPHIC_DATA]" at bounding box center [303, 102] width 98 height 15
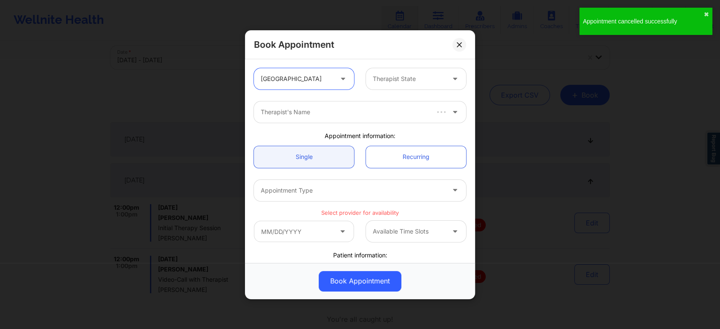
click at [409, 75] on div at bounding box center [409, 79] width 72 height 10
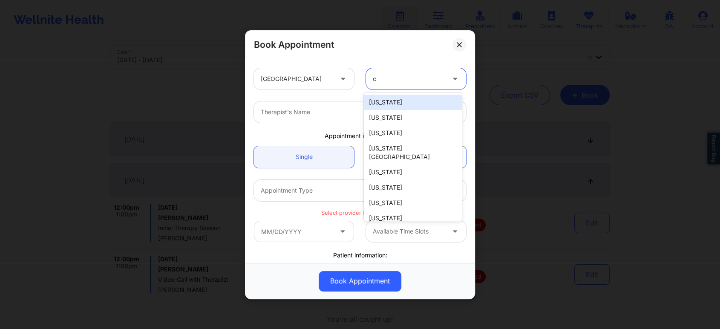
type input "ca"
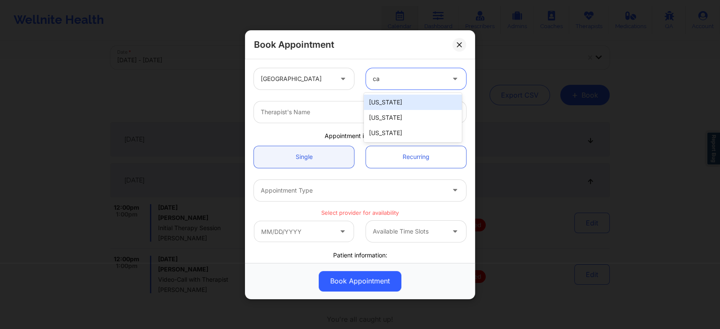
click at [383, 103] on div "[US_STATE]" at bounding box center [413, 102] width 98 height 15
click at [370, 115] on div at bounding box center [353, 112] width 184 height 10
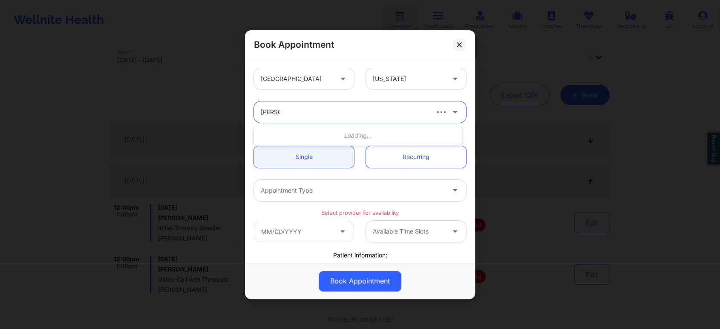
type input "[PERSON_NAME] ca"
click at [347, 133] on div "[PERSON_NAME]" at bounding box center [358, 135] width 208 height 15
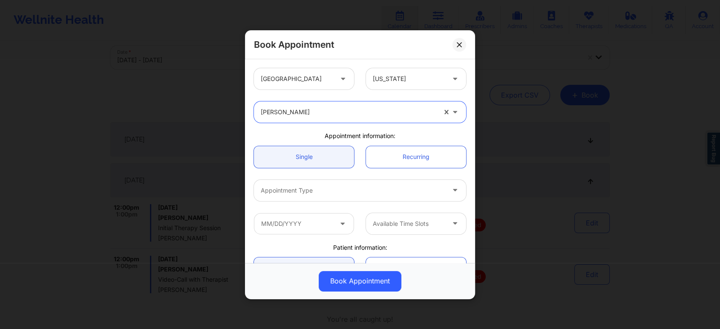
click at [354, 193] on div at bounding box center [353, 190] width 184 height 10
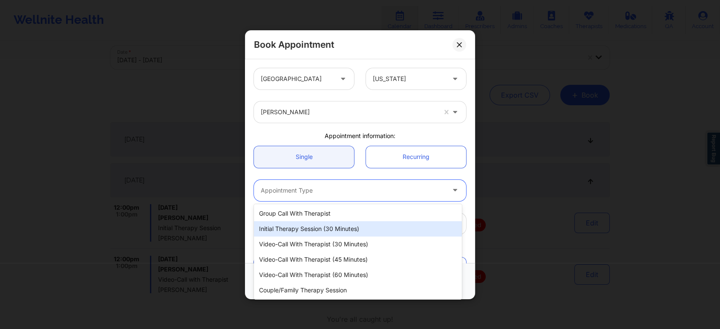
click at [361, 225] on div "Initial Therapy Session (30 minutes)" at bounding box center [358, 228] width 208 height 15
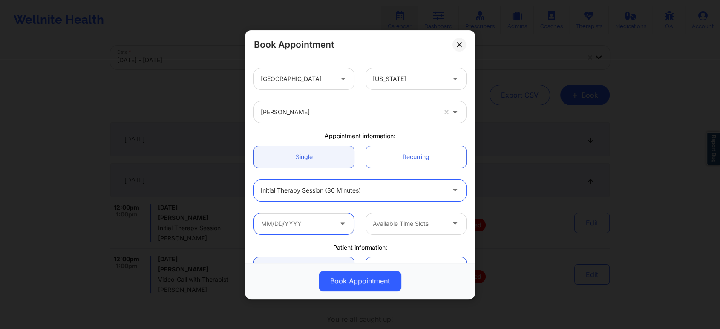
click at [314, 223] on input "text" at bounding box center [304, 223] width 100 height 21
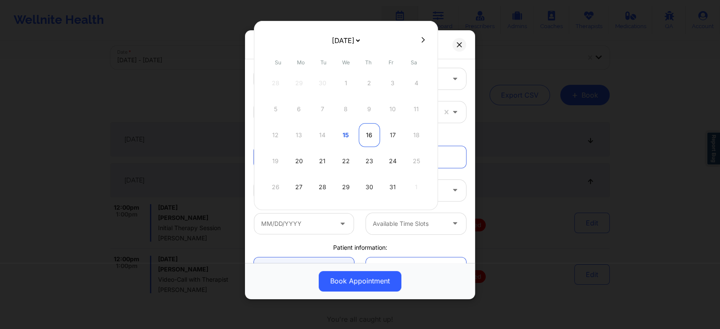
click at [370, 138] on div "16" at bounding box center [369, 135] width 21 height 24
type input "10/16/2025"
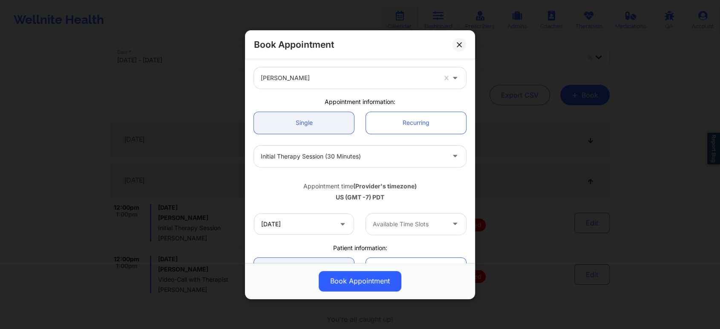
scroll to position [95, 0]
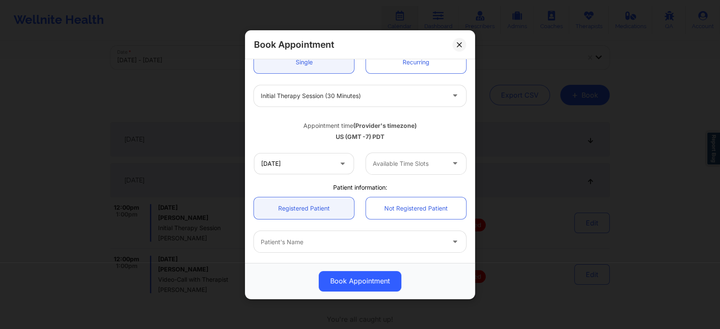
click at [432, 170] on div "Available Time Slots" at bounding box center [406, 163] width 80 height 21
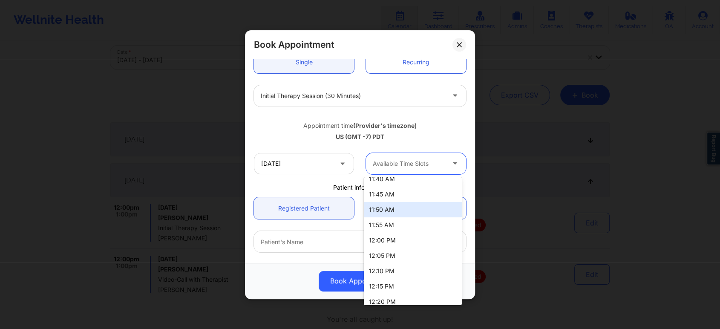
scroll to position [521, 0]
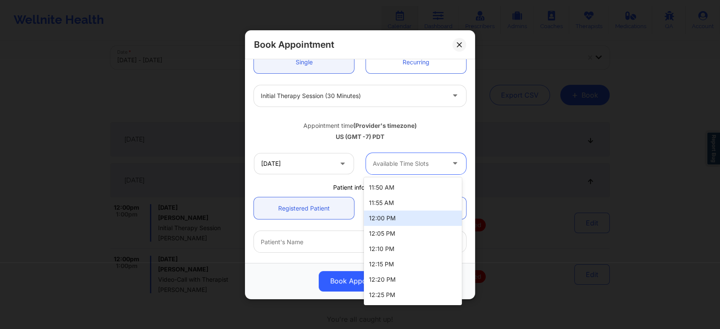
click at [404, 218] on div "12:00 PM" at bounding box center [413, 217] width 98 height 15
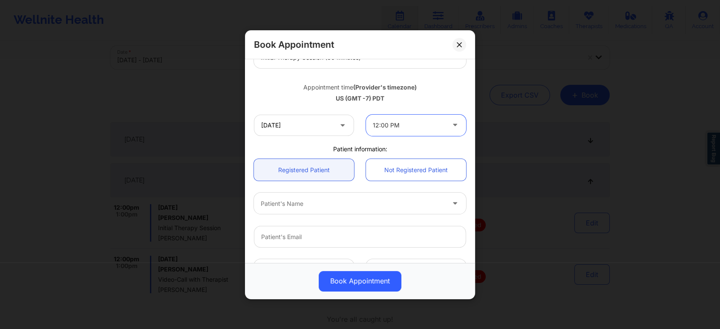
scroll to position [189, 0]
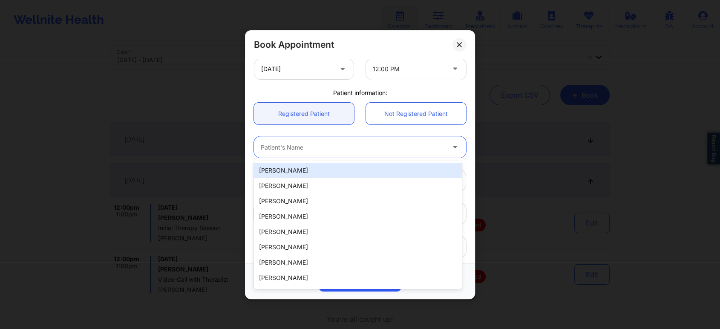
click at [379, 147] on div at bounding box center [353, 147] width 184 height 10
paste input "[EMAIL_ADDRESS][DOMAIN_NAME]"
type input "[EMAIL_ADDRESS][DOMAIN_NAME]"
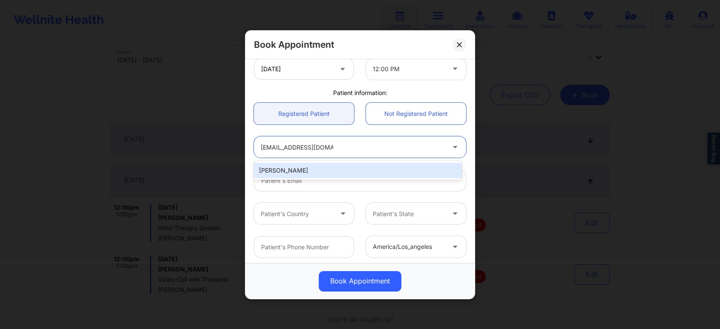
click at [322, 168] on div "[PERSON_NAME]" at bounding box center [358, 170] width 208 height 15
type input "[EMAIL_ADDRESS][DOMAIN_NAME]"
type input "8565206316"
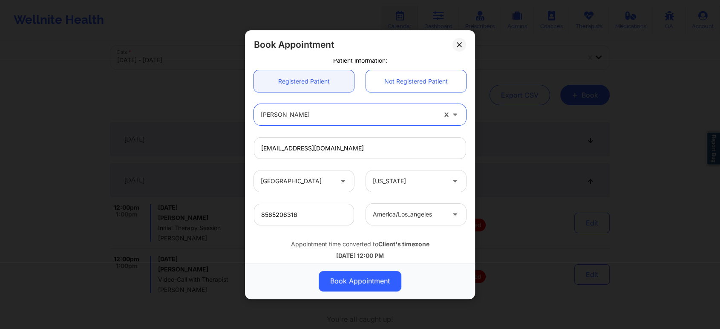
scroll to position [239, 0]
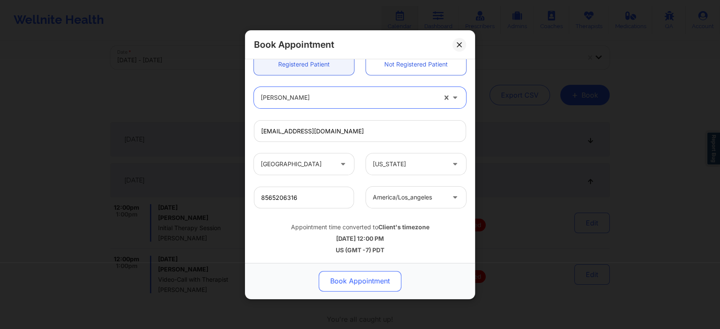
click at [370, 285] on button "Book Appointment" at bounding box center [360, 281] width 83 height 20
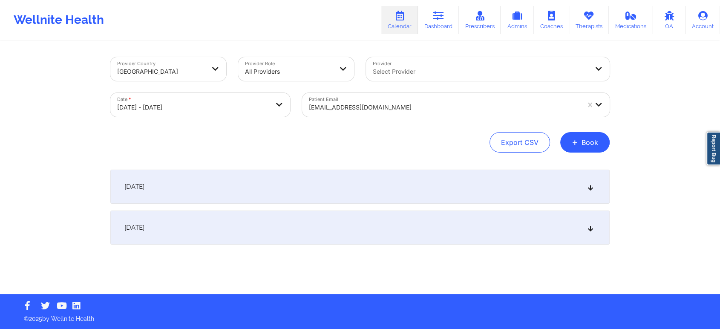
scroll to position [0, 0]
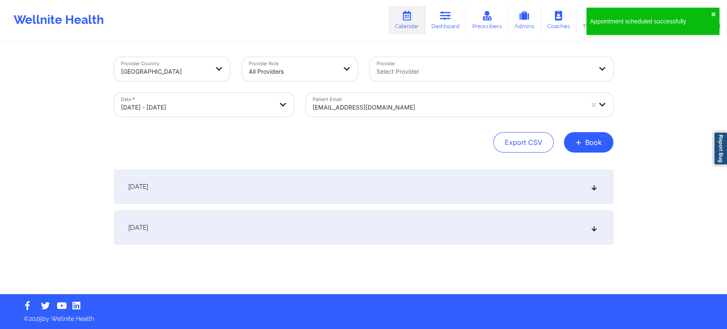
click at [555, 214] on div "[DATE]" at bounding box center [363, 227] width 499 height 34
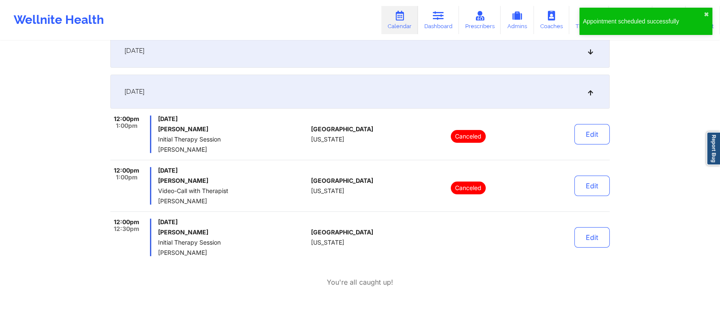
scroll to position [142, 0]
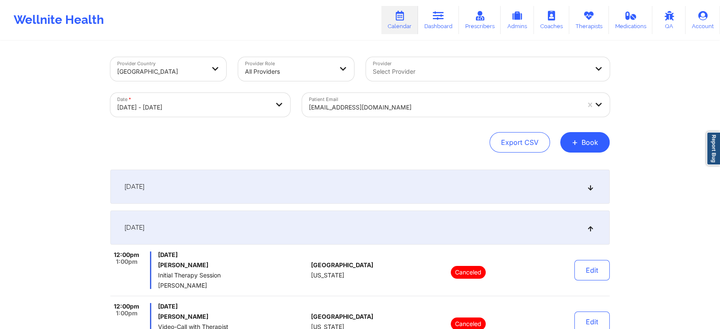
select select "2025-9"
select select "2025-10"
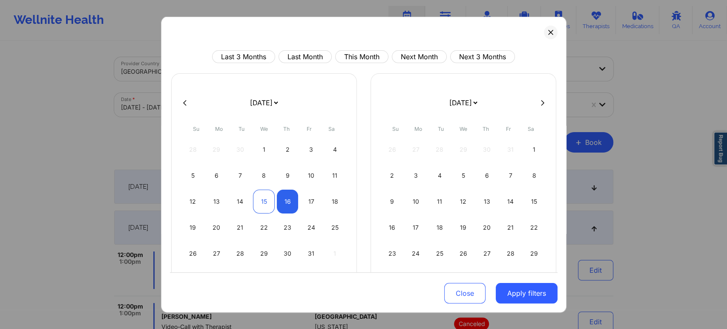
click at [259, 200] on div "15" at bounding box center [264, 202] width 22 height 24
select select "2025-9"
select select "2025-10"
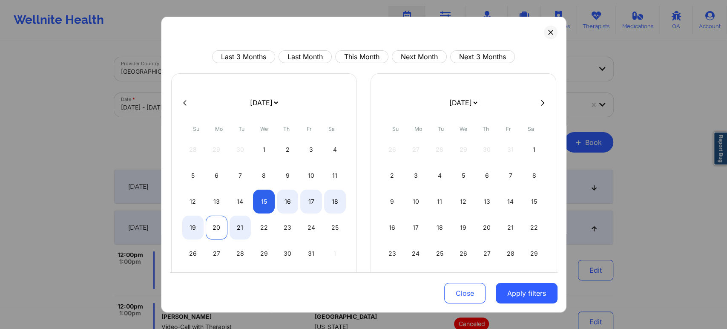
select select "2025-9"
select select "2025-10"
click at [220, 228] on div "20" at bounding box center [217, 228] width 22 height 24
select select "2025-9"
select select "2025-10"
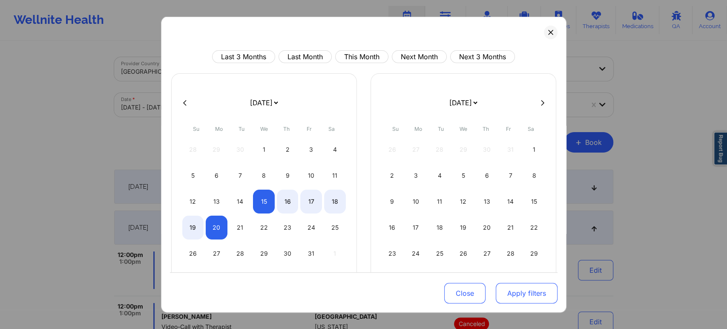
click at [540, 289] on button "Apply filters" at bounding box center [527, 293] width 62 height 20
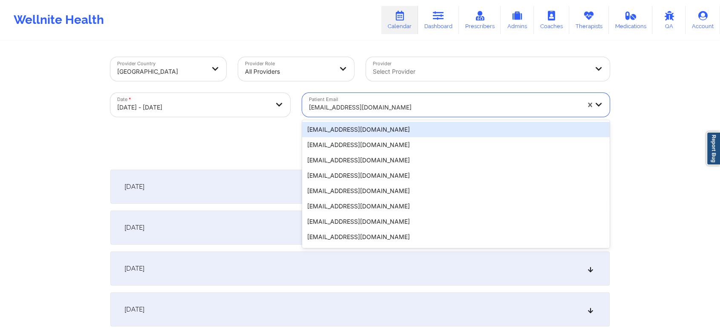
click at [467, 105] on div at bounding box center [444, 107] width 271 height 10
paste input "[EMAIL_ADDRESS][DOMAIN_NAME]"
type input "[EMAIL_ADDRESS][DOMAIN_NAME]"
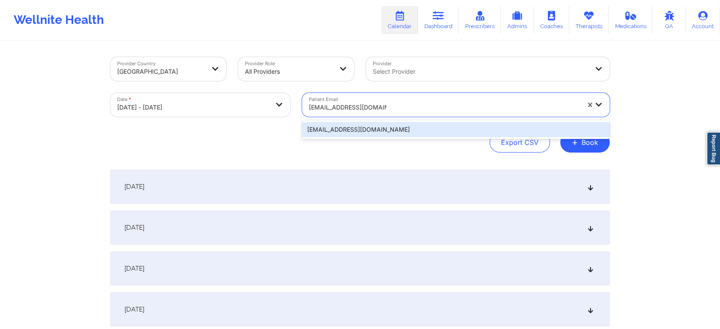
click at [394, 129] on div "[EMAIL_ADDRESS][DOMAIN_NAME]" at bounding box center [456, 129] width 308 height 15
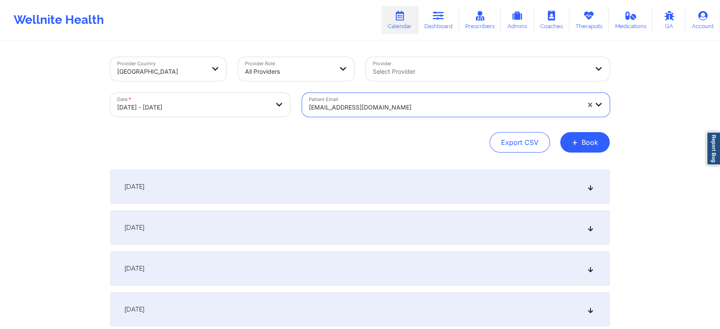
click at [426, 227] on div "[DATE]" at bounding box center [359, 227] width 499 height 34
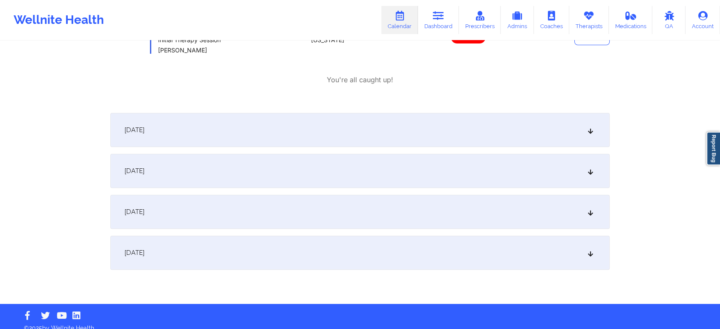
scroll to position [245, 0]
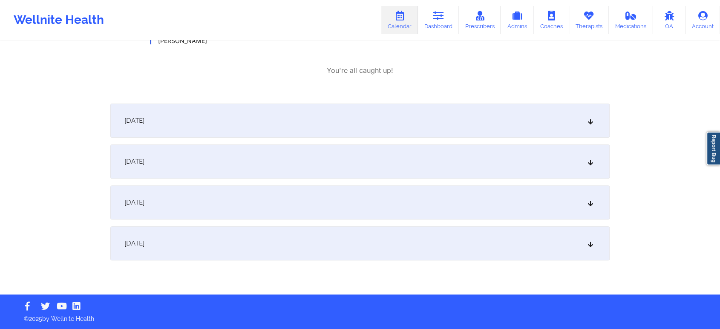
click at [453, 126] on div "[DATE]" at bounding box center [359, 121] width 499 height 34
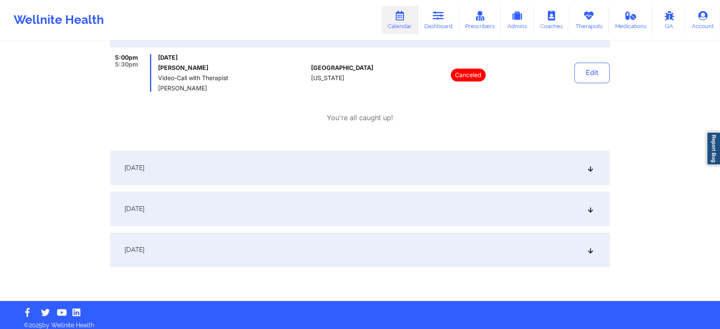
scroll to position [339, 0]
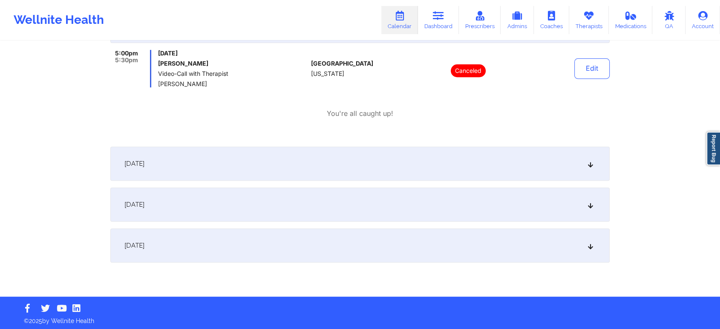
click at [463, 250] on div "[DATE]" at bounding box center [359, 245] width 499 height 34
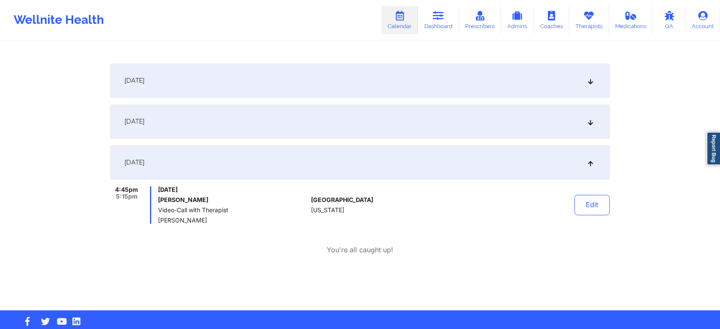
scroll to position [438, 0]
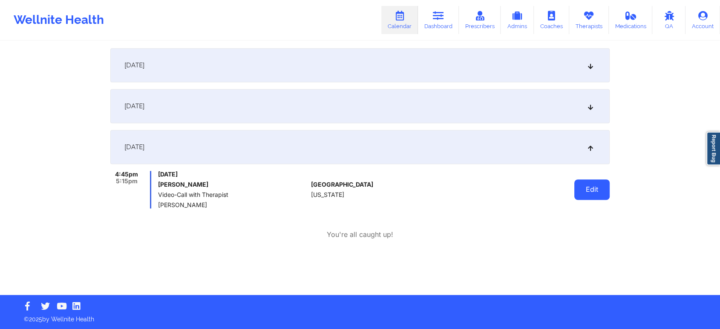
click at [596, 191] on button "Edit" at bounding box center [591, 189] width 35 height 20
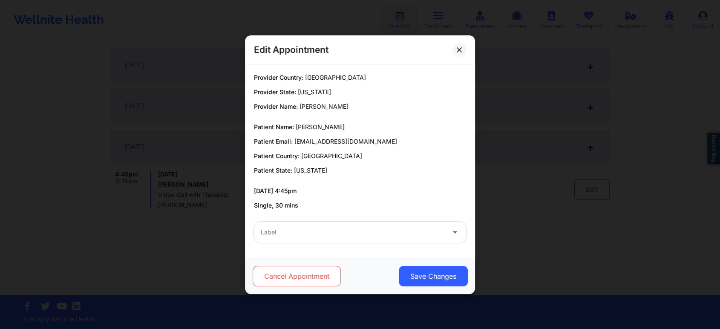
click at [311, 279] on button "Cancel Appointment" at bounding box center [297, 276] width 88 height 20
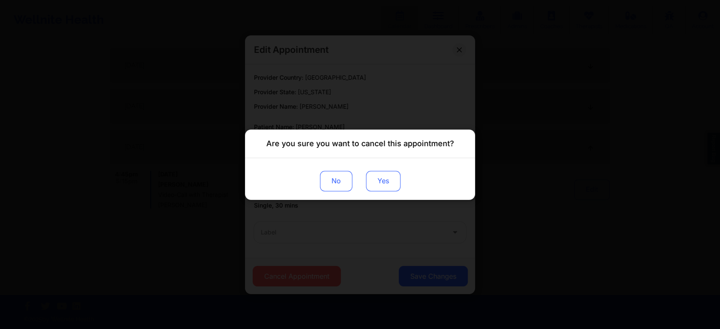
click at [385, 184] on button "Yes" at bounding box center [383, 180] width 35 height 20
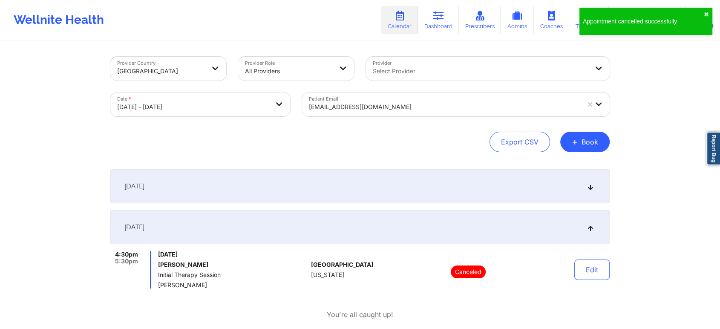
scroll to position [0, 0]
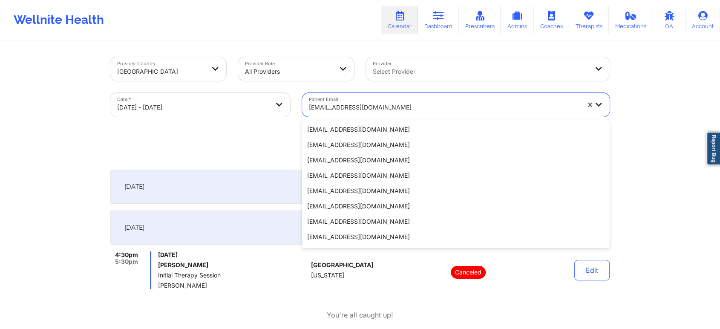
click at [432, 105] on div at bounding box center [444, 107] width 271 height 10
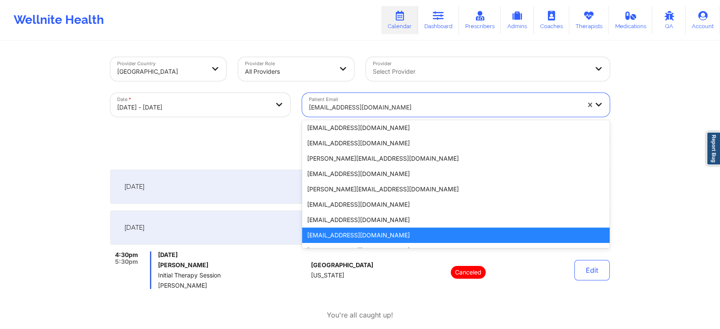
paste input "cindicox1999@gmail.com"
type input "cindicox1999@gmail.com"
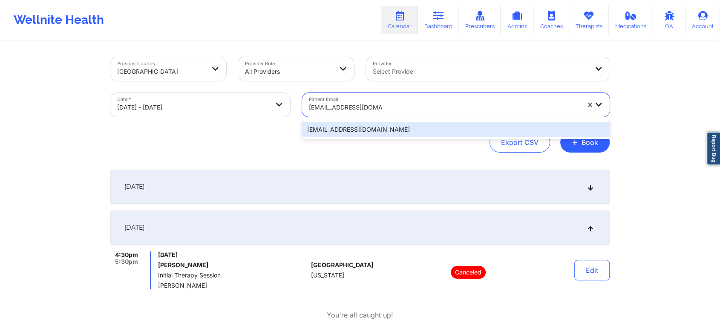
scroll to position [0, 0]
click at [410, 131] on div "cindicox1999@gmail.com" at bounding box center [456, 129] width 308 height 15
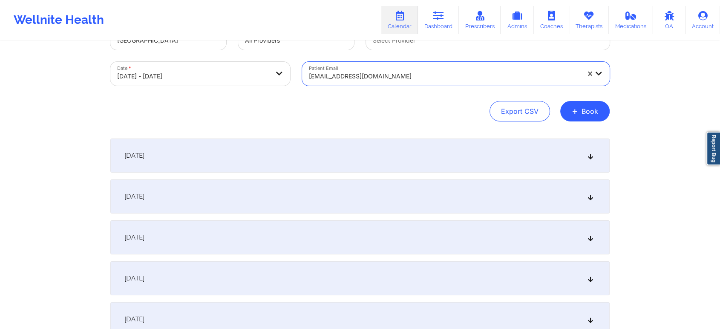
scroll to position [47, 0]
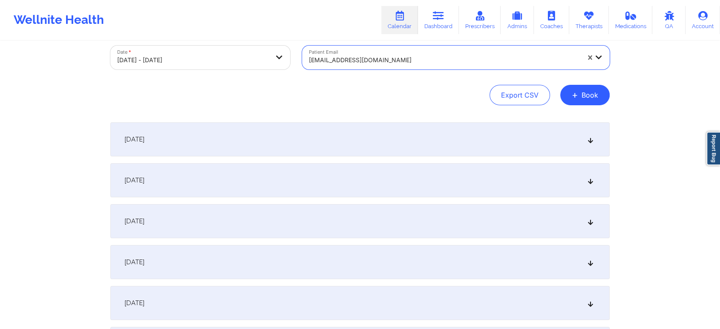
click at [438, 178] on div "October 16, 2025" at bounding box center [359, 180] width 499 height 34
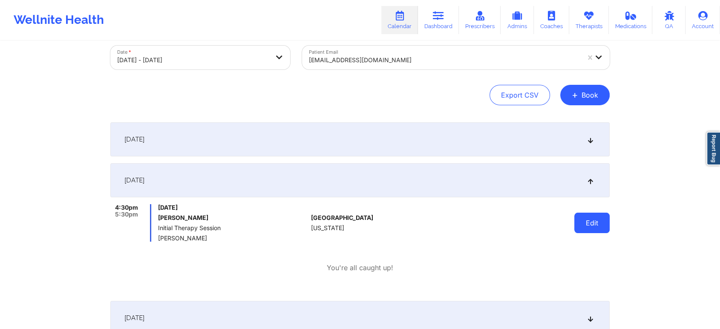
click at [597, 220] on button "Edit" at bounding box center [591, 223] width 35 height 20
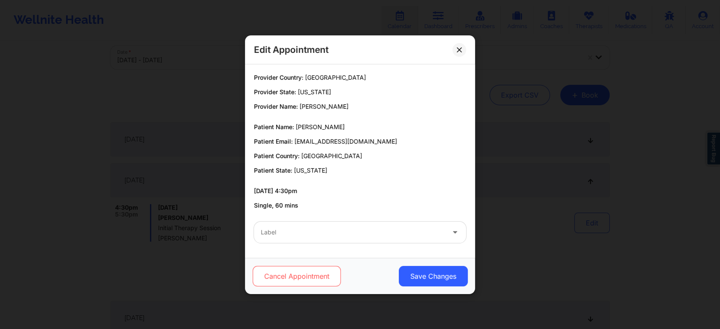
click at [308, 273] on button "Cancel Appointment" at bounding box center [297, 276] width 88 height 20
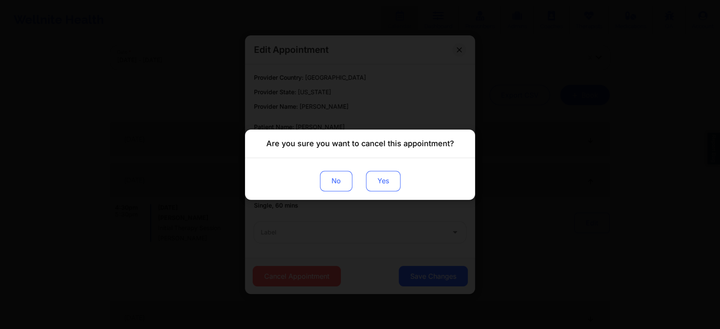
click at [384, 185] on button "Yes" at bounding box center [383, 180] width 35 height 20
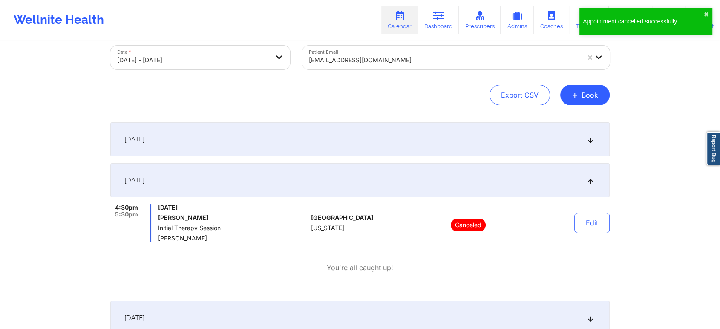
click at [415, 60] on div at bounding box center [444, 60] width 271 height 10
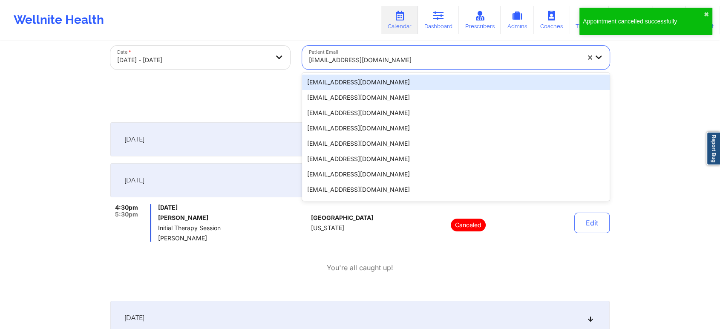
paste input "[EMAIL_ADDRESS][DOMAIN_NAME]"
type input "[EMAIL_ADDRESS][DOMAIN_NAME]"
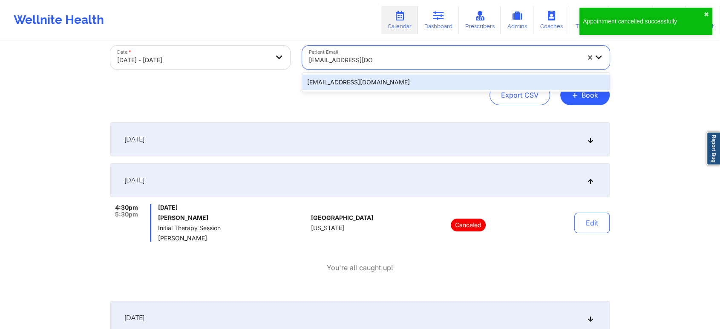
click at [412, 80] on div "[EMAIL_ADDRESS][DOMAIN_NAME]" at bounding box center [456, 82] width 308 height 15
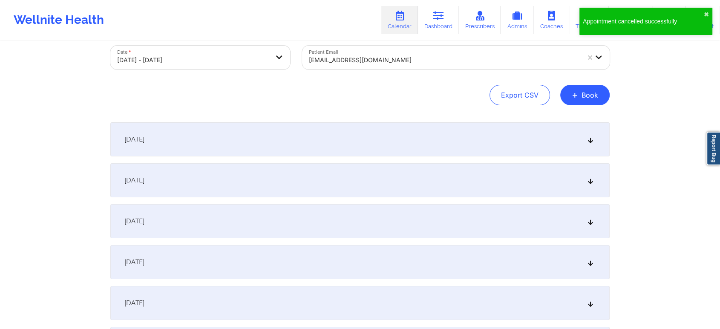
click at [391, 169] on div "October 16, 2025" at bounding box center [359, 180] width 499 height 34
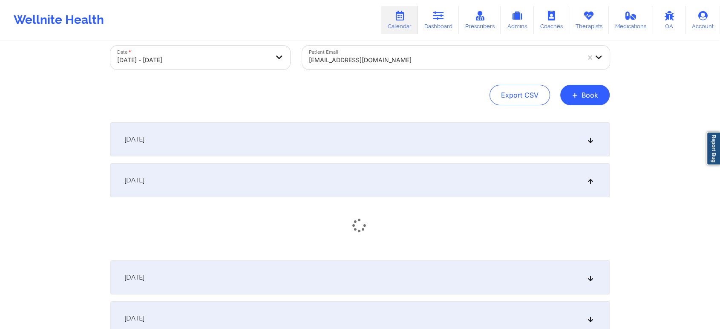
click at [406, 141] on div "October 15, 2025" at bounding box center [359, 139] width 499 height 34
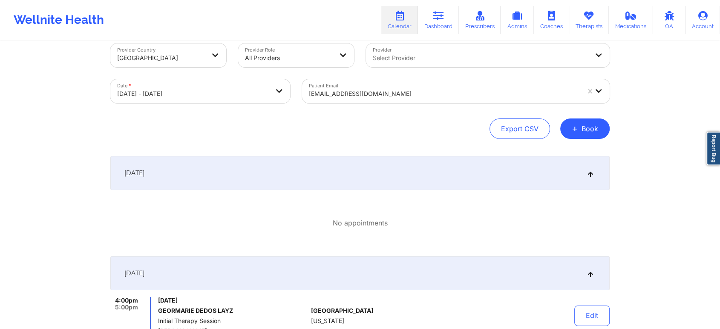
scroll to position [0, 0]
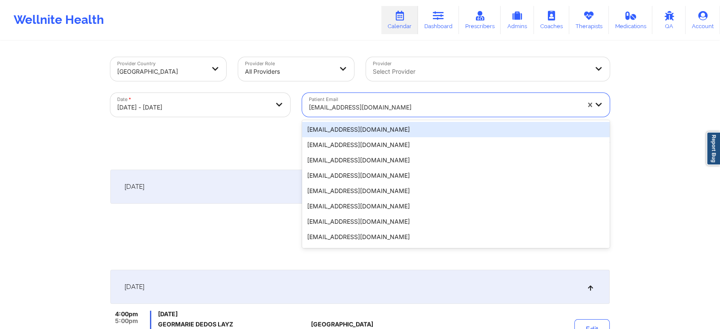
click at [458, 104] on div at bounding box center [444, 107] width 271 height 10
paste input "rosie_e_espinoza@yahoo.com"
type input "rosie_e_espinoza@yahoo.com"
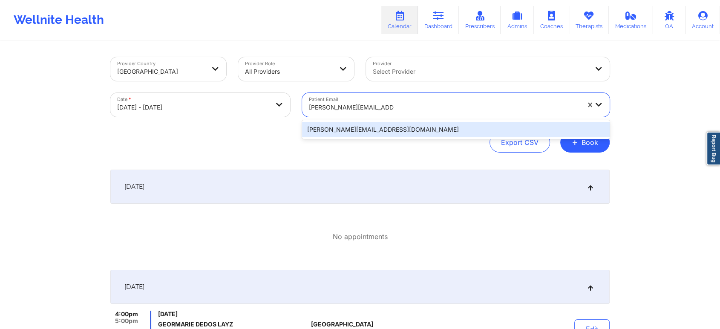
click at [395, 128] on div "rosie_e_espinoza@yahoo.com" at bounding box center [456, 129] width 308 height 15
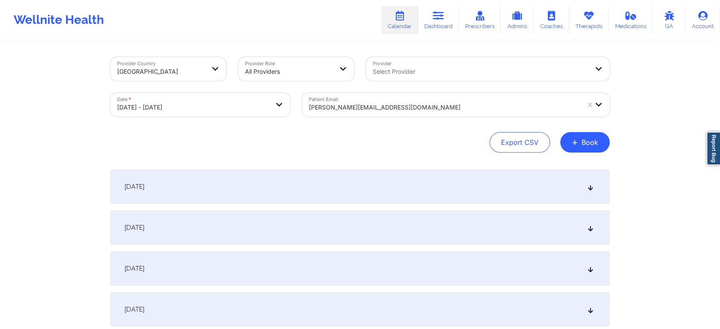
click at [430, 180] on div "October 15, 2025" at bounding box center [359, 187] width 499 height 34
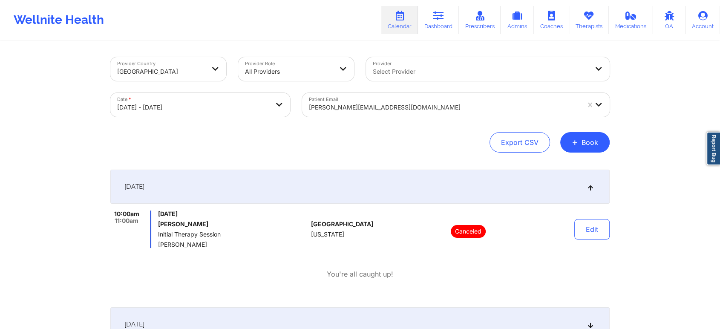
click at [403, 106] on div at bounding box center [444, 107] width 271 height 10
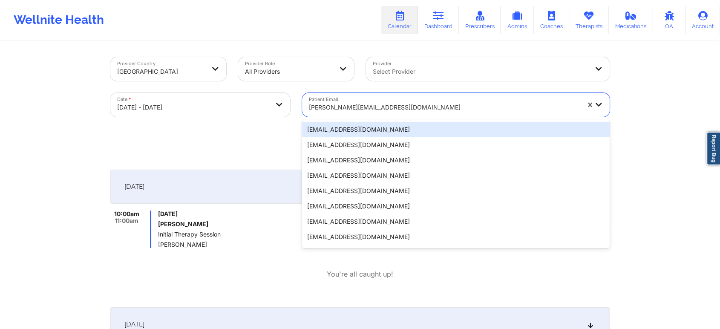
paste input "smithsydnay@gmail.com"
type input "smithsydnay@gmail.com"
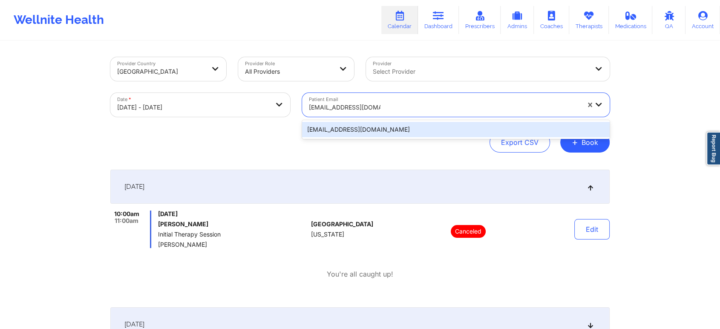
click at [400, 130] on div "smithsydnay@gmail.com" at bounding box center [456, 129] width 308 height 15
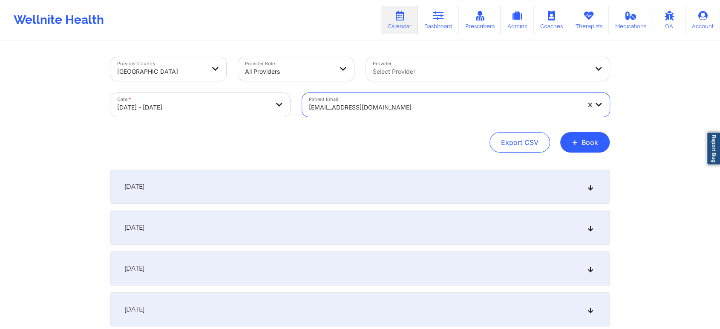
click at [428, 233] on div "October 16, 2025" at bounding box center [359, 227] width 499 height 34
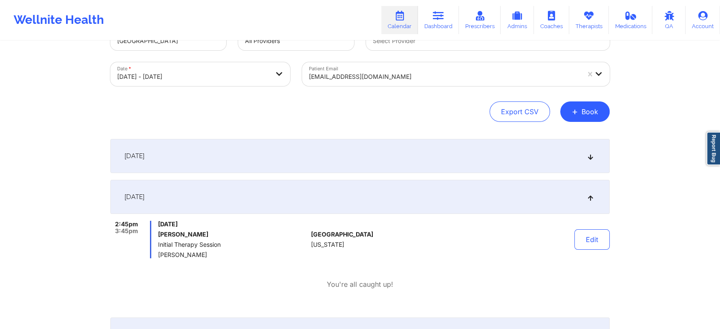
scroll to position [95, 0]
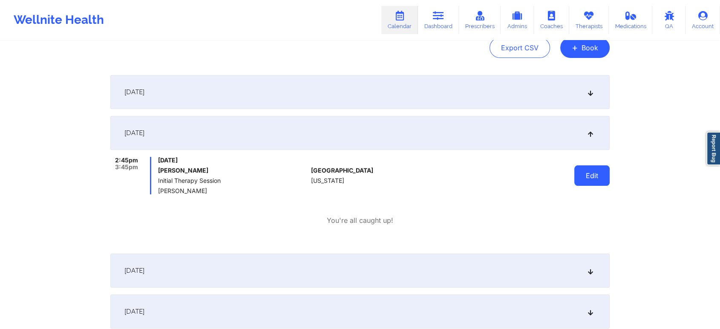
click at [584, 176] on button "Edit" at bounding box center [591, 175] width 35 height 20
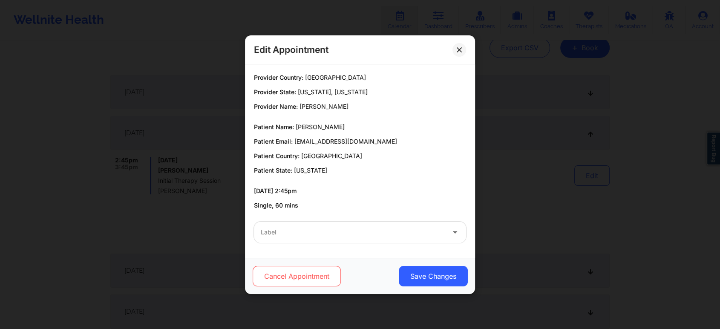
click at [301, 276] on button "Cancel Appointment" at bounding box center [297, 276] width 88 height 20
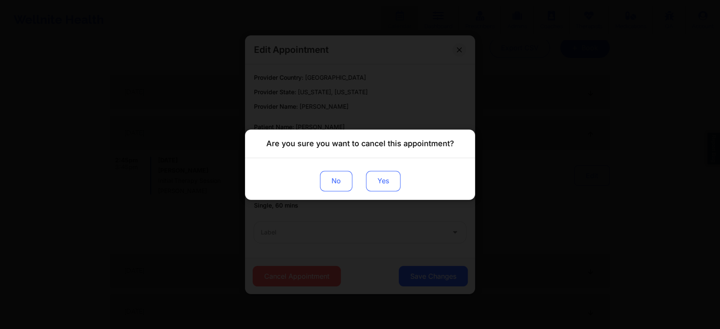
click at [389, 184] on button "Yes" at bounding box center [383, 180] width 35 height 20
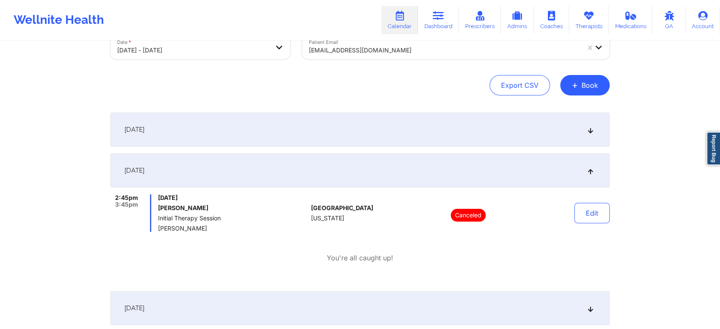
scroll to position [0, 0]
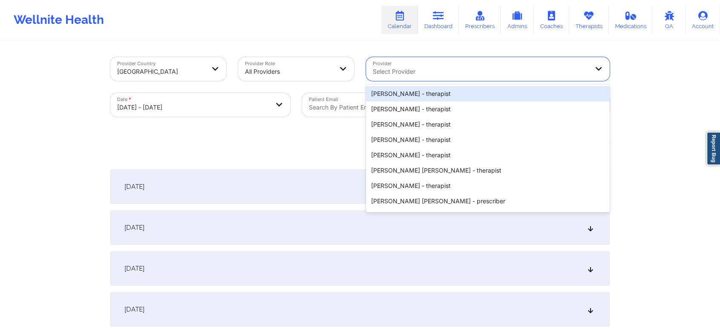
click at [416, 70] on div at bounding box center [481, 71] width 216 height 10
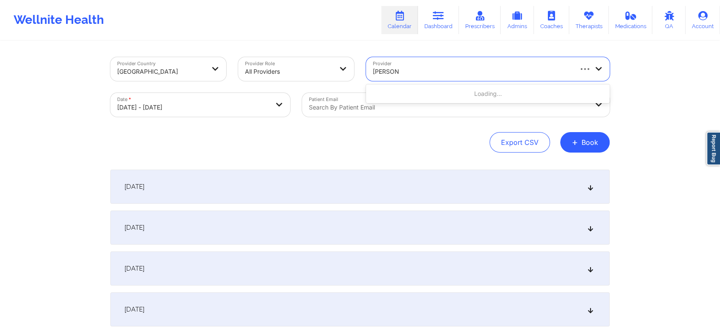
type input "ellen case"
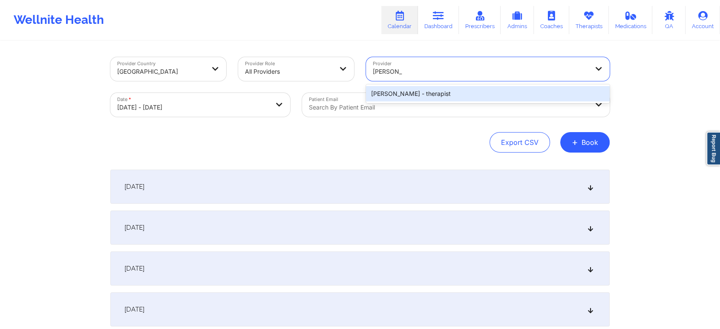
click at [400, 97] on div "Ellen Case - therapist" at bounding box center [488, 93] width 244 height 15
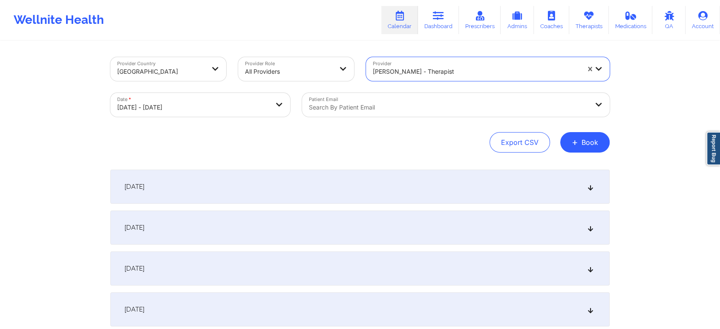
click at [419, 141] on div "Export CSV + Book" at bounding box center [359, 142] width 499 height 20
click at [438, 183] on div "October 15, 2025" at bounding box center [359, 187] width 499 height 34
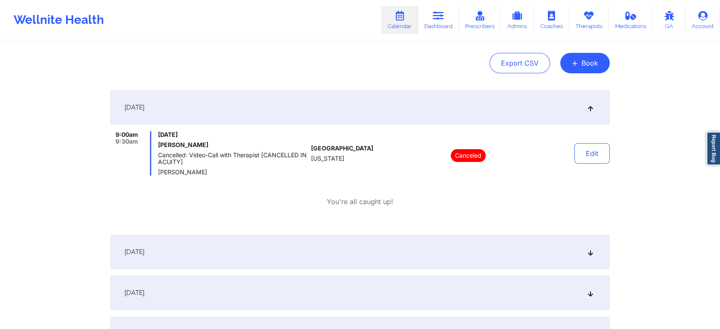
scroll to position [142, 0]
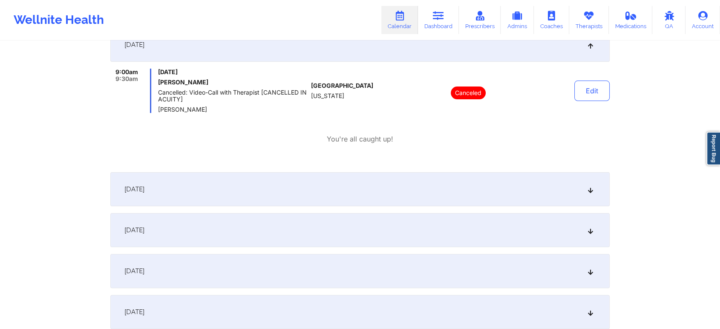
click at [424, 196] on div "October 16, 2025" at bounding box center [359, 189] width 499 height 34
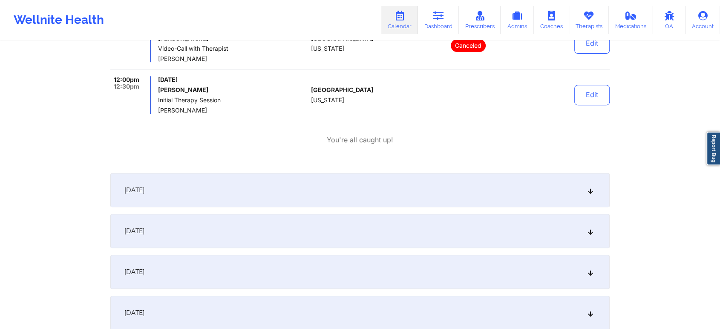
scroll to position [331, 0]
click at [338, 190] on div "October 17, 2025" at bounding box center [359, 189] width 499 height 34
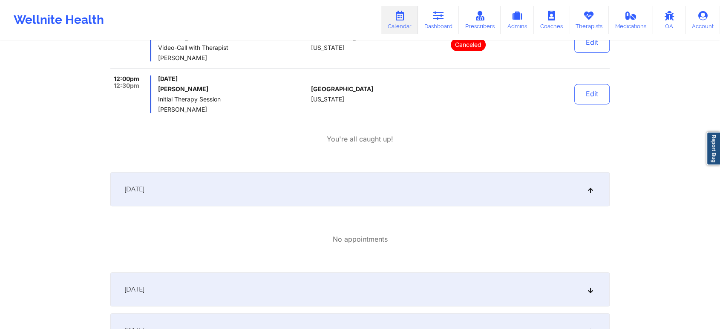
click at [349, 191] on div "October 17, 2025" at bounding box center [359, 189] width 499 height 34
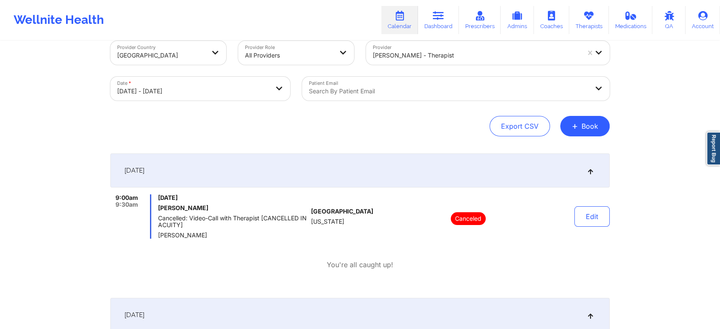
scroll to position [0, 0]
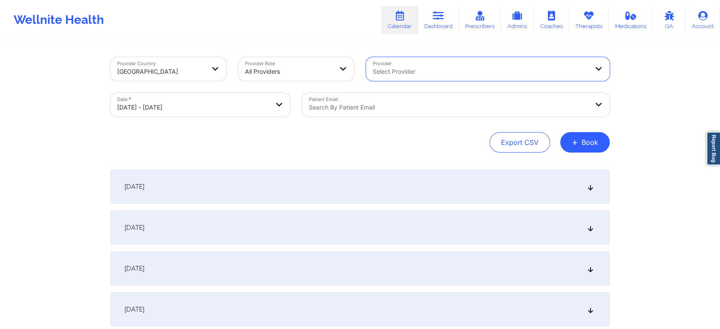
click at [455, 105] on div at bounding box center [448, 107] width 279 height 10
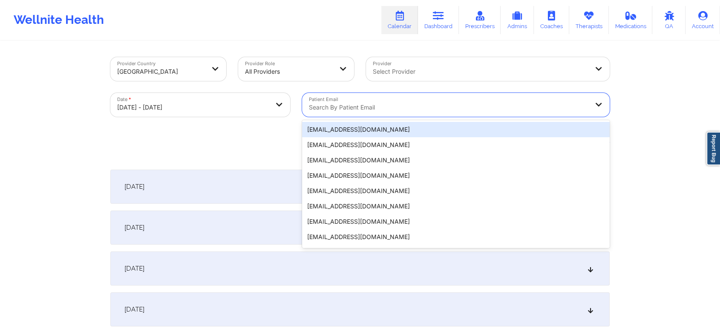
paste input "lindseygouveia@gmail.com"
type input "lindseygouveia@gmail.com"
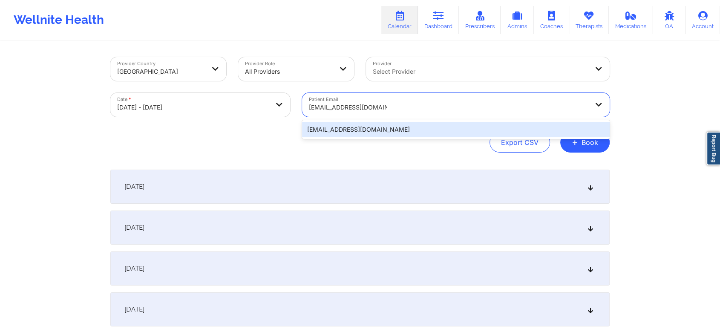
click at [398, 129] on div "lindseygouveia@gmail.com" at bounding box center [456, 129] width 308 height 15
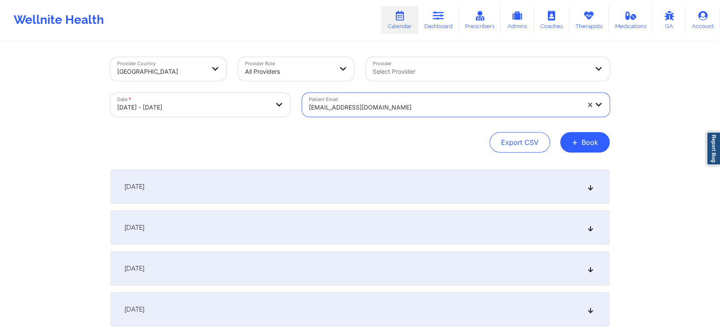
click at [342, 234] on div "October 16, 2025" at bounding box center [359, 227] width 499 height 34
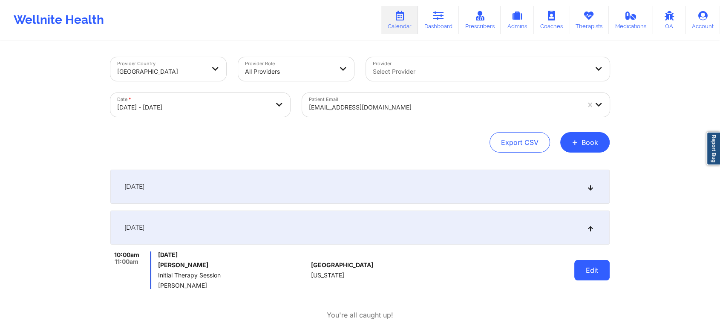
click at [596, 271] on button "Edit" at bounding box center [591, 270] width 35 height 20
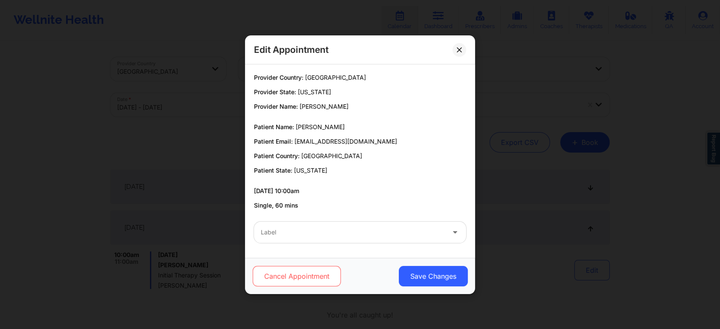
click at [302, 271] on button "Cancel Appointment" at bounding box center [297, 276] width 88 height 20
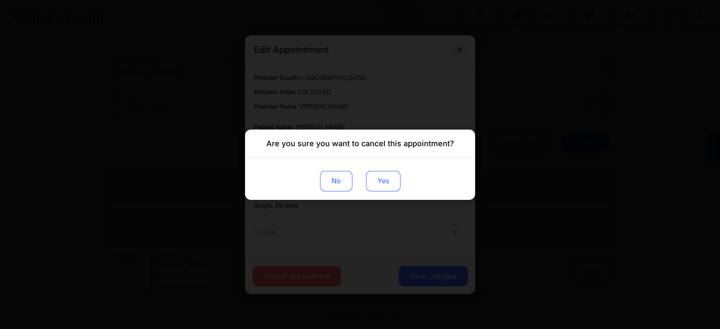
click at [378, 181] on button "Yes" at bounding box center [383, 180] width 35 height 20
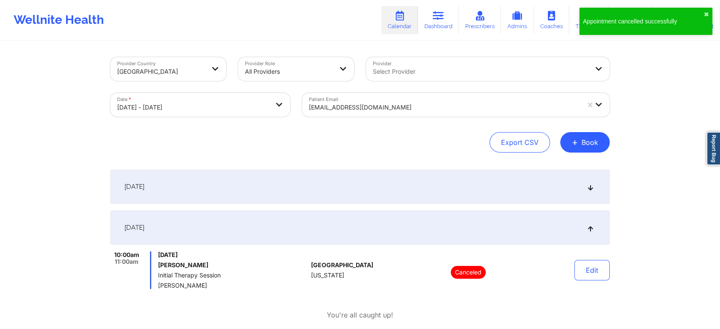
click at [426, 104] on div at bounding box center [444, 107] width 271 height 10
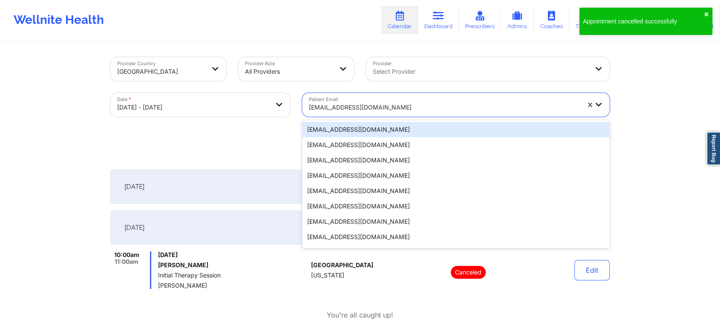
paste input "shannaoneal10@gmail.com"
type input "shannaoneal10@gmail.com"
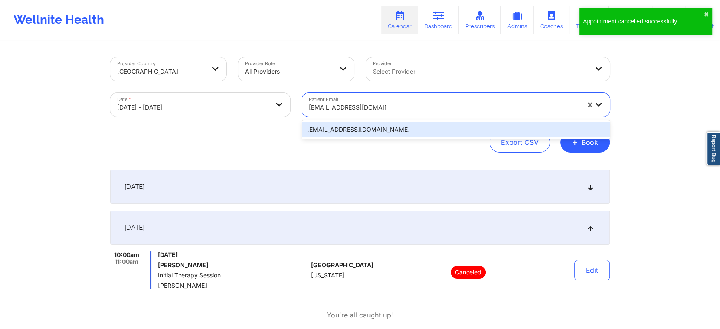
click at [386, 126] on div "shannaoneal10@gmail.com" at bounding box center [456, 129] width 308 height 15
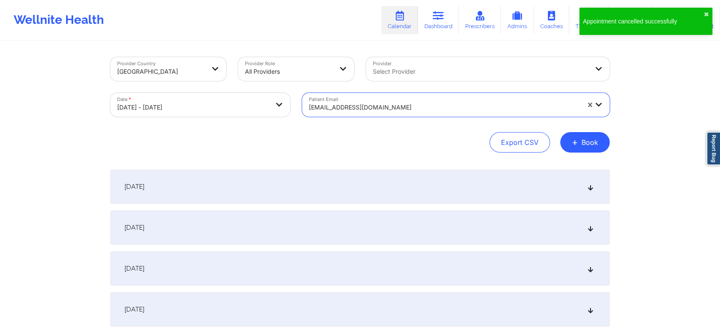
click at [324, 225] on div "October 16, 2025" at bounding box center [359, 227] width 499 height 34
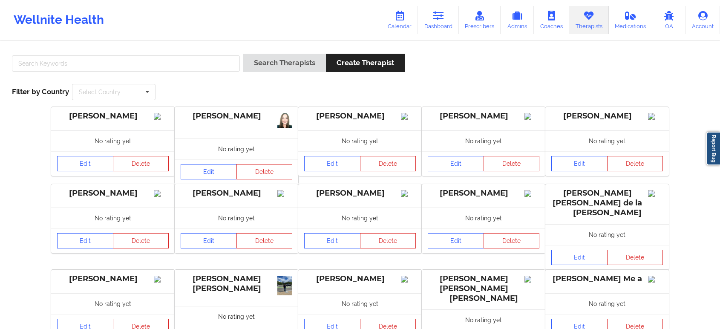
click at [193, 60] on input "text" at bounding box center [126, 63] width 228 height 16
type input "Jesse Gainsbrugh"
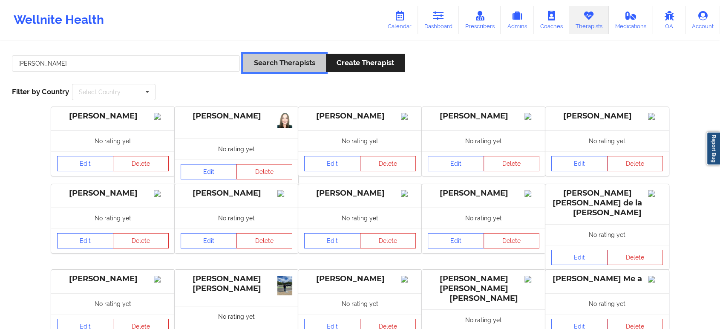
click at [264, 60] on button "Search Therapists" at bounding box center [284, 63] width 83 height 18
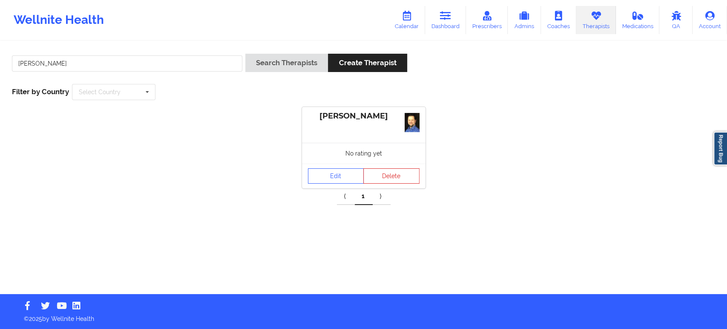
click at [344, 163] on div "No rating yet" at bounding box center [364, 153] width 124 height 21
click at [340, 174] on link "Edit" at bounding box center [336, 175] width 56 height 15
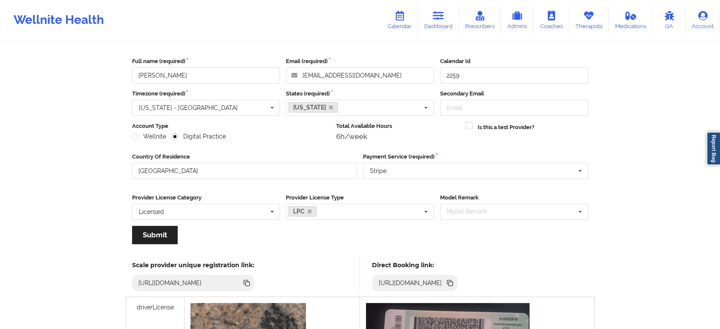
scroll to position [47, 0]
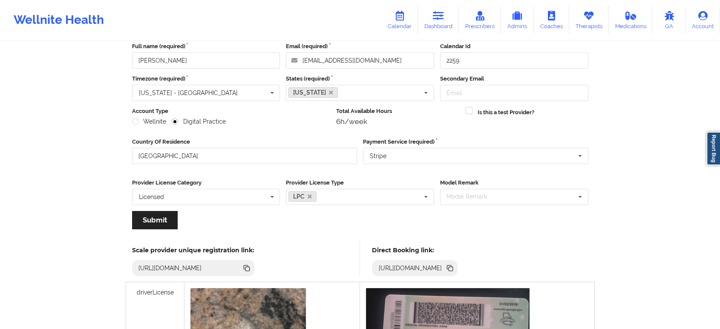
click at [451, 265] on icon at bounding box center [449, 267] width 4 height 4
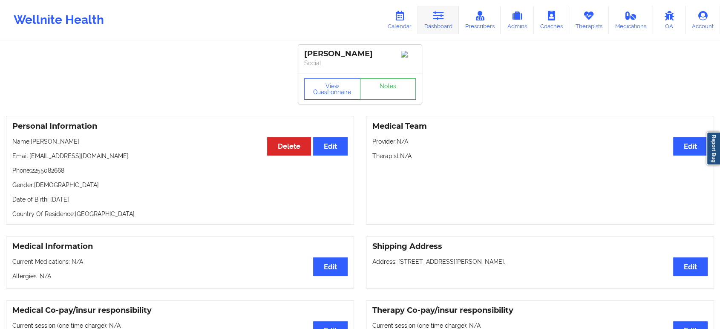
click at [436, 18] on icon at bounding box center [438, 15] width 11 height 9
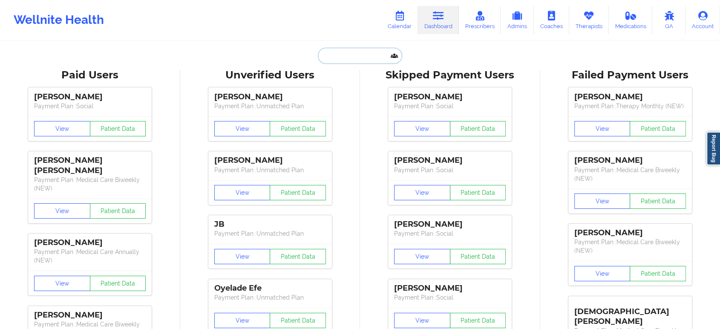
click at [366, 59] on input "text" at bounding box center [360, 56] width 84 height 16
paste input "GEORMARIE DEDOS LAYZ"
type input "GEORMARIE DEDOS LAYZ"
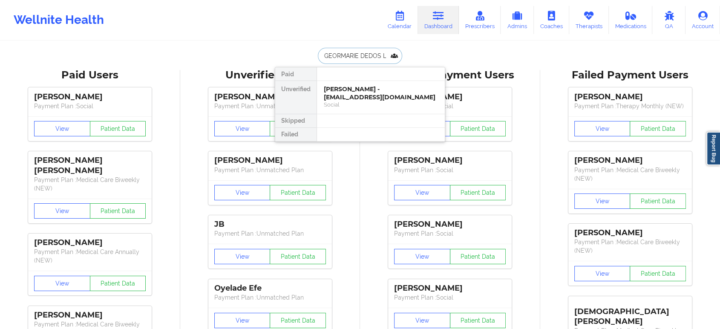
scroll to position [0, 6]
click at [365, 92] on div "GEORMARIE DEDOS LAYZ - [EMAIL_ADDRESS][DOMAIN_NAME]" at bounding box center [381, 93] width 114 height 16
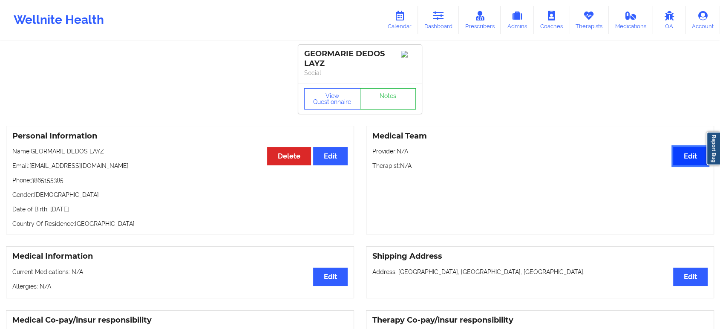
click at [682, 159] on button "Edit" at bounding box center [690, 156] width 35 height 18
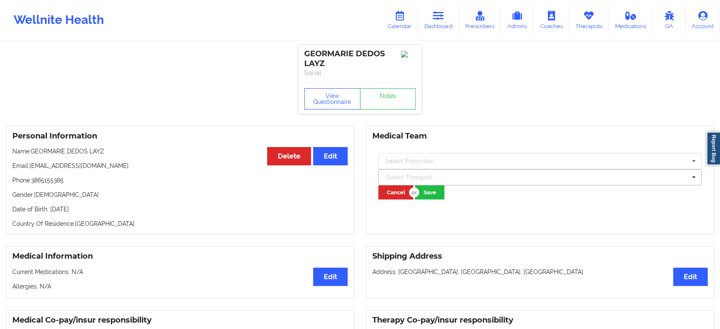
click at [504, 178] on div at bounding box center [536, 177] width 300 height 10
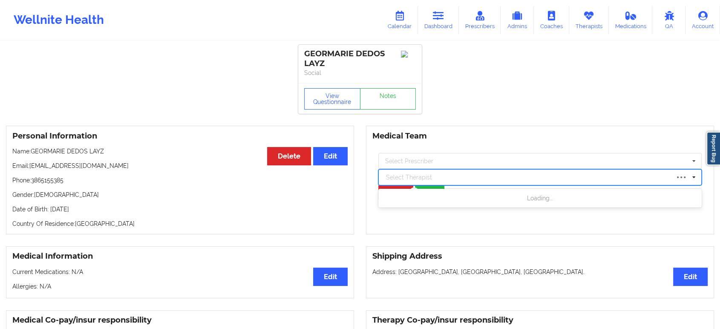
paste input "[PERSON_NAME]"
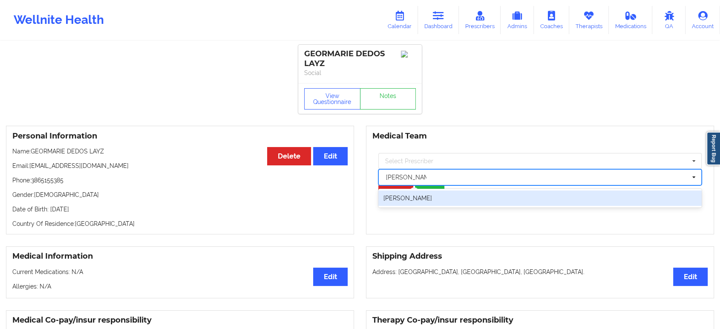
click at [461, 202] on div "[PERSON_NAME]" at bounding box center [539, 197] width 323 height 15
type input "[PERSON_NAME]"
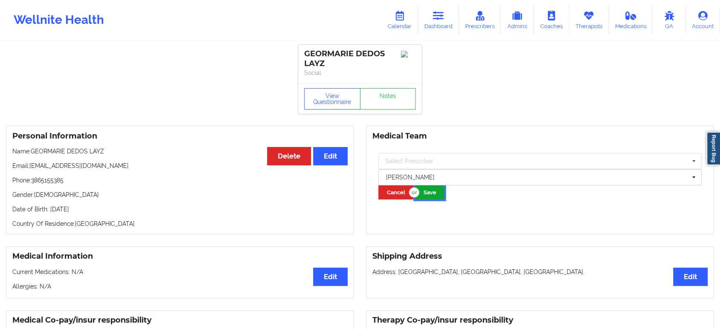
click at [436, 193] on button "Save" at bounding box center [429, 192] width 29 height 14
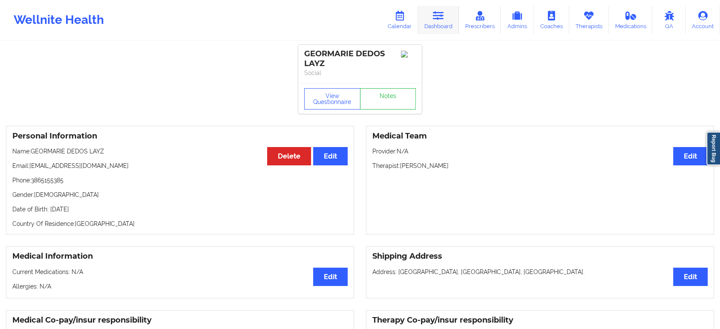
click at [435, 23] on link "Dashboard" at bounding box center [438, 20] width 41 height 28
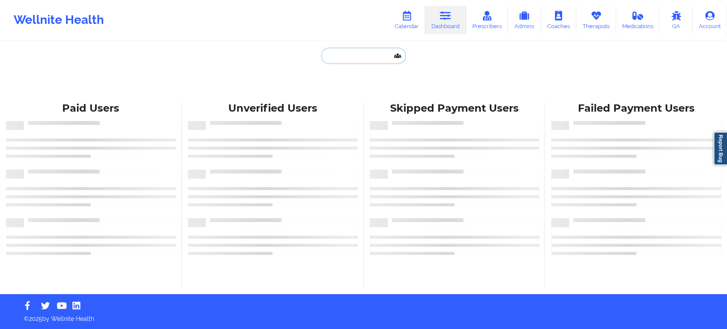
click at [356, 55] on input "text" at bounding box center [363, 56] width 84 height 16
paste input "[PERSON_NAME][EMAIL_ADDRESS][PERSON_NAME][DOMAIN_NAME]"
type input "[PERSON_NAME][EMAIL_ADDRESS][PERSON_NAME][DOMAIN_NAME]"
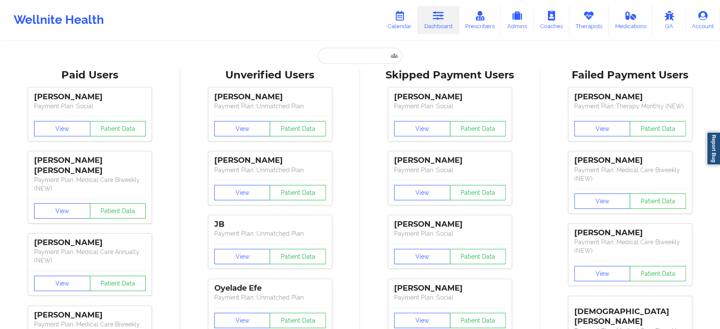
click at [344, 33] on div "Wellnite Health Calendar Dashboard Prescribers Admins Coaches Therapists Medica…" at bounding box center [360, 20] width 720 height 34
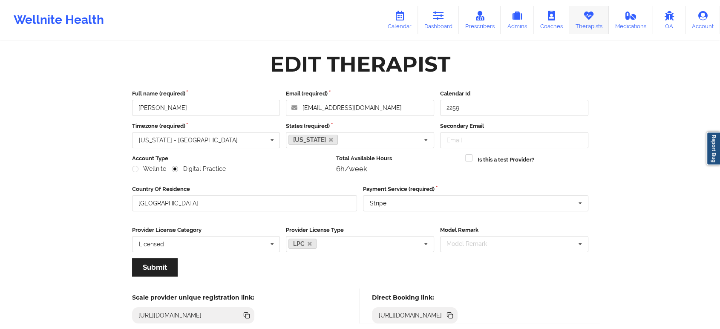
click at [587, 19] on icon at bounding box center [588, 15] width 11 height 9
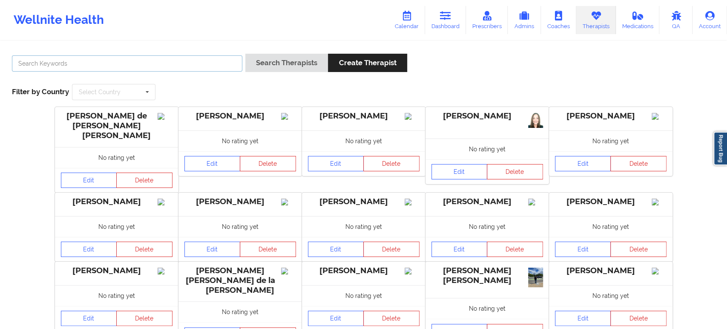
click at [208, 71] on input "text" at bounding box center [127, 63] width 230 height 16
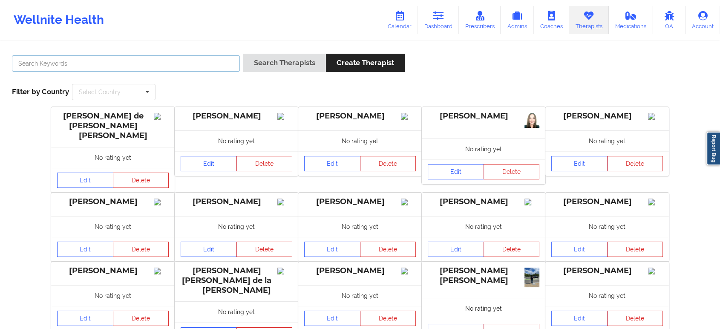
paste input "Shannon Pfeifle"
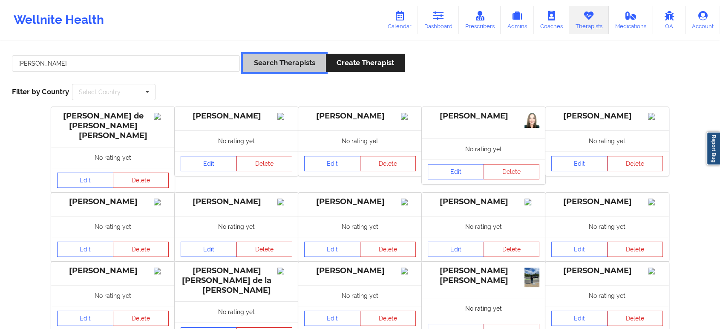
click at [260, 66] on button "Search Therapists" at bounding box center [284, 63] width 83 height 18
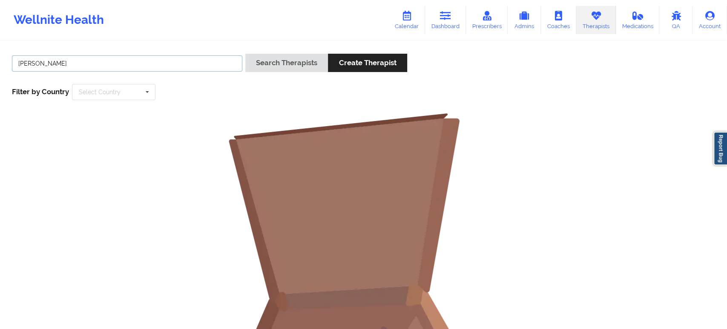
click at [160, 66] on input "Shannon Pfeifle" at bounding box center [127, 63] width 230 height 16
type input "Shannon Pfeifle"
click at [245, 54] on button "Search Therapists" at bounding box center [286, 63] width 83 height 18
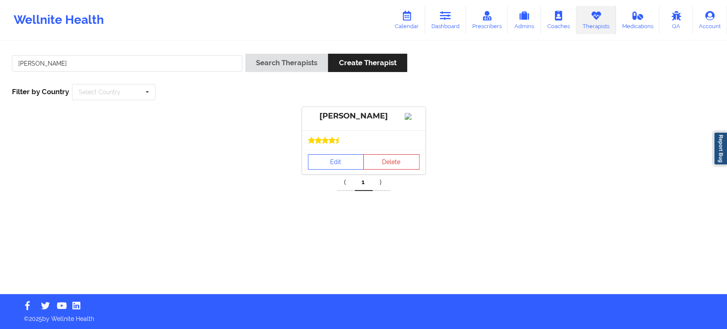
click at [334, 150] on div at bounding box center [364, 139] width 124 height 19
click at [338, 168] on link "Edit" at bounding box center [336, 161] width 56 height 15
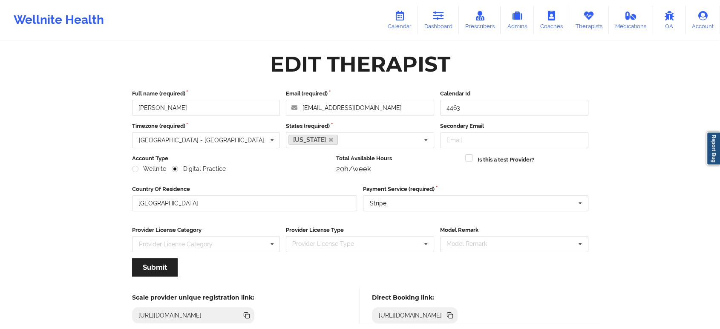
click at [453, 314] on icon at bounding box center [451, 316] width 4 height 4
click at [218, 107] on input "Shannon Pfeifle" at bounding box center [206, 108] width 148 height 16
click at [453, 314] on icon at bounding box center [451, 316] width 4 height 4
click at [614, 17] on link "Medications" at bounding box center [631, 20] width 44 height 28
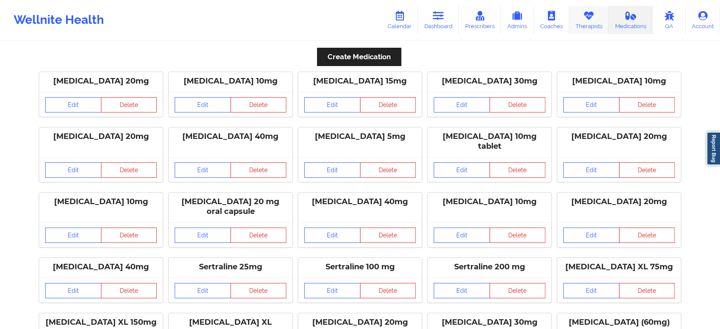
click at [583, 18] on icon at bounding box center [588, 15] width 11 height 9
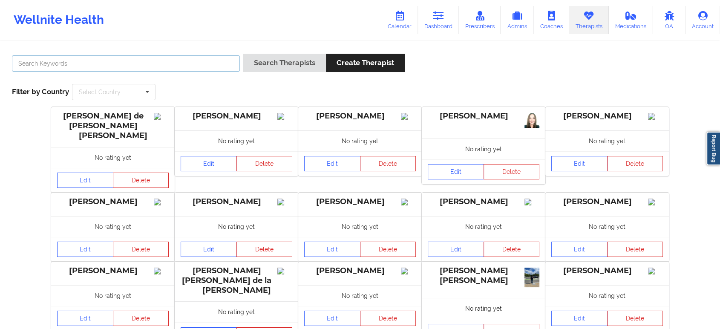
click at [198, 57] on input "text" at bounding box center [126, 63] width 228 height 16
paste input "Ellen Case"
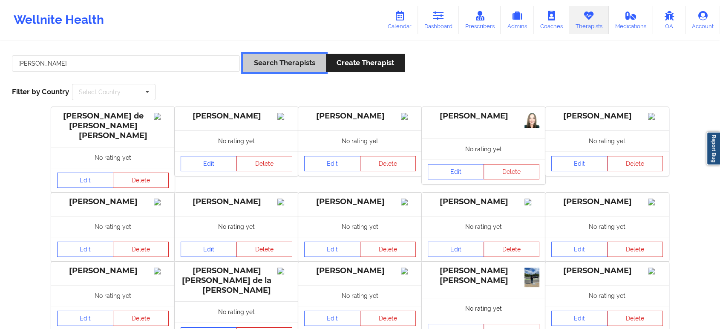
click at [275, 63] on button "Search Therapists" at bounding box center [284, 63] width 83 height 18
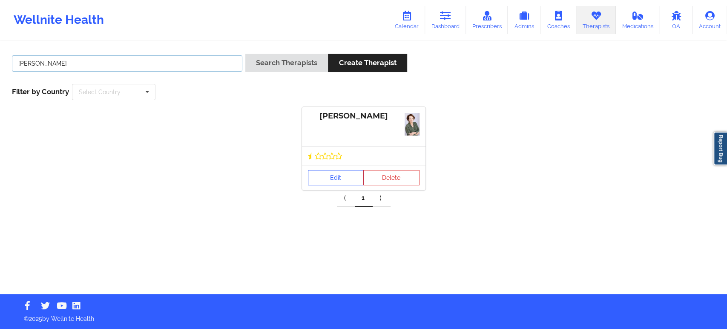
click at [170, 64] on input "Ellen Case" at bounding box center [127, 63] width 230 height 16
paste input "Paul Egbe -"
type input "Paul Egbe"
click at [288, 60] on button "Search Therapists" at bounding box center [286, 63] width 83 height 18
click at [329, 176] on link "Edit" at bounding box center [336, 176] width 56 height 15
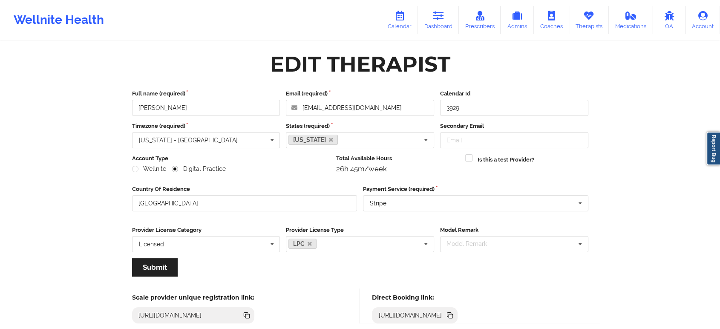
click at [451, 314] on icon at bounding box center [449, 314] width 4 height 4
click at [589, 14] on icon at bounding box center [588, 15] width 11 height 9
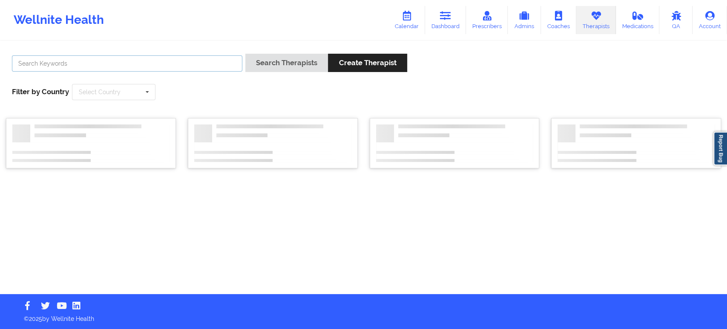
click at [227, 59] on input "text" at bounding box center [127, 63] width 230 height 16
paste input "Karen Chambre"
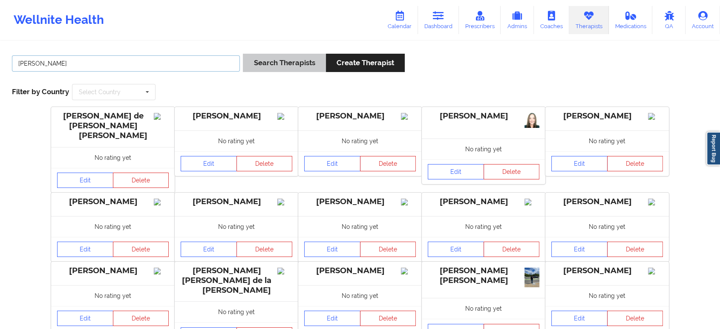
type input "Karen Chambre"
click at [288, 56] on button "Search Therapists" at bounding box center [284, 63] width 83 height 18
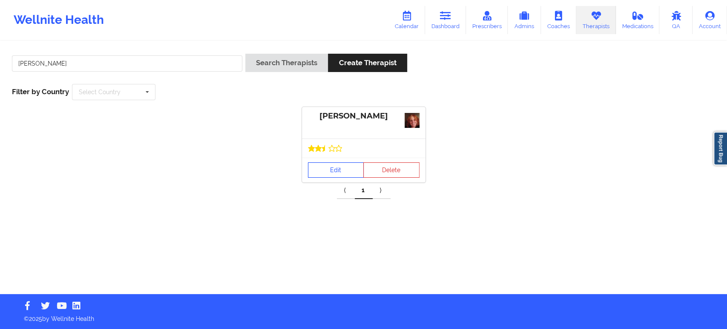
click at [342, 172] on link "Edit" at bounding box center [336, 169] width 56 height 15
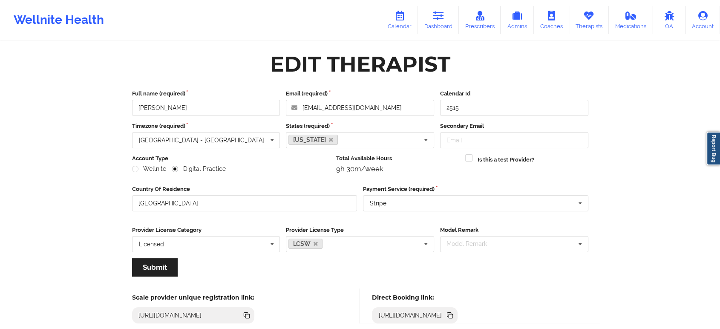
scroll to position [47, 0]
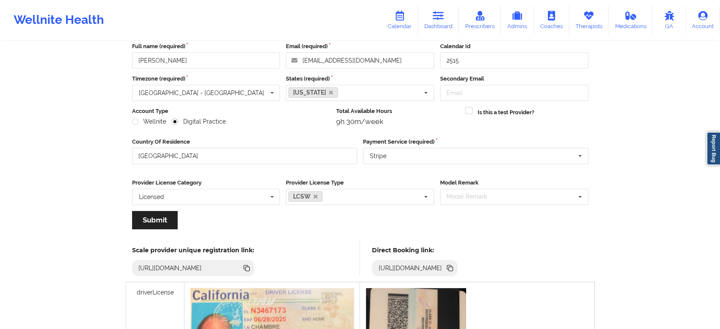
click at [453, 267] on icon at bounding box center [451, 269] width 4 height 4
click at [584, 21] on link "Therapists" at bounding box center [589, 20] width 40 height 28
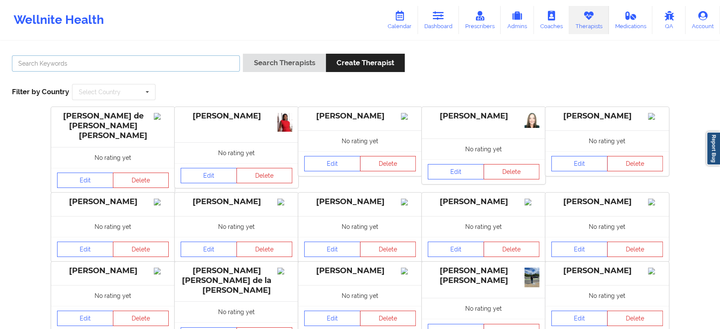
click at [184, 65] on input "text" at bounding box center [126, 63] width 228 height 16
paste input "[US_STATE][PERSON_NAME]"
type input "[US_STATE][PERSON_NAME]"
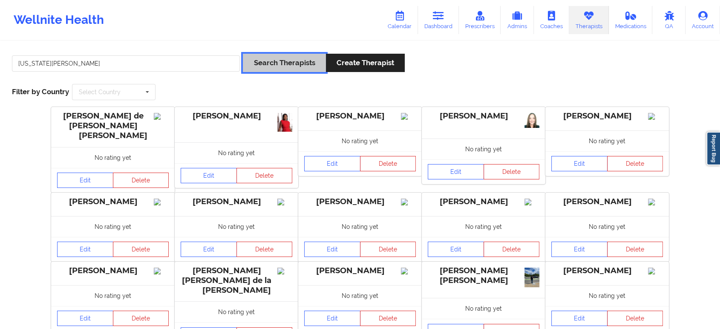
click at [259, 60] on button "Search Therapists" at bounding box center [284, 63] width 83 height 18
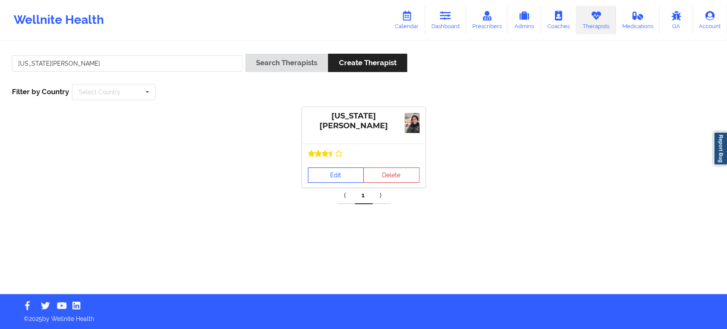
click at [337, 167] on link "Edit" at bounding box center [336, 174] width 56 height 15
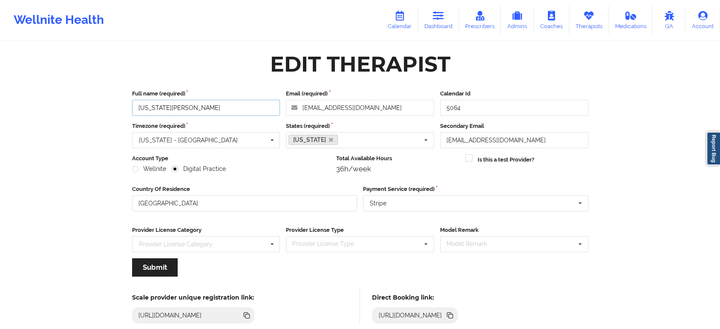
click at [228, 108] on input "[US_STATE][PERSON_NAME]" at bounding box center [206, 108] width 148 height 16
click at [453, 314] on icon at bounding box center [451, 316] width 4 height 4
click at [582, 16] on link "Therapists" at bounding box center [589, 20] width 40 height 28
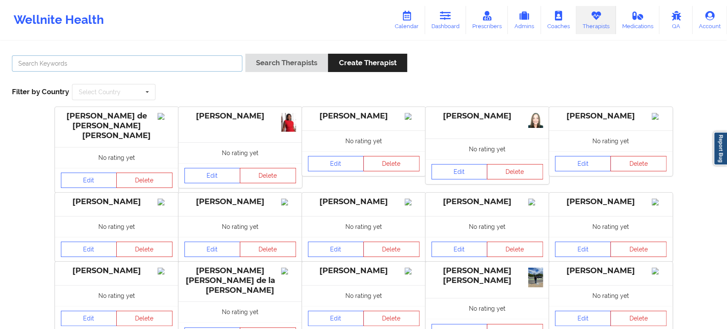
click at [188, 60] on input "text" at bounding box center [127, 63] width 230 height 16
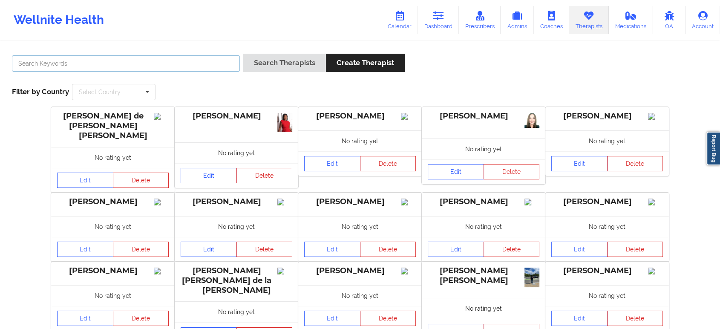
paste input "Felicia Hill -"
type input "Felicia Hill"
click at [243, 54] on button "Search Therapists" at bounding box center [284, 63] width 83 height 18
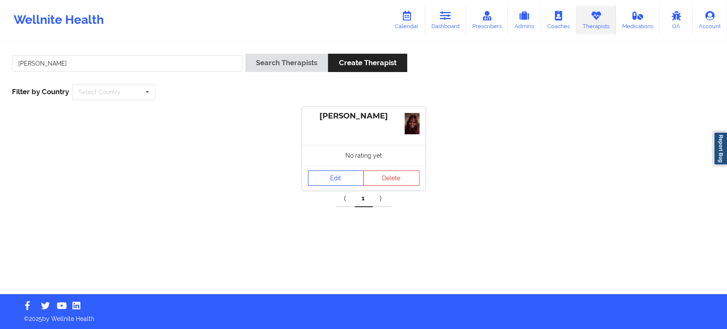
click at [343, 156] on div "No rating yet" at bounding box center [364, 155] width 124 height 21
click at [344, 172] on link "Edit" at bounding box center [336, 177] width 56 height 15
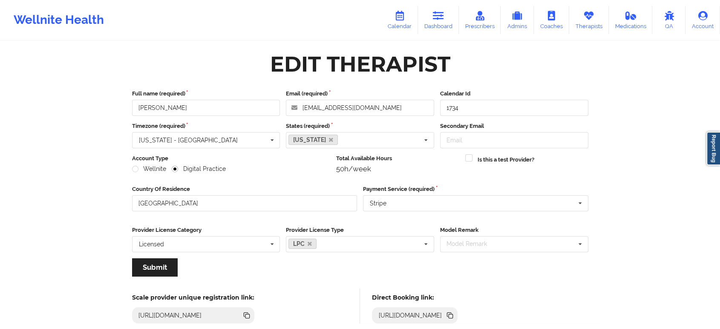
click at [453, 314] on icon at bounding box center [451, 316] width 4 height 4
click at [586, 18] on icon at bounding box center [588, 15] width 11 height 9
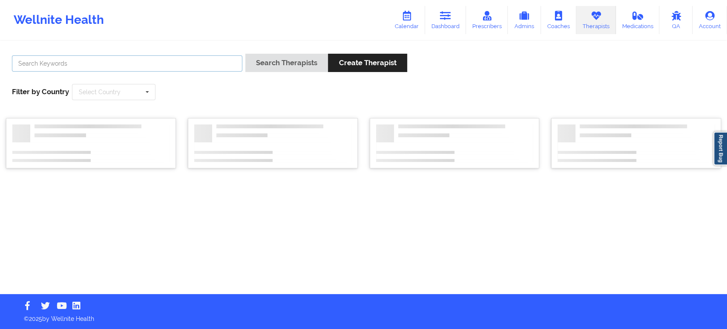
click at [215, 59] on input "text" at bounding box center [127, 63] width 230 height 16
paste input "Paul Egbe -"
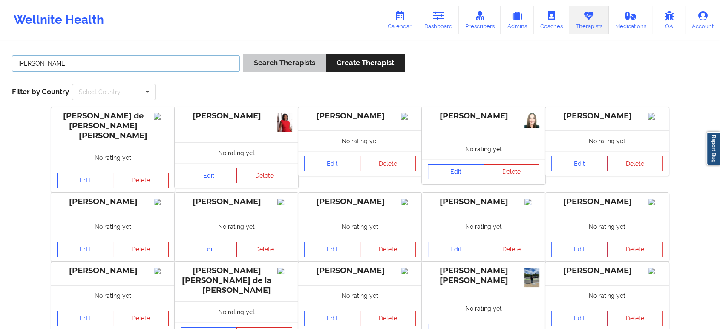
type input "Paul Egbe"
click at [270, 64] on button "Search Therapists" at bounding box center [284, 63] width 83 height 18
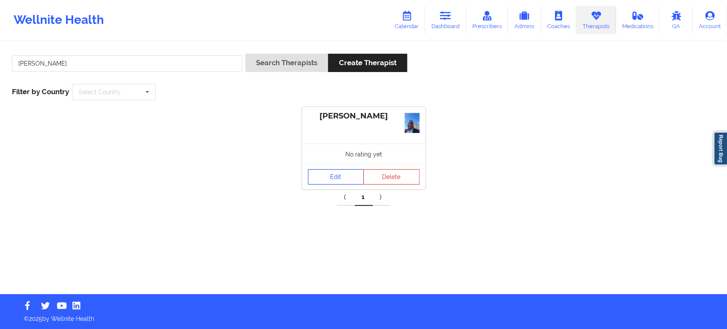
click at [338, 175] on link "Edit" at bounding box center [336, 176] width 56 height 15
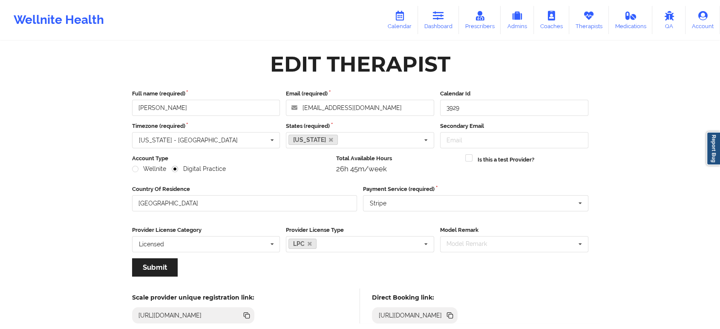
click at [451, 313] on icon at bounding box center [449, 314] width 4 height 4
click at [590, 17] on icon at bounding box center [588, 15] width 11 height 9
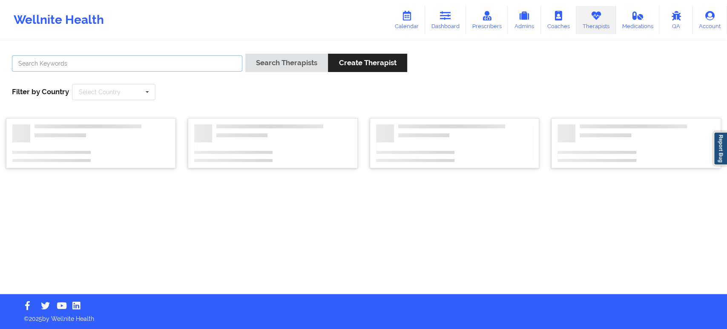
click at [220, 60] on input "text" at bounding box center [127, 63] width 230 height 16
paste input "Jesse Gainsbrugh"
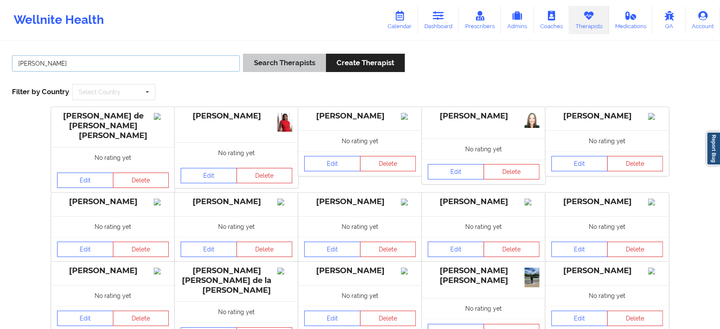
type input "Jesse Gainsbrugh"
click at [260, 60] on button "Search Therapists" at bounding box center [284, 63] width 83 height 18
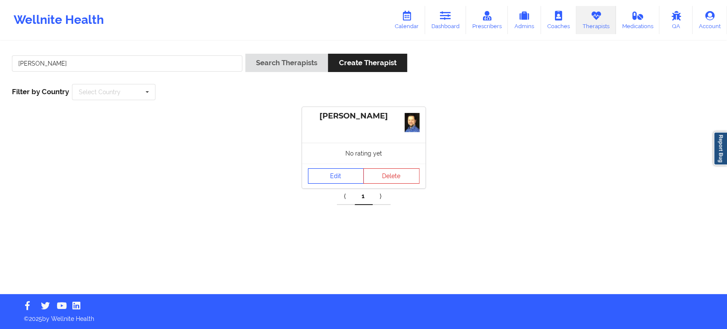
click at [342, 173] on link "Edit" at bounding box center [336, 175] width 56 height 15
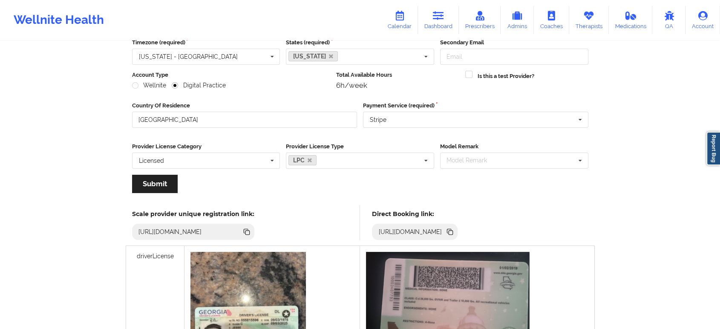
scroll to position [95, 0]
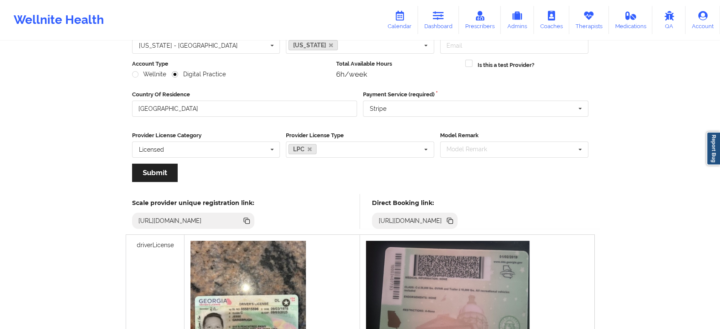
click at [453, 221] on icon at bounding box center [451, 221] width 4 height 4
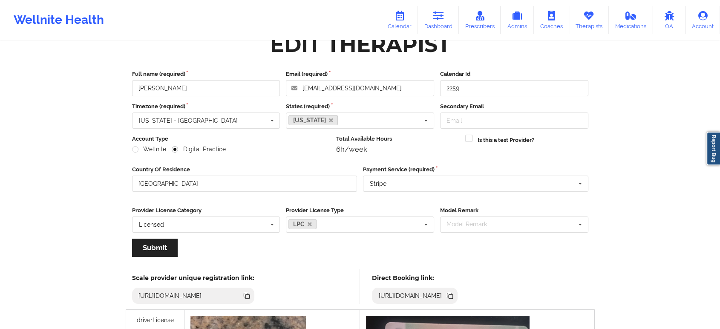
scroll to position [0, 0]
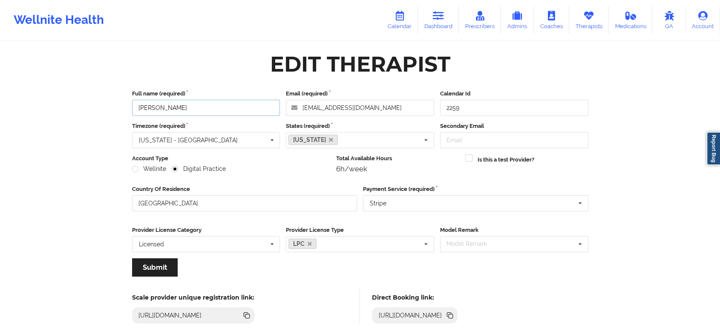
click at [219, 109] on input "Jesse Gainsbrugh" at bounding box center [206, 108] width 148 height 16
click at [451, 313] on icon at bounding box center [449, 314] width 4 height 4
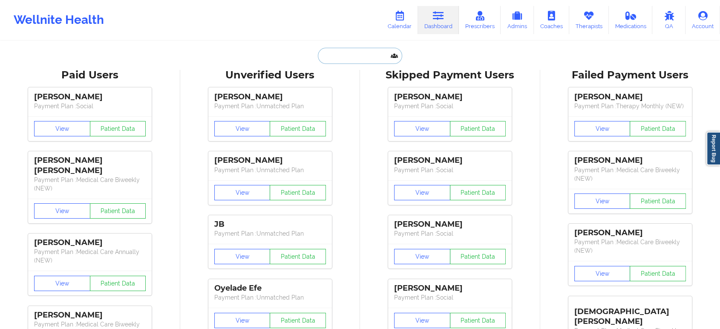
click at [370, 52] on input "text" at bounding box center [360, 56] width 84 height 16
paste input "[PERSON_NAME] [PERSON_NAME]"
type input "[PERSON_NAME] [PERSON_NAME]"
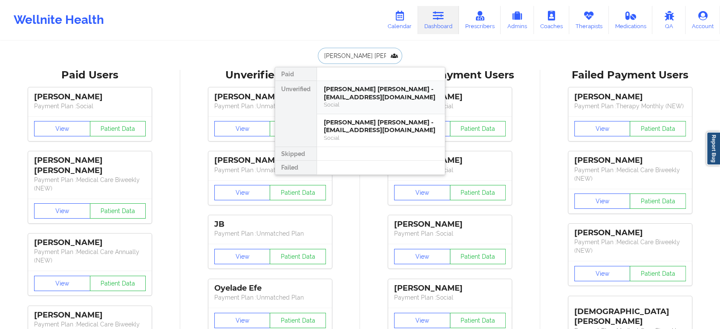
click at [388, 95] on div "[PERSON_NAME] [PERSON_NAME] - [EMAIL_ADDRESS][DOMAIN_NAME]" at bounding box center [381, 93] width 114 height 16
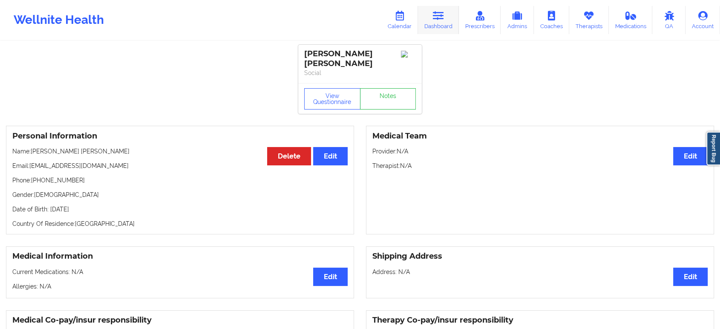
click at [446, 12] on link "Dashboard" at bounding box center [438, 20] width 41 height 28
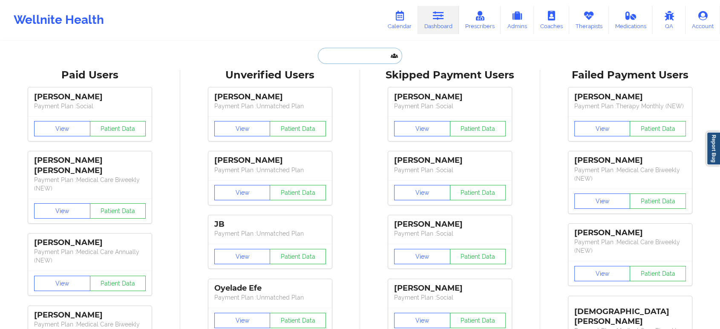
click at [370, 52] on input "text" at bounding box center [360, 56] width 84 height 16
paste input "[PERSON_NAME] [PERSON_NAME]"
type input "[PERSON_NAME] [PERSON_NAME]"
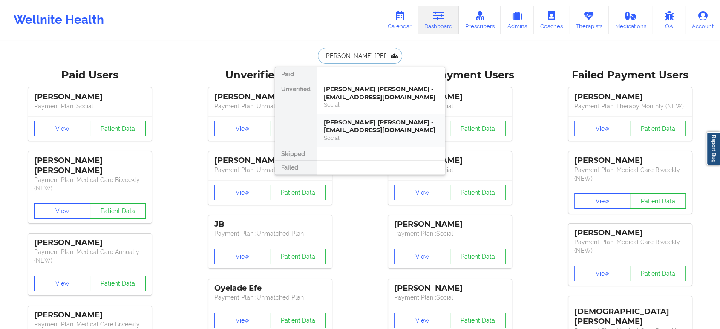
click at [380, 129] on div "[PERSON_NAME] [PERSON_NAME] - [EMAIL_ADDRESS][DOMAIN_NAME]" at bounding box center [381, 126] width 114 height 16
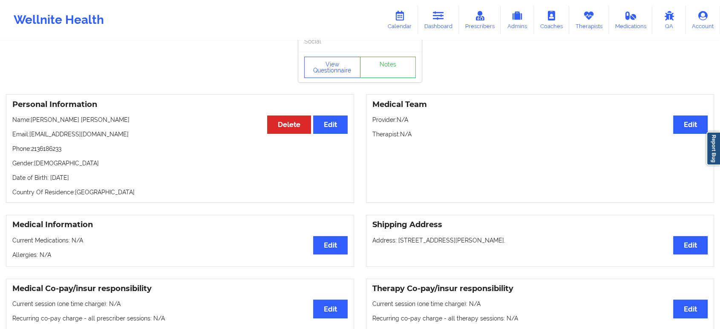
scroll to position [22, 0]
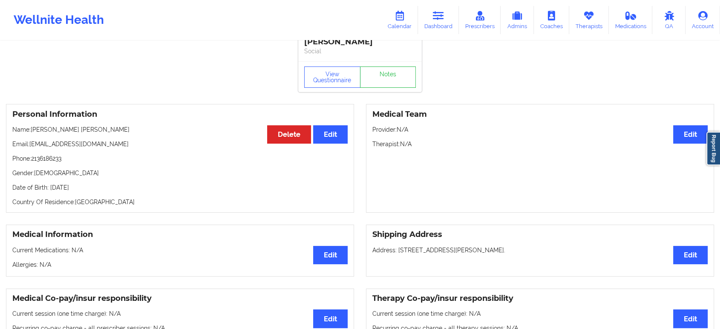
click at [55, 154] on p "Phone: [PHONE_NUMBER]" at bounding box center [179, 158] width 335 height 9
copy p "2136186233"
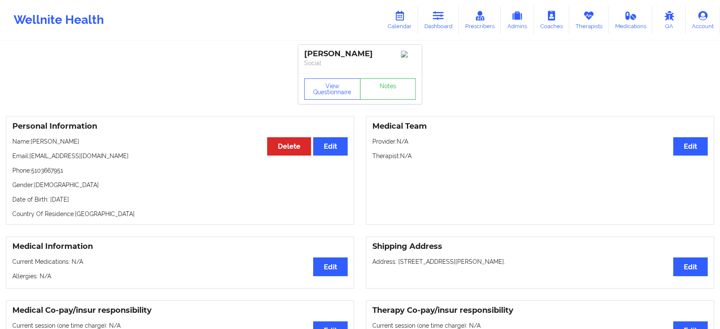
drag, startPoint x: 378, startPoint y: 55, endPoint x: 306, endPoint y: 51, distance: 72.5
click at [306, 51] on div "[PERSON_NAME]" at bounding box center [360, 54] width 112 height 10
copy div "[PERSON_NAME]"
click at [446, 13] on link "Dashboard" at bounding box center [438, 20] width 41 height 28
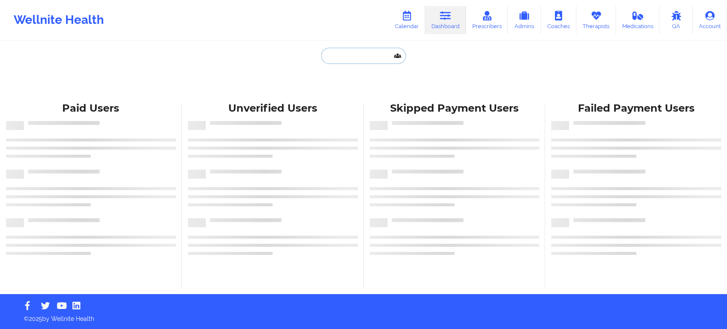
click at [371, 51] on input "text" at bounding box center [363, 56] width 84 height 16
paste input "[PERSON_NAME]"
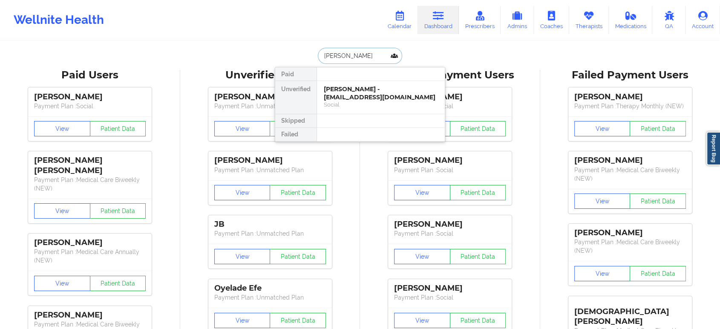
type input "LINDSEY"
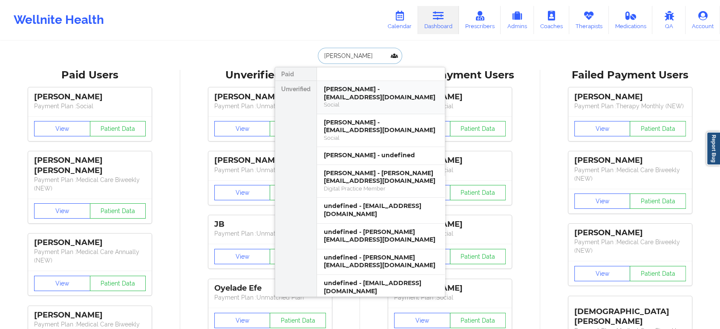
click at [372, 89] on div "Lindsey M Gouveia - lindseygouveia@yahoo.com" at bounding box center [381, 93] width 114 height 16
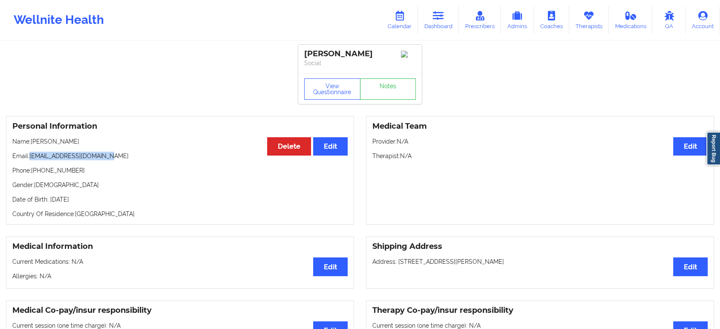
drag, startPoint x: 74, startPoint y: 159, endPoint x: 30, endPoint y: 160, distance: 43.9
click at [30, 160] on p "Email: lindseygouveia@yahoo.com" at bounding box center [179, 156] width 335 height 9
copy p "lindseygouveia@yahoo.com"
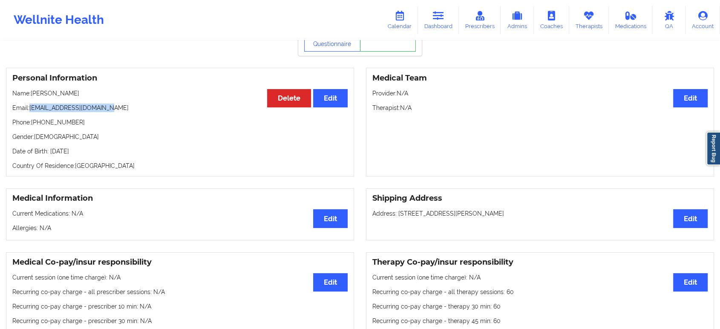
scroll to position [44, 0]
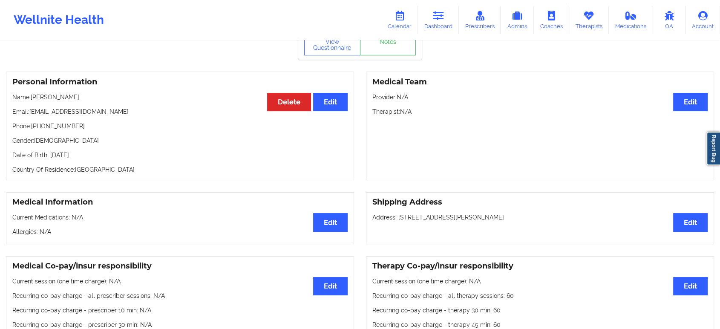
drag, startPoint x: 104, startPoint y: 102, endPoint x: 97, endPoint y: 102, distance: 6.4
click at [98, 101] on p "Name: Lindsey M Gouveia" at bounding box center [179, 97] width 335 height 9
drag, startPoint x: 93, startPoint y: 99, endPoint x: 32, endPoint y: 98, distance: 60.9
click at [32, 98] on p "Name: Lindsey M Gouveia" at bounding box center [179, 97] width 335 height 9
copy p "[PERSON_NAME]"
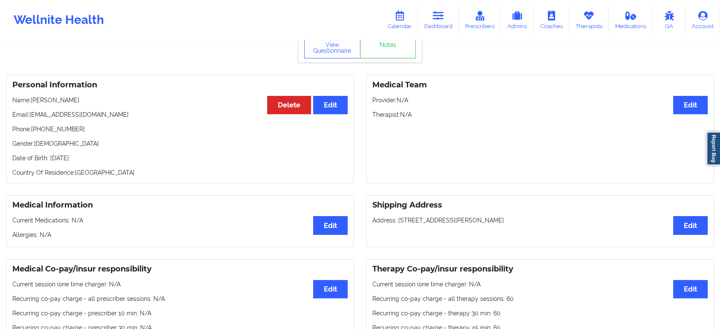
scroll to position [0, 0]
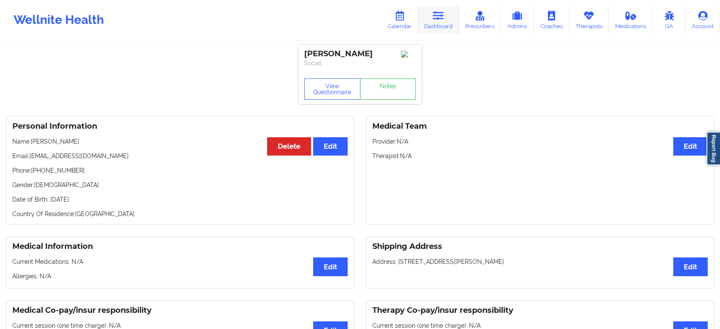
click at [442, 20] on icon at bounding box center [438, 15] width 11 height 9
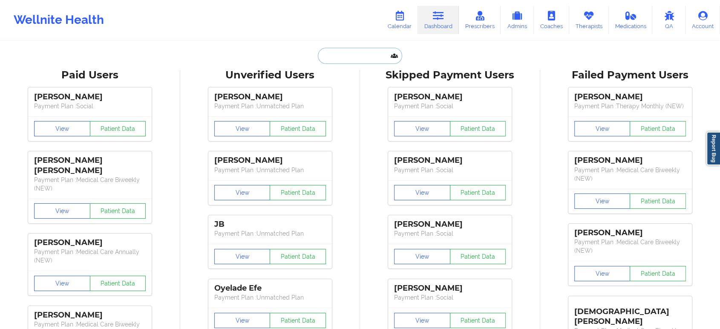
click at [376, 60] on input "text" at bounding box center [360, 56] width 84 height 16
paste input "[PERSON_NAME]"
type input "[PERSON_NAME]"
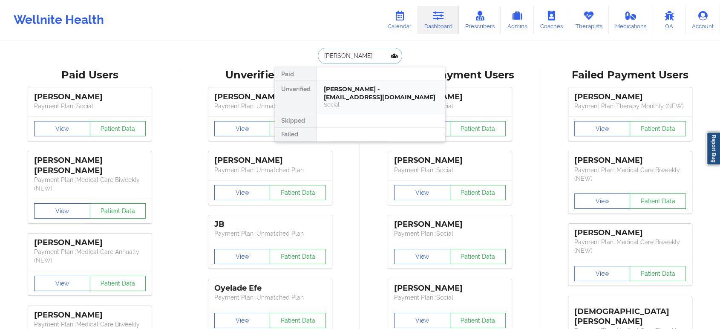
click at [345, 89] on div "SHANE ONNEAL - shannaoneal10@gmail.com" at bounding box center [381, 93] width 114 height 16
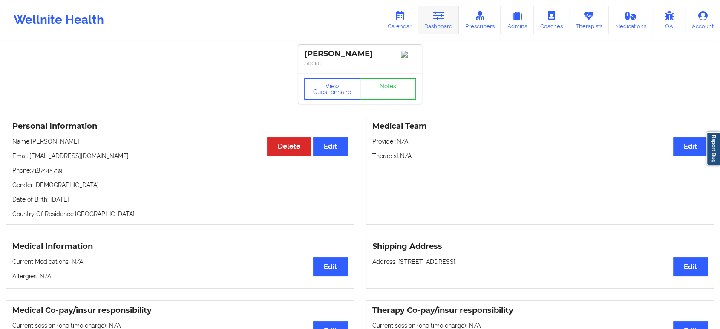
click at [434, 18] on icon at bounding box center [438, 15] width 11 height 9
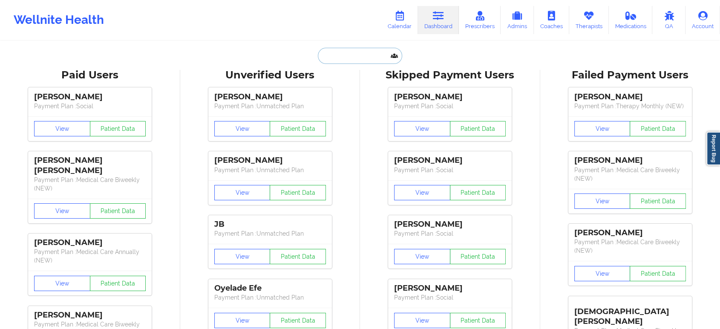
drag, startPoint x: 434, startPoint y: 18, endPoint x: 351, endPoint y: 58, distance: 91.5
click at [351, 58] on input "text" at bounding box center [360, 56] width 84 height 16
paste input "[PERSON_NAME]"
type input "[PERSON_NAME]"
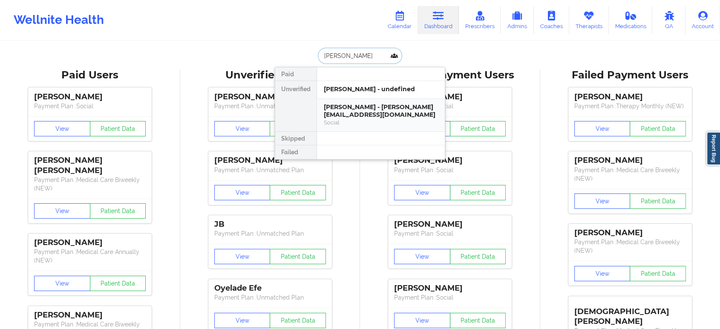
click at [371, 112] on div "WARREN BROWN - warren.brown1144@gmail.com" at bounding box center [381, 111] width 114 height 16
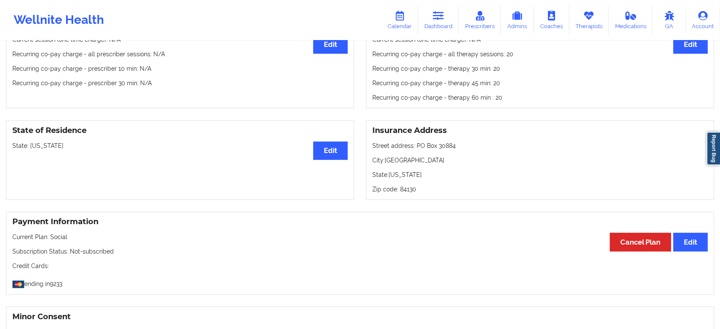
scroll to position [281, 0]
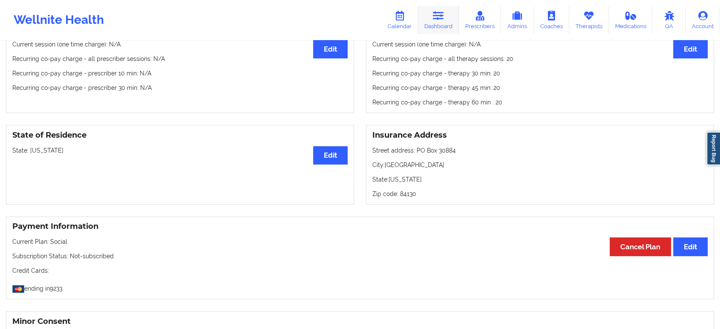
click at [440, 14] on icon at bounding box center [438, 15] width 11 height 9
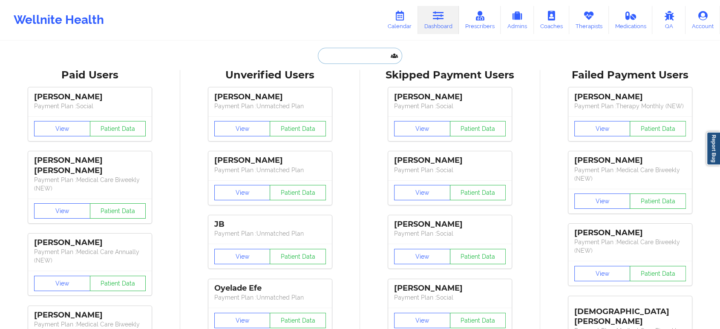
click at [367, 55] on input "text" at bounding box center [360, 56] width 84 height 16
paste input "jenny.kinsley@yahoo.com"
type input "jenny.kinsley@yahoo.com"
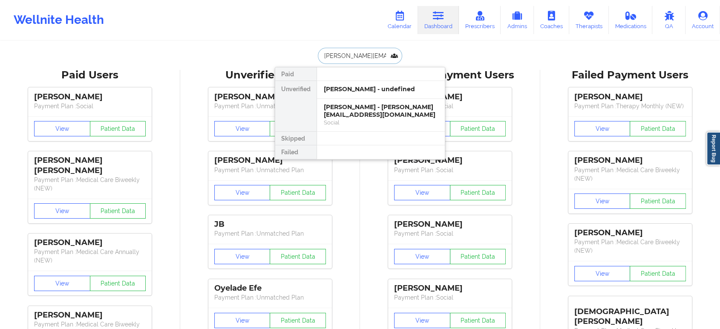
scroll to position [0, 3]
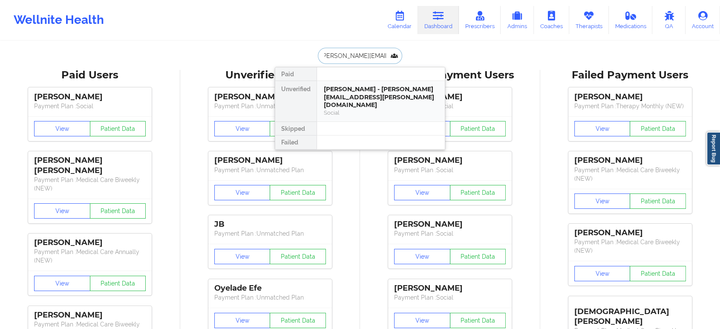
click at [360, 109] on div "Social" at bounding box center [381, 112] width 114 height 7
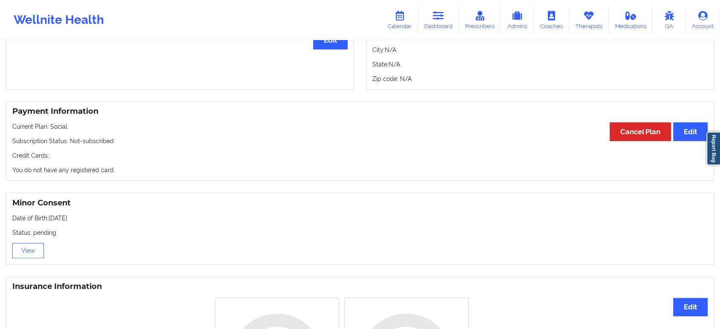
scroll to position [590, 0]
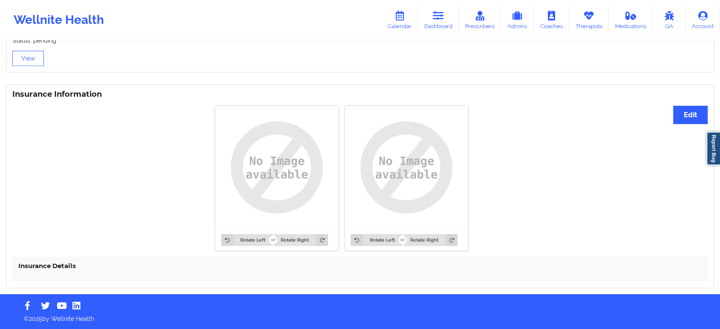
drag, startPoint x: 559, startPoint y: 213, endPoint x: 549, endPoint y: 182, distance: 32.7
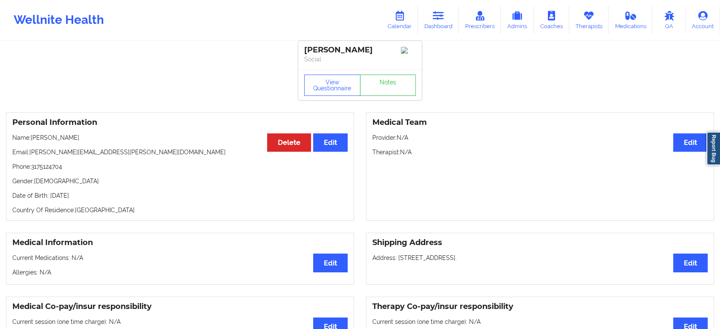
scroll to position [0, 0]
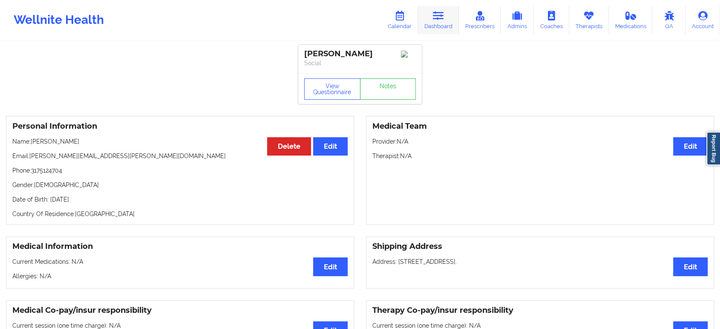
click at [439, 23] on link "Dashboard" at bounding box center [438, 20] width 41 height 28
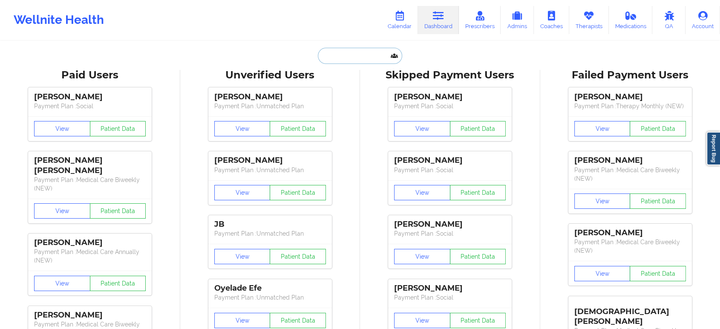
click at [361, 59] on input "text" at bounding box center [360, 56] width 84 height 16
paste input "8-10am"
type input "8-10am"
paste input "8-10am"
type input "8-10am"
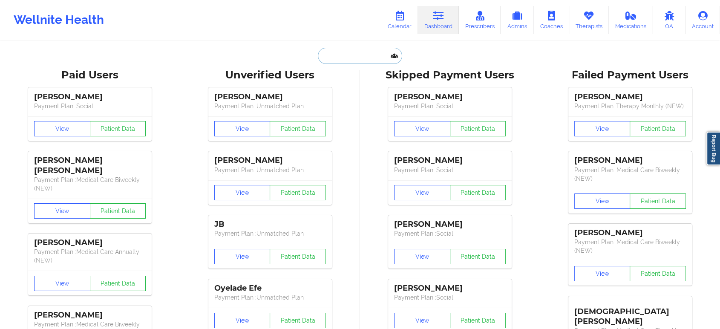
paste input "[PERSON_NAME]"
type input "[PERSON_NAME]"
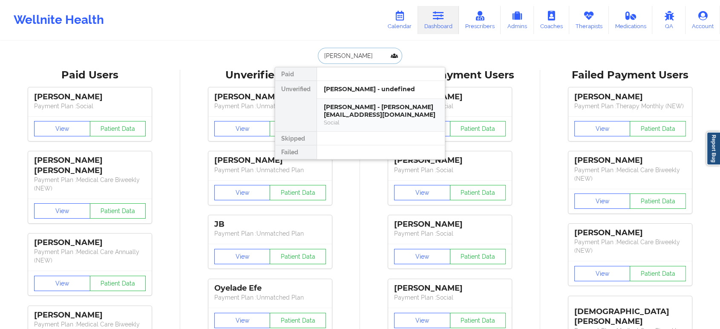
click at [375, 111] on div "WARREN BROWN - warren.brown1144@gmail.com" at bounding box center [381, 111] width 114 height 16
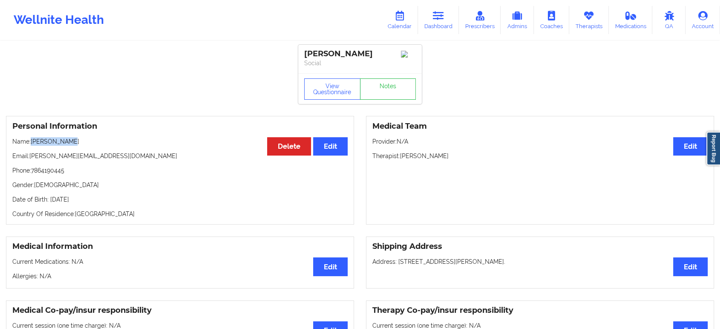
drag, startPoint x: 87, startPoint y: 141, endPoint x: 33, endPoint y: 141, distance: 54.5
click at [33, 141] on p "Name: WARREN BROWN" at bounding box center [179, 141] width 335 height 9
copy p "[PERSON_NAME]"
click at [46, 173] on p "Phone: 7864190445" at bounding box center [179, 170] width 335 height 9
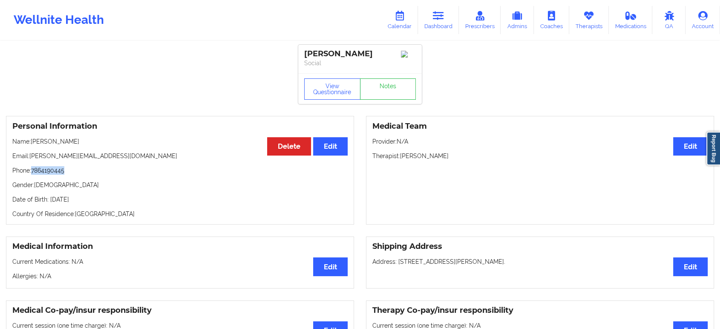
copy p "7864190445"
drag, startPoint x: 128, startPoint y: 159, endPoint x: 31, endPoint y: 157, distance: 97.6
click at [31, 157] on p "Email: warren.brown1144@gmail.com" at bounding box center [179, 156] width 335 height 9
copy p "[PERSON_NAME][EMAIL_ADDRESS][DOMAIN_NAME]"
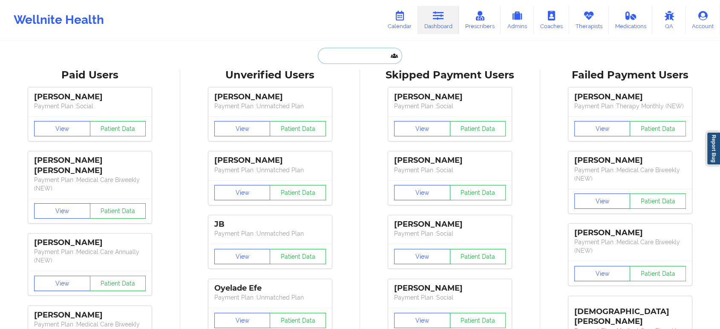
click at [359, 56] on input "text" at bounding box center [360, 56] width 84 height 16
paste input "[PERSON_NAME][EMAIL_ADDRESS][PERSON_NAME][DOMAIN_NAME]"
type input "[PERSON_NAME][EMAIL_ADDRESS][PERSON_NAME][DOMAIN_NAME]"
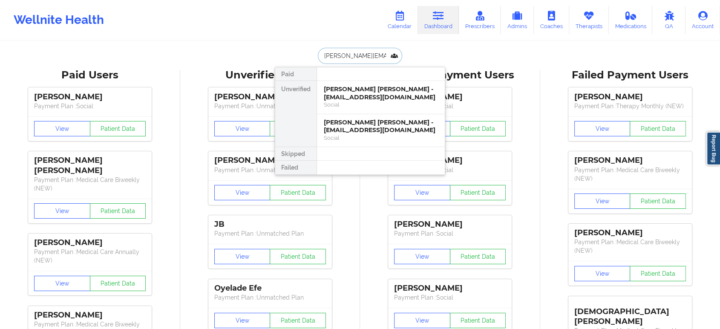
scroll to position [0, 3]
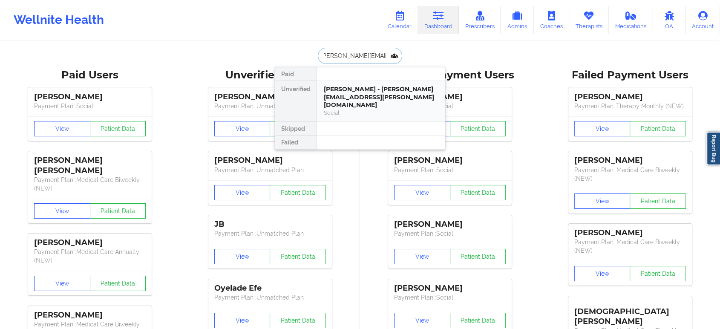
click at [369, 88] on div "[PERSON_NAME] - [PERSON_NAME][EMAIL_ADDRESS][PERSON_NAME][DOMAIN_NAME]" at bounding box center [381, 97] width 114 height 24
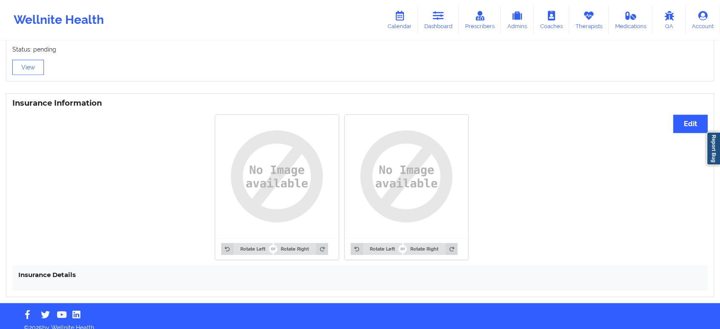
scroll to position [590, 0]
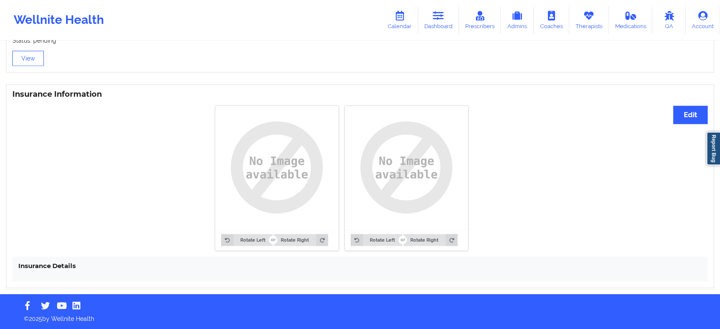
drag, startPoint x: 133, startPoint y: 218, endPoint x: 148, endPoint y: 199, distance: 23.6
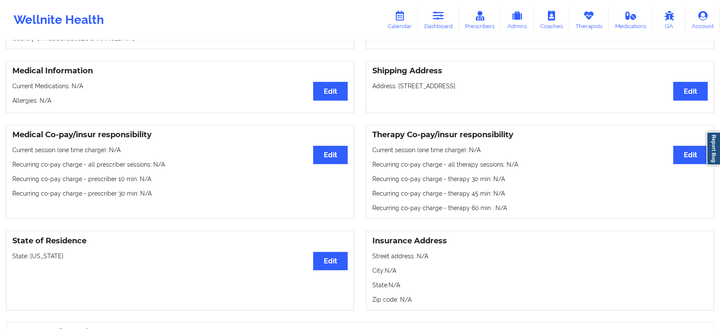
scroll to position [0, 0]
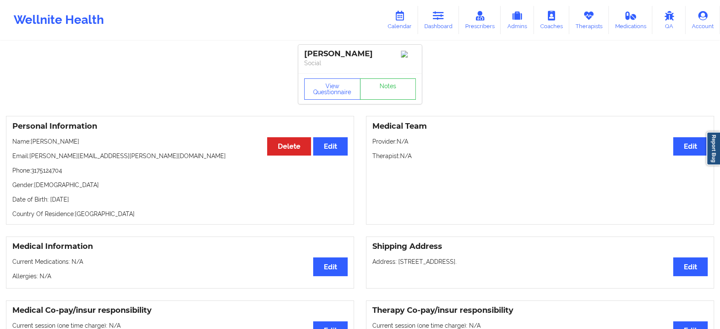
drag, startPoint x: 78, startPoint y: 144, endPoint x: 32, endPoint y: 144, distance: 45.6
click at [32, 144] on p "Name: Jennifer Kinsley" at bounding box center [179, 141] width 335 height 9
copy p "[PERSON_NAME]"
drag, startPoint x: 88, startPoint y: 145, endPoint x: 33, endPoint y: 144, distance: 55.0
click at [33, 144] on p "Name: Jennifer Kinsley" at bounding box center [179, 141] width 335 height 9
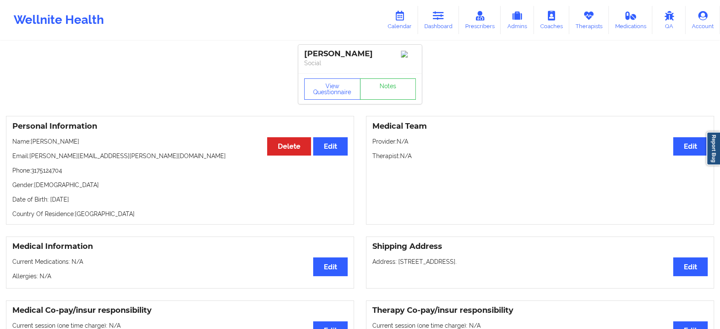
copy p "[PERSON_NAME]"
click at [438, 16] on icon at bounding box center [438, 15] width 11 height 9
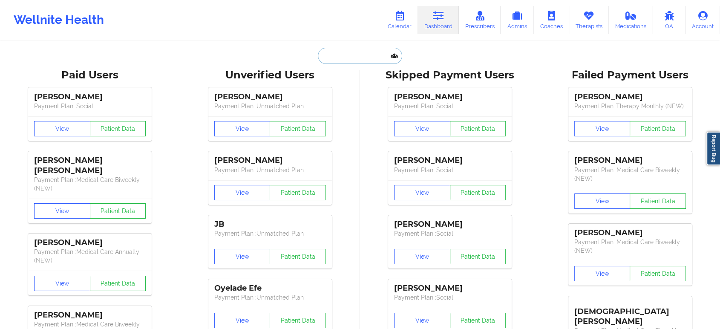
click at [348, 59] on input "text" at bounding box center [360, 56] width 84 height 16
paste input "Alec Tundidor"
type input "Alec Tundidor"
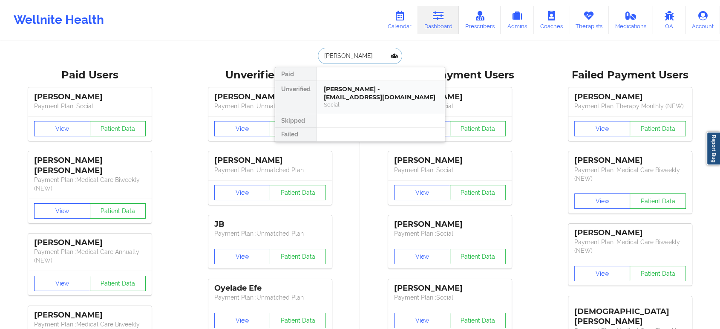
click at [360, 94] on div "Alec Tundidor - alectund@gmail.com" at bounding box center [381, 93] width 114 height 16
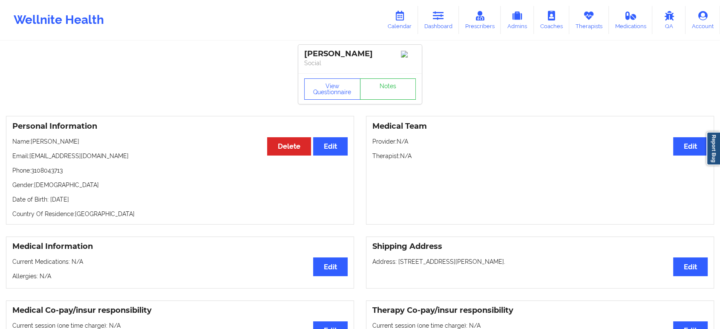
drag, startPoint x: 200, startPoint y: 100, endPoint x: 210, endPoint y: 111, distance: 15.4
drag, startPoint x: 82, startPoint y: 146, endPoint x: 33, endPoint y: 145, distance: 49.0
click at [33, 145] on p "Name: Alec Tundidor" at bounding box center [179, 141] width 335 height 9
copy p "Alec Tundidor"
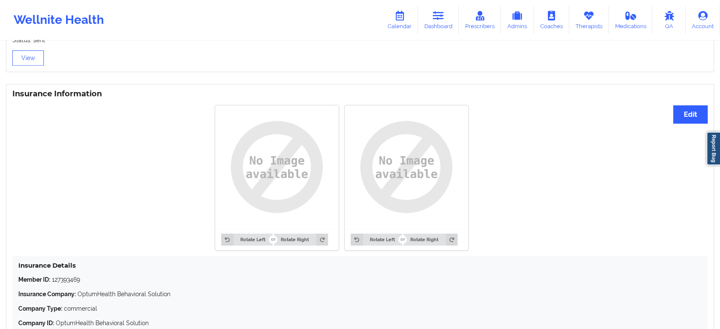
scroll to position [615, 0]
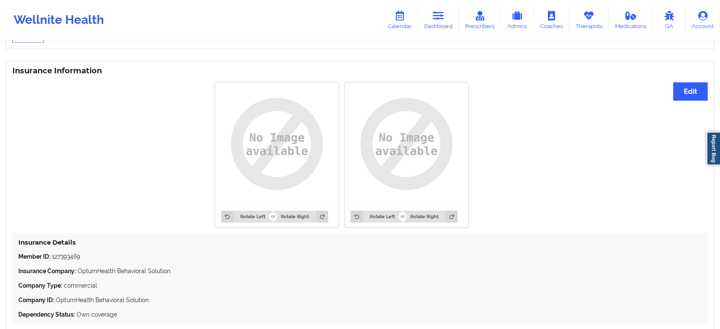
click at [66, 259] on p "Member ID: 127393469" at bounding box center [359, 256] width 683 height 9
copy p "127393469"
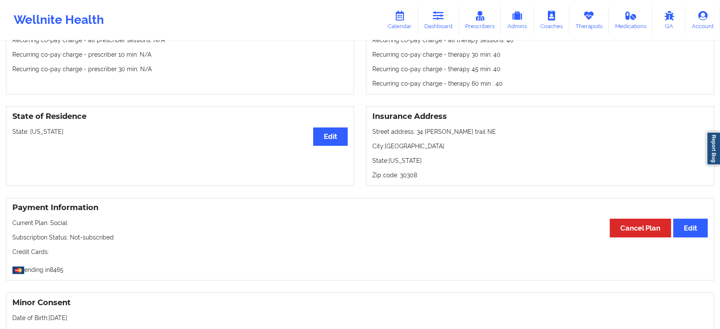
scroll to position [0, 0]
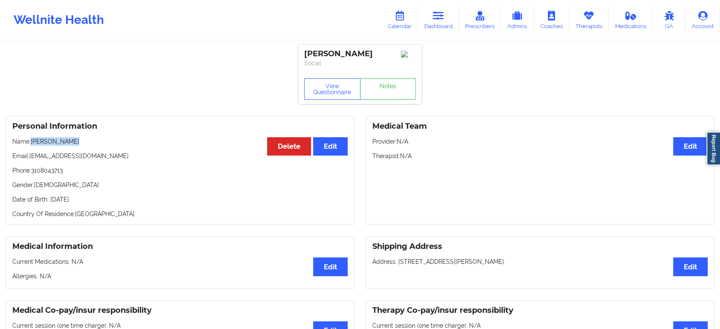
drag, startPoint x: 74, startPoint y: 144, endPoint x: 33, endPoint y: 144, distance: 40.9
click at [33, 144] on p "Name: Alec Tundidor" at bounding box center [179, 141] width 335 height 9
copy p "Alec Tundidor"
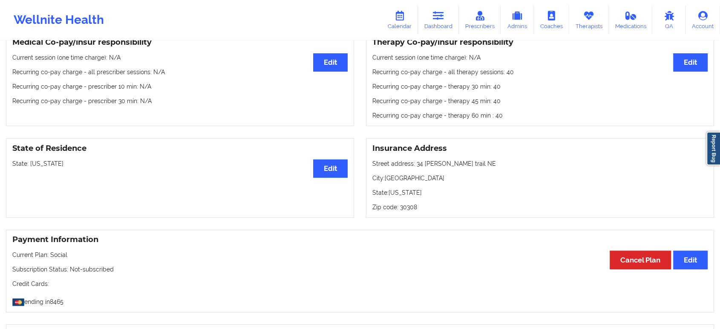
scroll to position [284, 0]
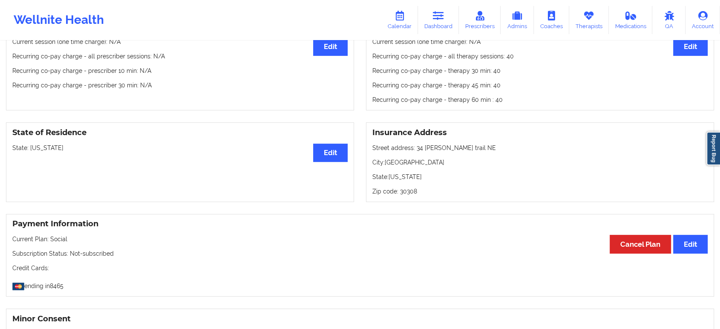
click at [42, 151] on p "State: Georgia" at bounding box center [179, 148] width 335 height 9
copy p "[US_STATE]"
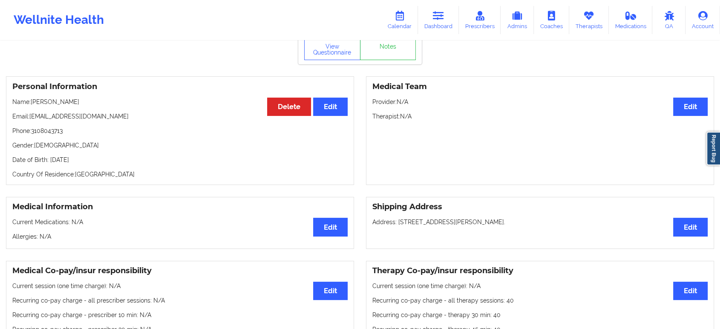
scroll to position [0, 0]
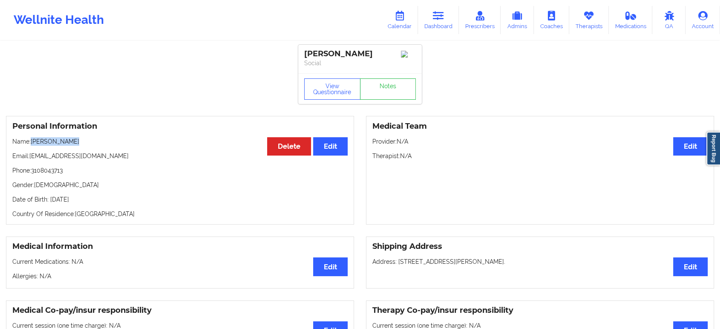
drag, startPoint x: 75, startPoint y: 144, endPoint x: 31, endPoint y: 142, distance: 44.4
click at [31, 142] on p "Name: Alec Tundidor" at bounding box center [179, 141] width 335 height 9
copy p "Alec Tundidor"
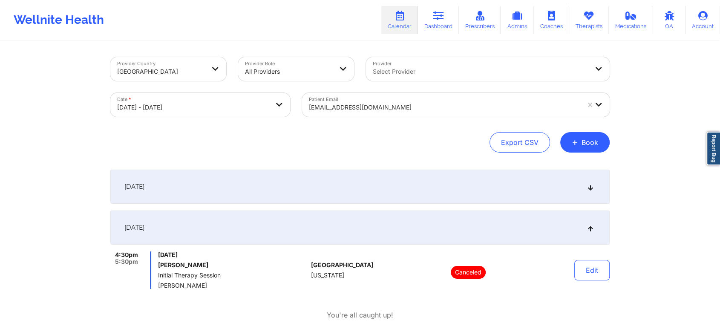
click at [495, 105] on div at bounding box center [444, 107] width 271 height 10
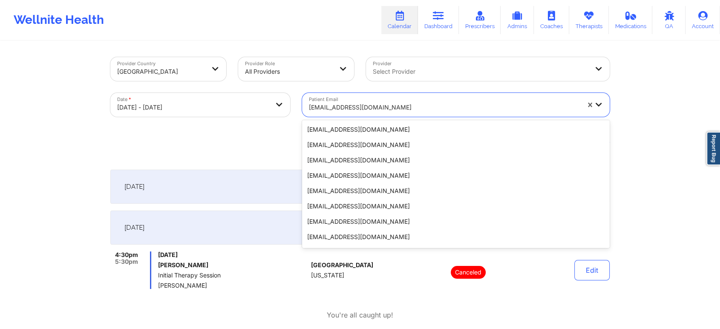
scroll to position [155, 0]
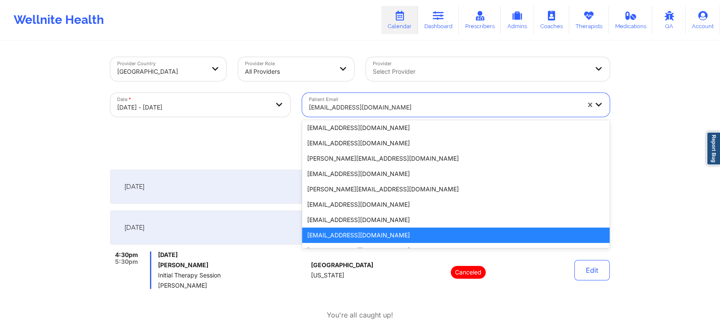
paste input "[PERSON_NAME][EMAIL_ADDRESS][DOMAIN_NAME]"
type input "[PERSON_NAME][EMAIL_ADDRESS][DOMAIN_NAME]"
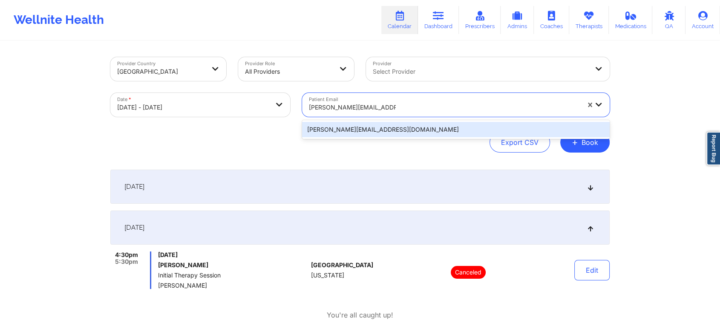
click at [423, 128] on div "[PERSON_NAME][EMAIL_ADDRESS][DOMAIN_NAME]" at bounding box center [456, 129] width 308 height 15
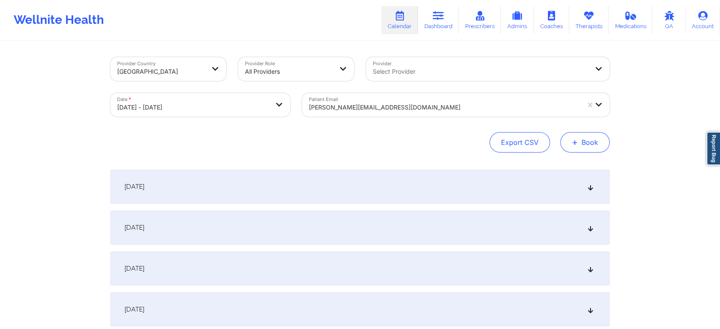
click at [585, 139] on button "+ Book" at bounding box center [584, 142] width 49 height 20
click at [579, 171] on button "Therapy Session" at bounding box center [570, 169] width 65 height 14
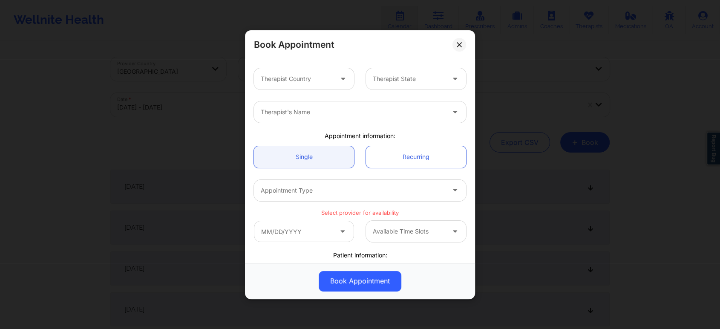
click at [320, 83] on div at bounding box center [297, 79] width 72 height 10
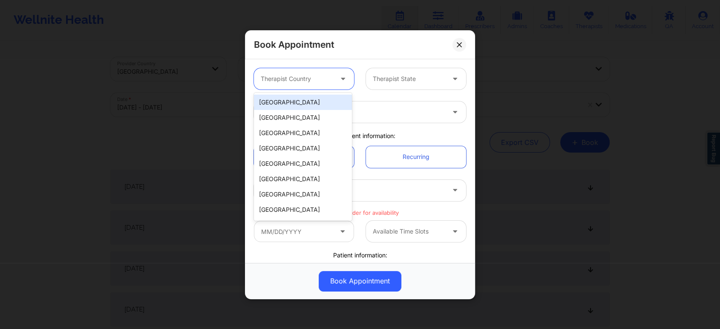
click at [283, 99] on div "[GEOGRAPHIC_DATA]" at bounding box center [303, 102] width 98 height 15
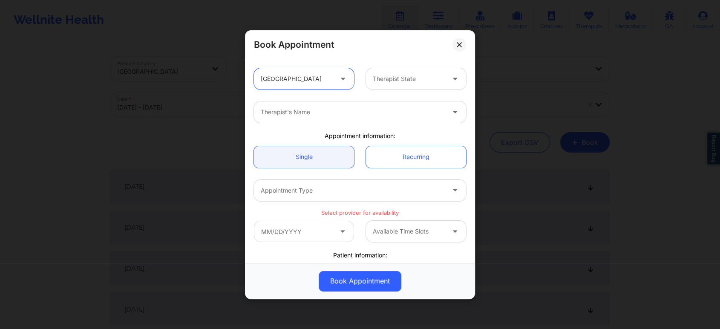
click at [430, 82] on div at bounding box center [409, 79] width 72 height 10
type input "flo"
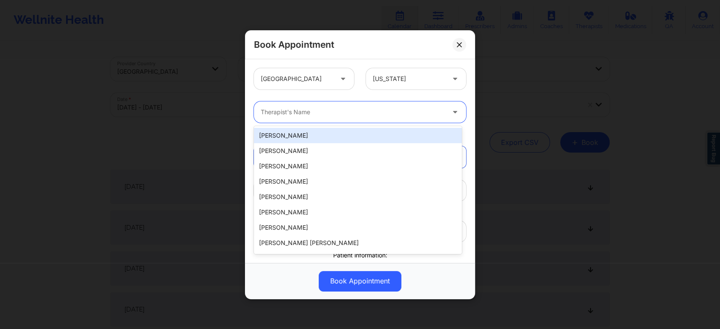
click at [410, 115] on div at bounding box center [353, 112] width 184 height 10
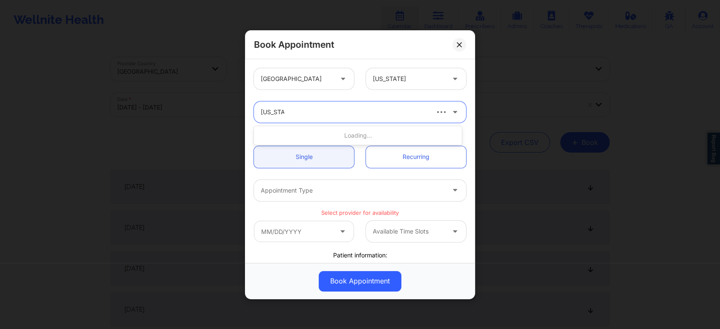
type input "[US_STATE] g"
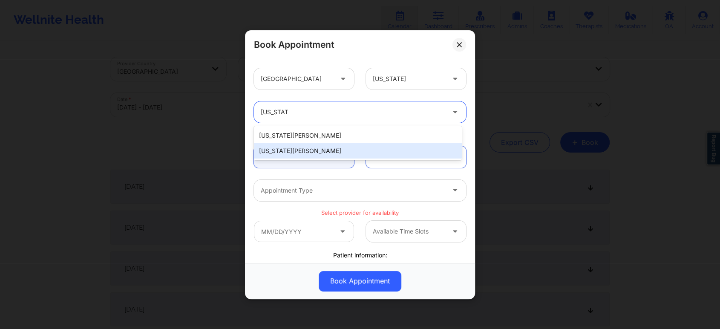
click at [338, 154] on div "[US_STATE][PERSON_NAME]" at bounding box center [358, 150] width 208 height 15
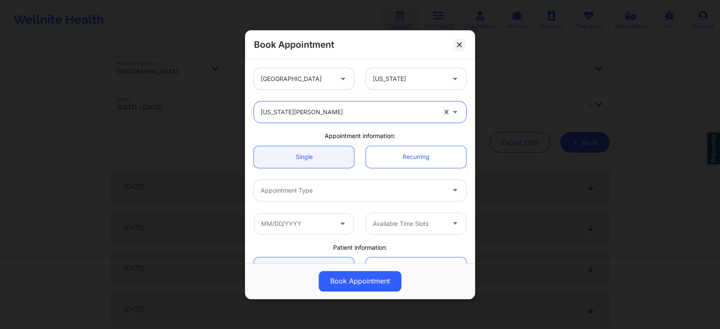
click at [355, 194] on div at bounding box center [353, 190] width 184 height 10
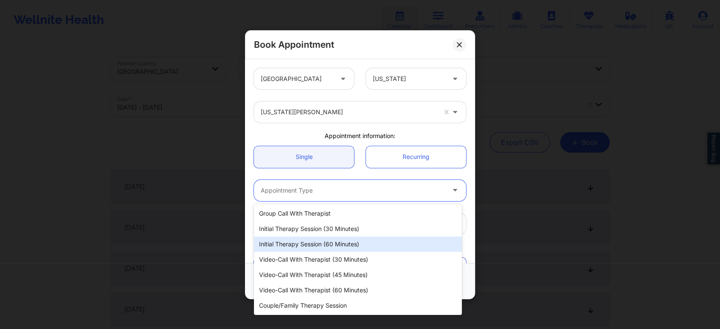
click at [374, 242] on div "Initial Therapy Session (60 minutes)" at bounding box center [358, 243] width 208 height 15
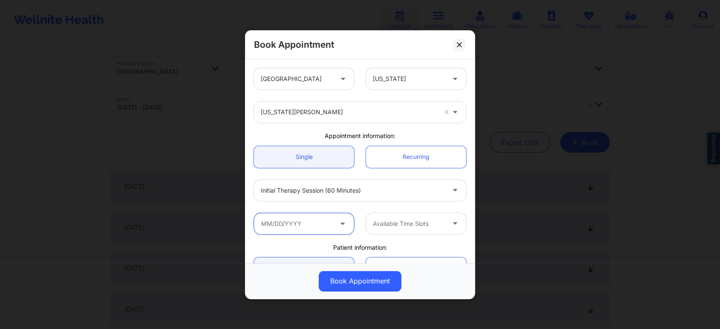
click at [313, 230] on input "text" at bounding box center [304, 223] width 100 height 21
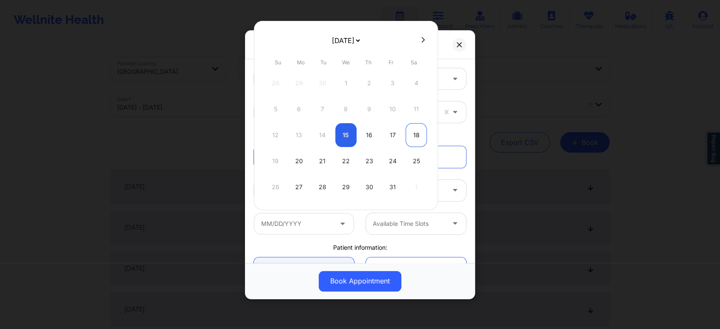
click at [415, 136] on div "18" at bounding box center [416, 135] width 21 height 24
type input "[DATE]"
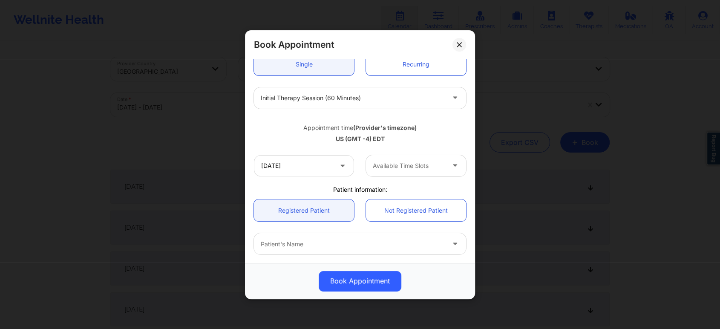
scroll to position [95, 0]
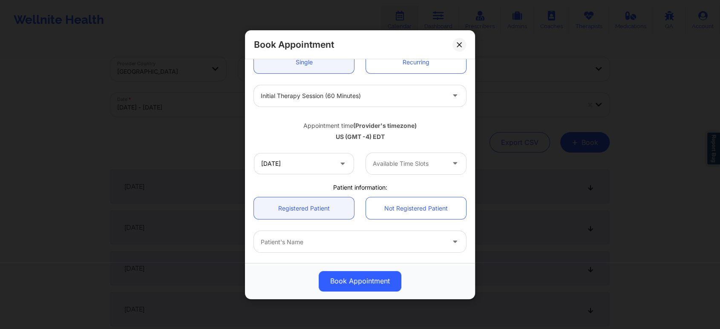
click at [451, 163] on icon at bounding box center [455, 161] width 9 height 7
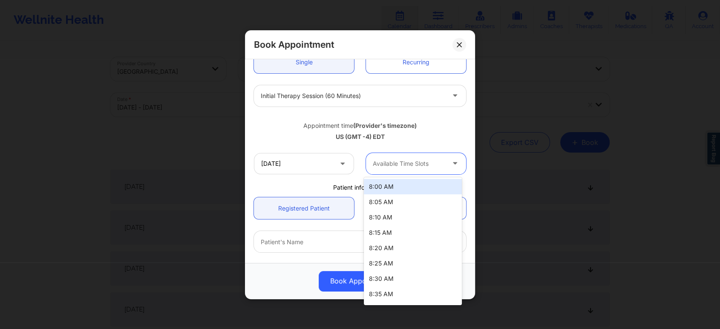
click at [415, 184] on div "8:00 AM" at bounding box center [413, 186] width 98 height 15
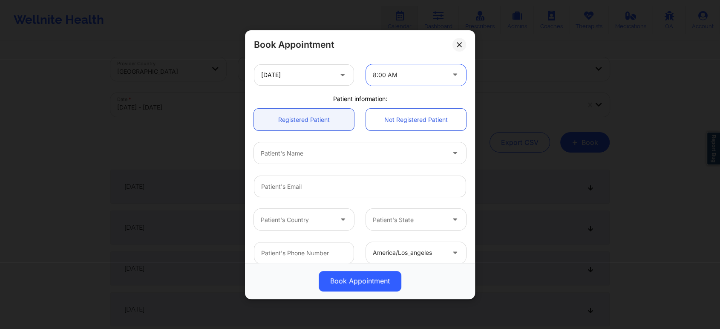
scroll to position [189, 0]
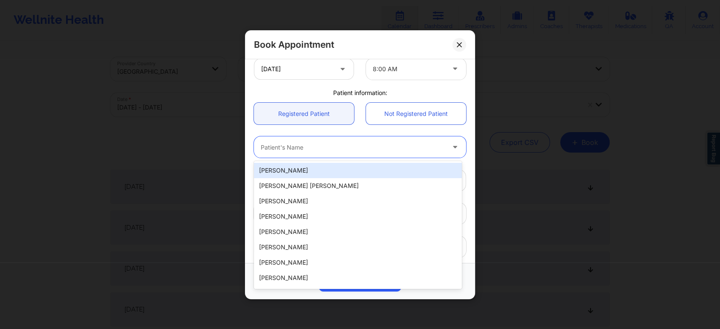
click at [360, 151] on div at bounding box center [353, 147] width 184 height 10
paste input "[PERSON_NAME][EMAIL_ADDRESS][DOMAIN_NAME]"
type input "[PERSON_NAME][EMAIL_ADDRESS][DOMAIN_NAME]"
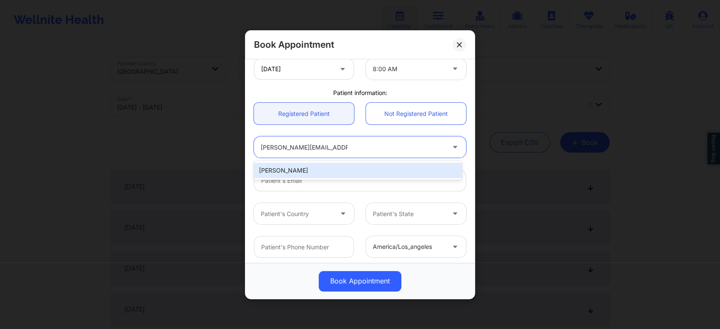
click at [341, 166] on div "[PERSON_NAME]" at bounding box center [358, 170] width 208 height 15
type input "[PERSON_NAME][EMAIL_ADDRESS][DOMAIN_NAME]"
type input "7864190445"
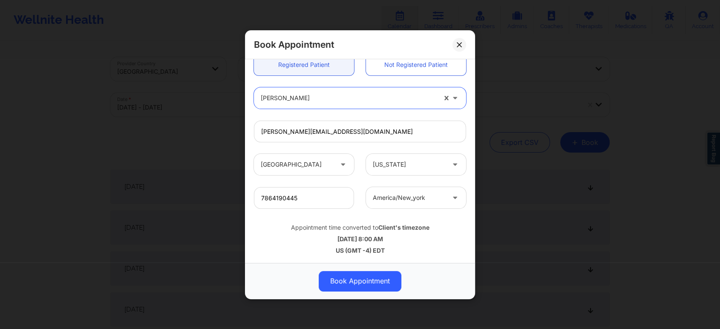
scroll to position [239, 0]
click at [366, 277] on button "Book Appointment" at bounding box center [360, 281] width 83 height 20
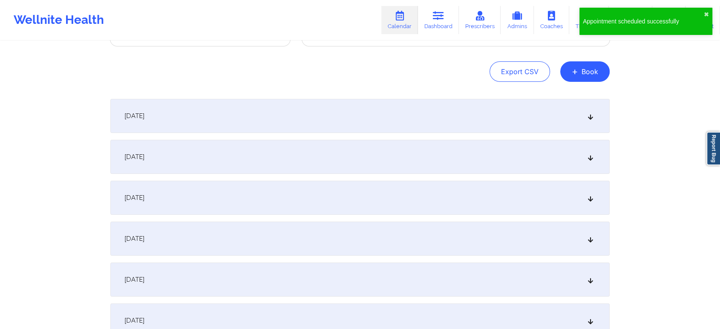
scroll to position [95, 0]
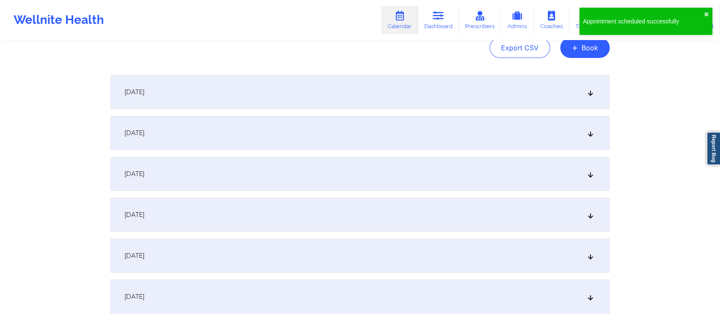
click at [394, 219] on div "[DATE]" at bounding box center [359, 215] width 499 height 34
